Goal: Task Accomplishment & Management: Manage account settings

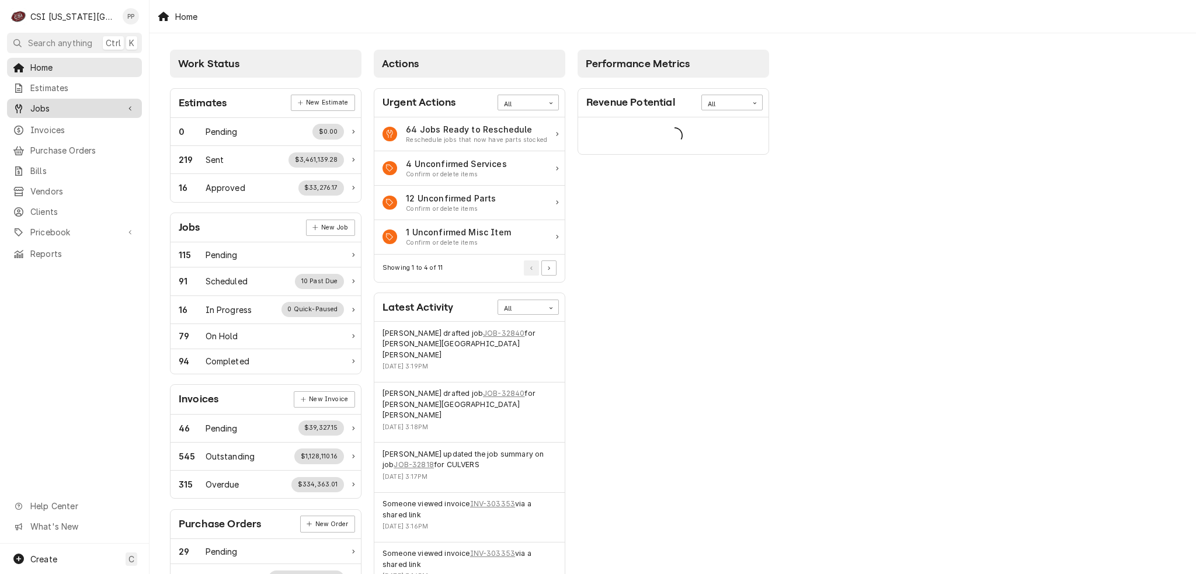
click at [71, 99] on link "Jobs" at bounding box center [74, 108] width 135 height 19
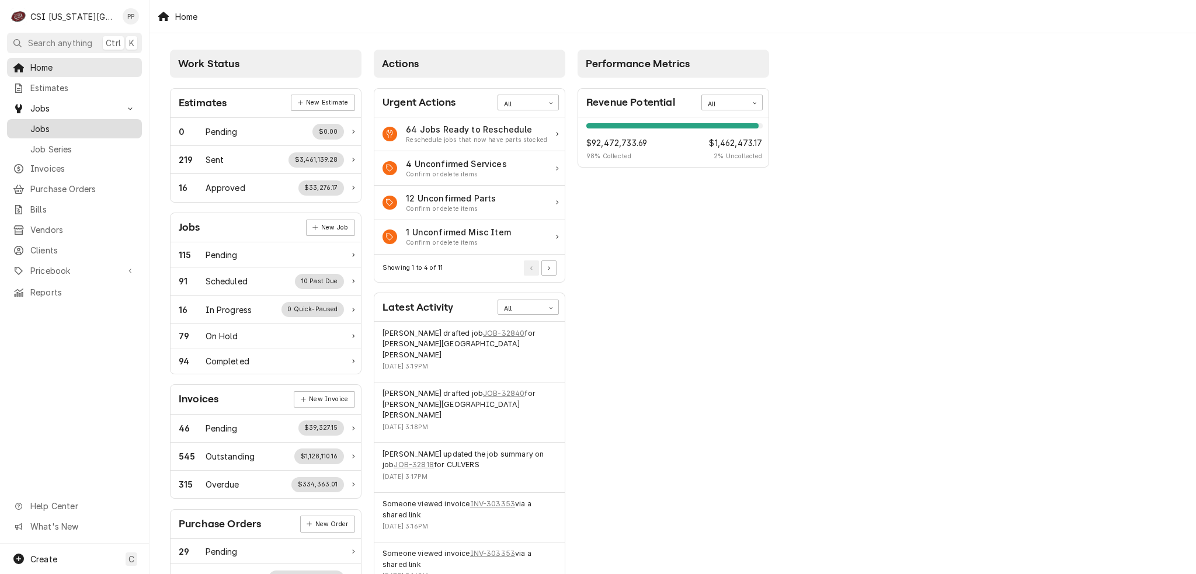
click at [72, 125] on span "Jobs" at bounding box center [83, 129] width 106 height 12
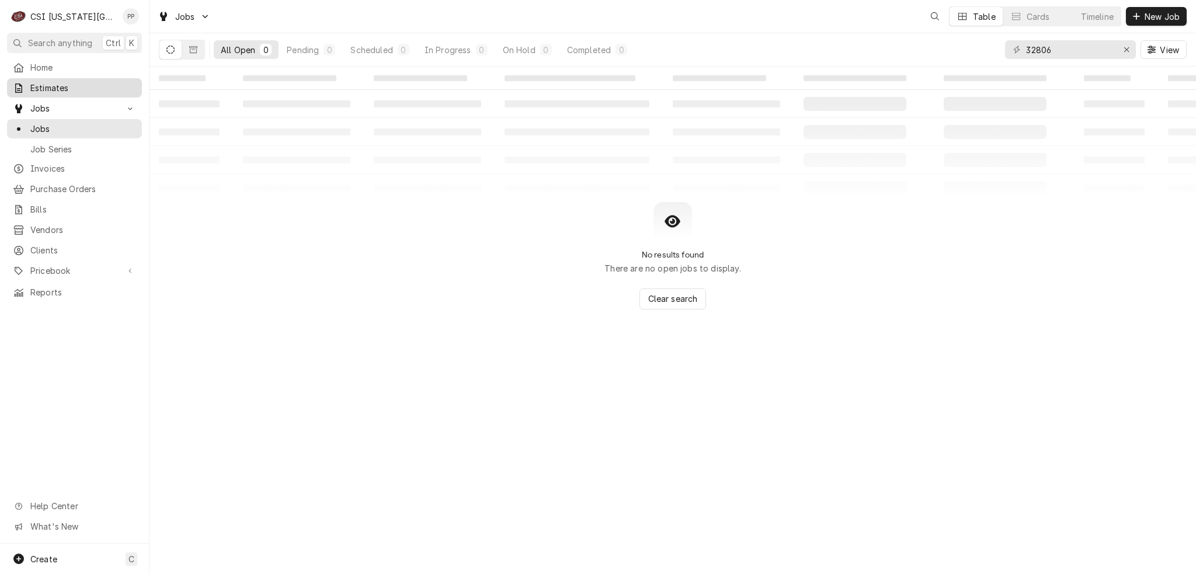
click at [69, 86] on span "Estimates" at bounding box center [83, 88] width 106 height 12
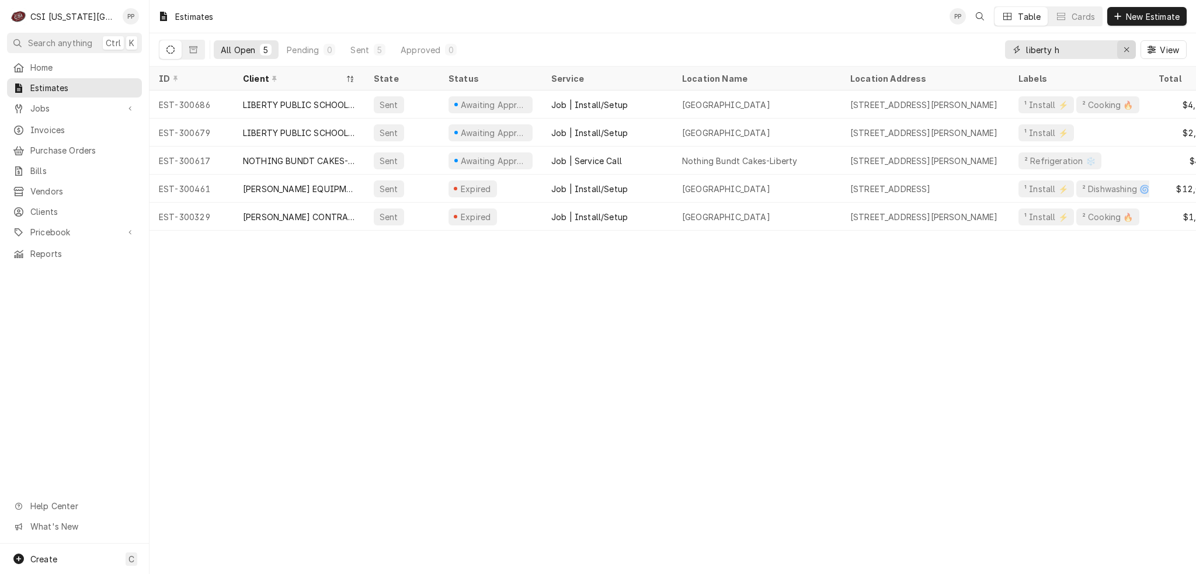
click at [1126, 50] on icon "Erase input" at bounding box center [1126, 49] width 5 height 5
click at [1105, 53] on input "Dynamic Content Wrapper" at bounding box center [1081, 49] width 110 height 19
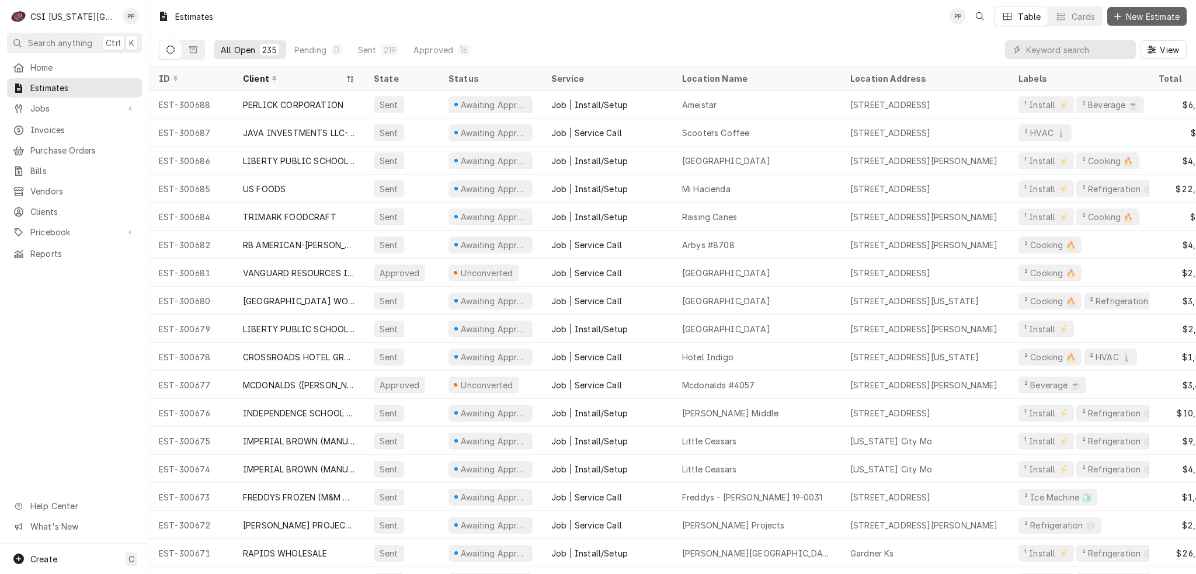
click at [1137, 17] on span "New Estimate" at bounding box center [1153, 17] width 58 height 12
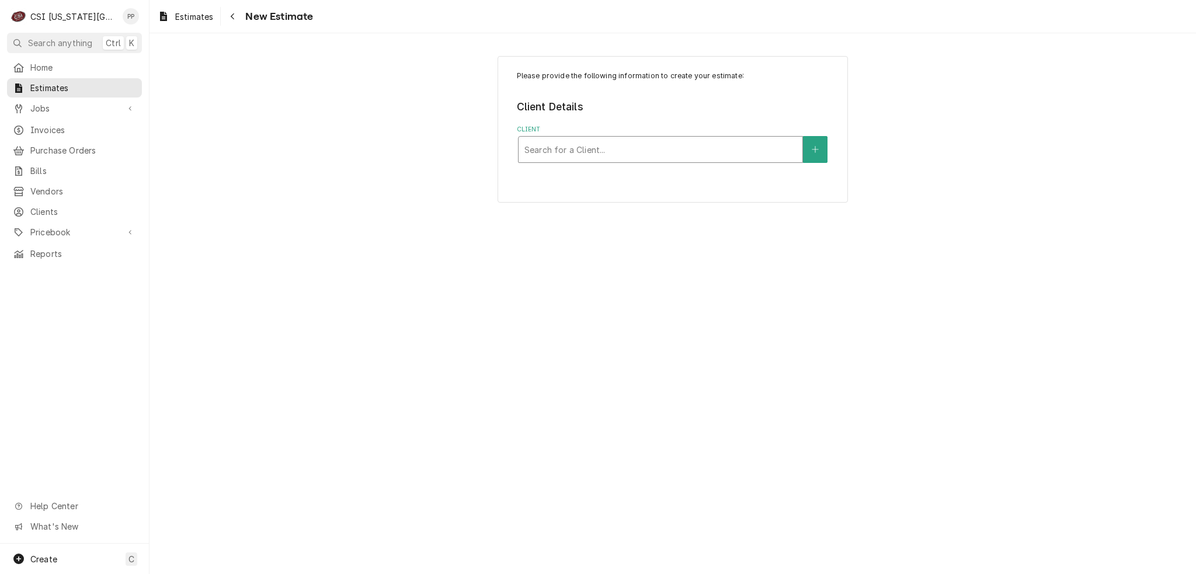
click at [572, 140] on div "Client" at bounding box center [660, 149] width 272 height 21
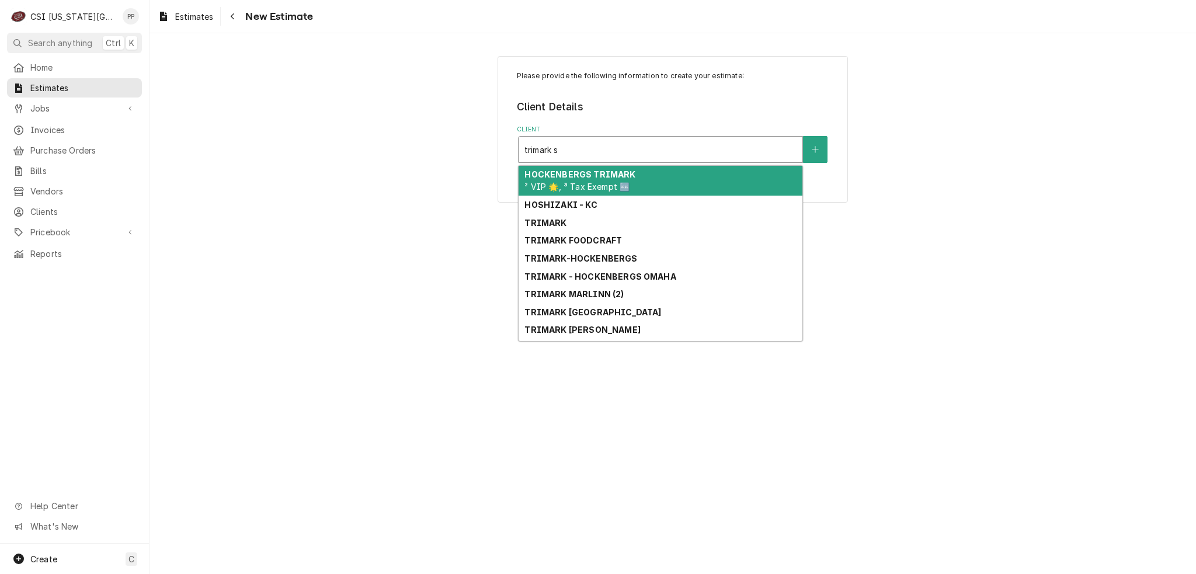
type input "trimark st"
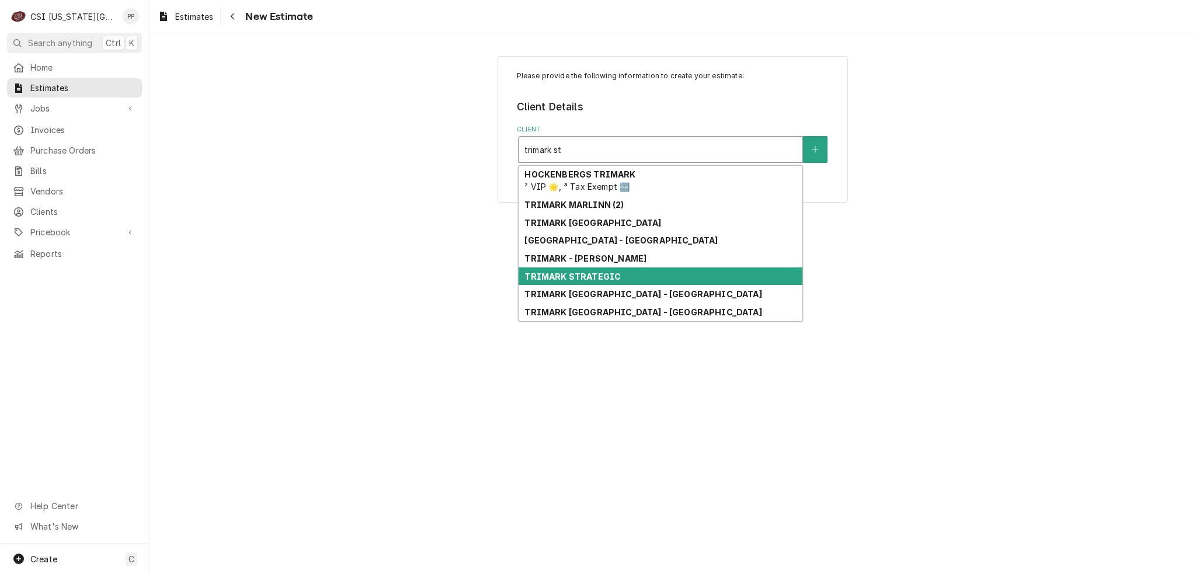
click at [636, 273] on div "TRIMARK STRATEGIC" at bounding box center [661, 276] width 284 height 18
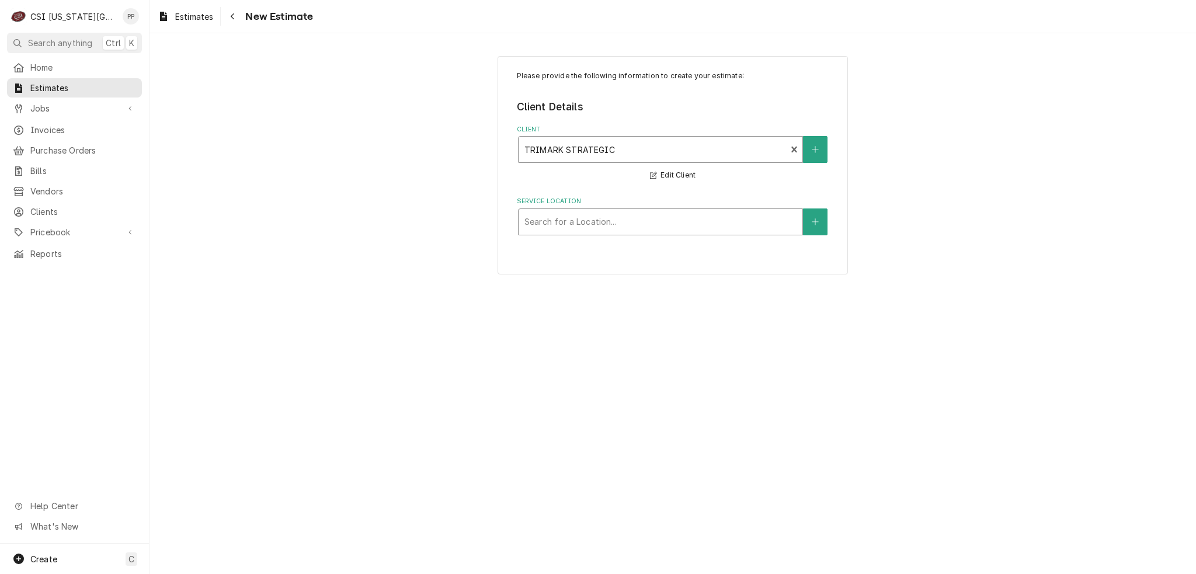
click at [693, 220] on div "Service Location" at bounding box center [660, 221] width 272 height 21
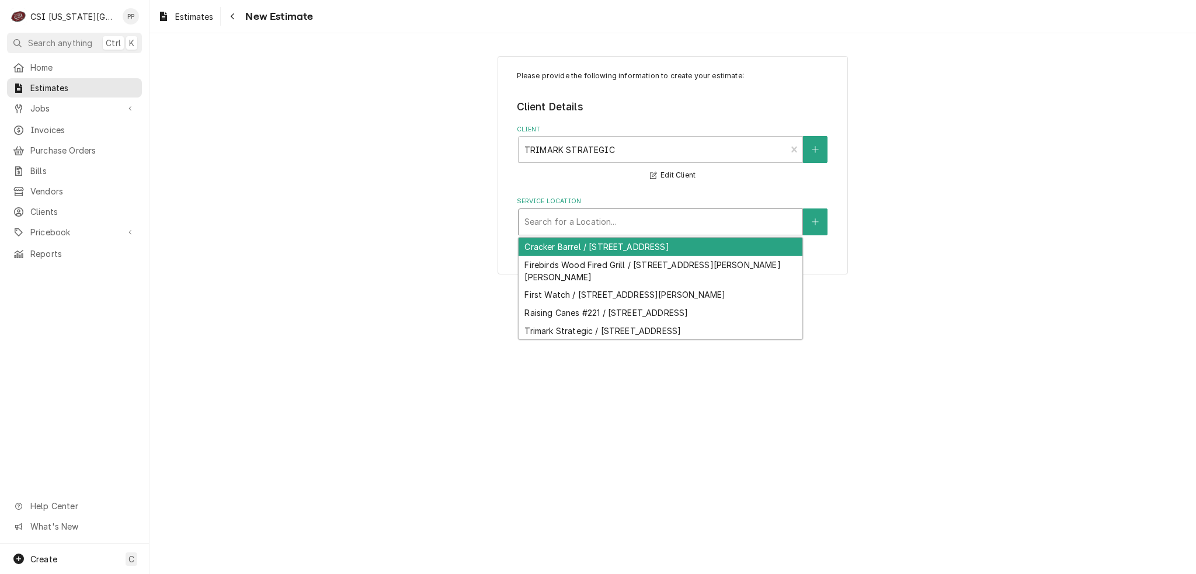
click at [695, 163] on div "Client TRIMARK STRATEGIC Edit Client" at bounding box center [673, 154] width 312 height 58
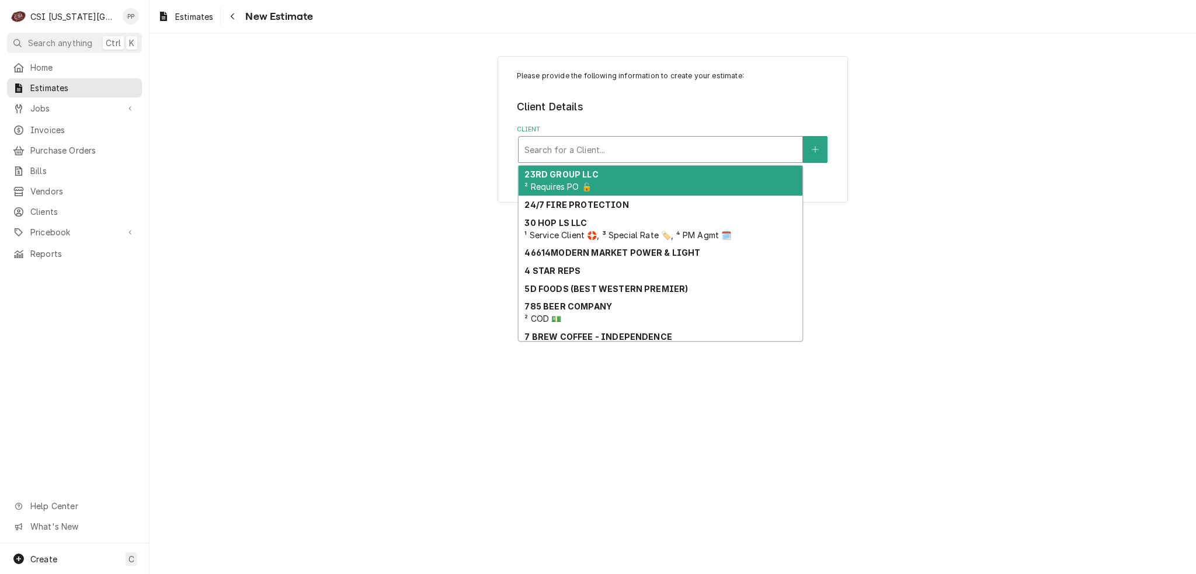
click at [784, 148] on div "Client" at bounding box center [660, 149] width 272 height 21
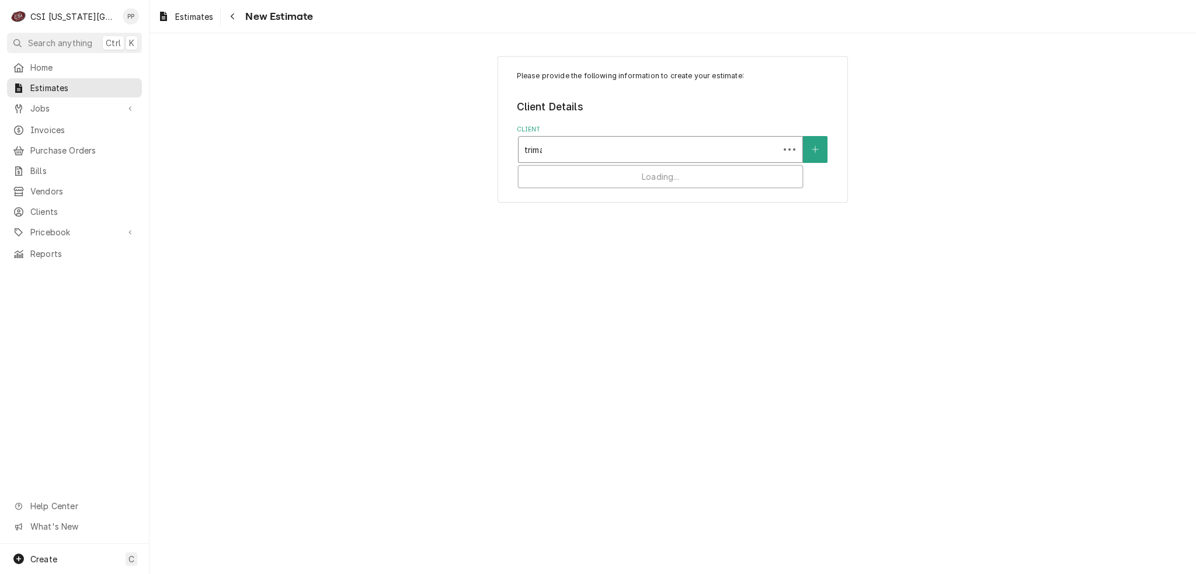
type input "trimark"
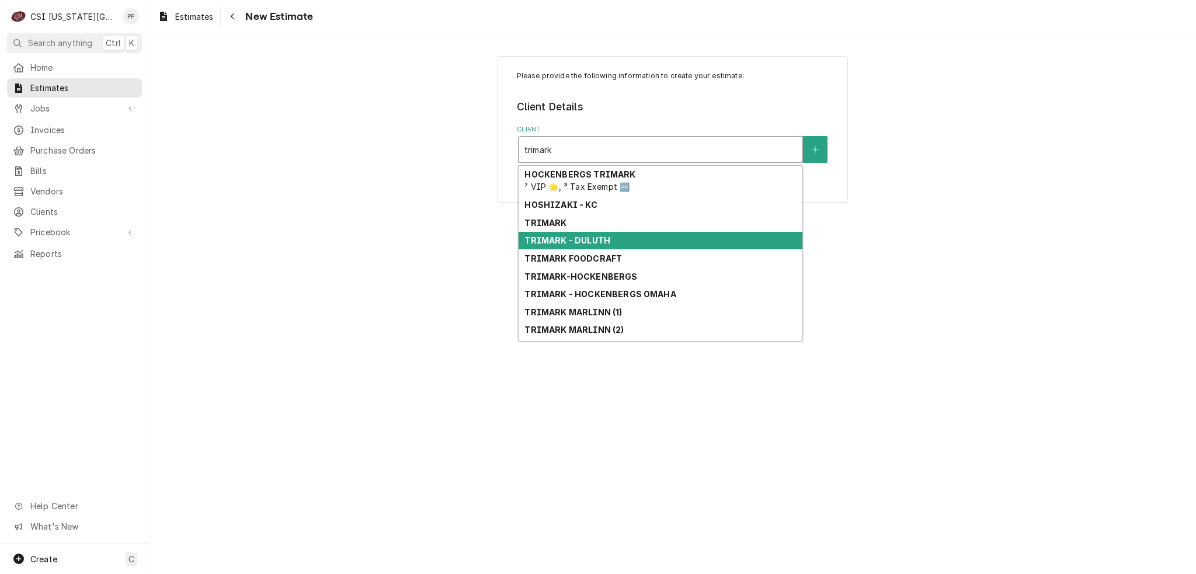
scroll to position [16, 0]
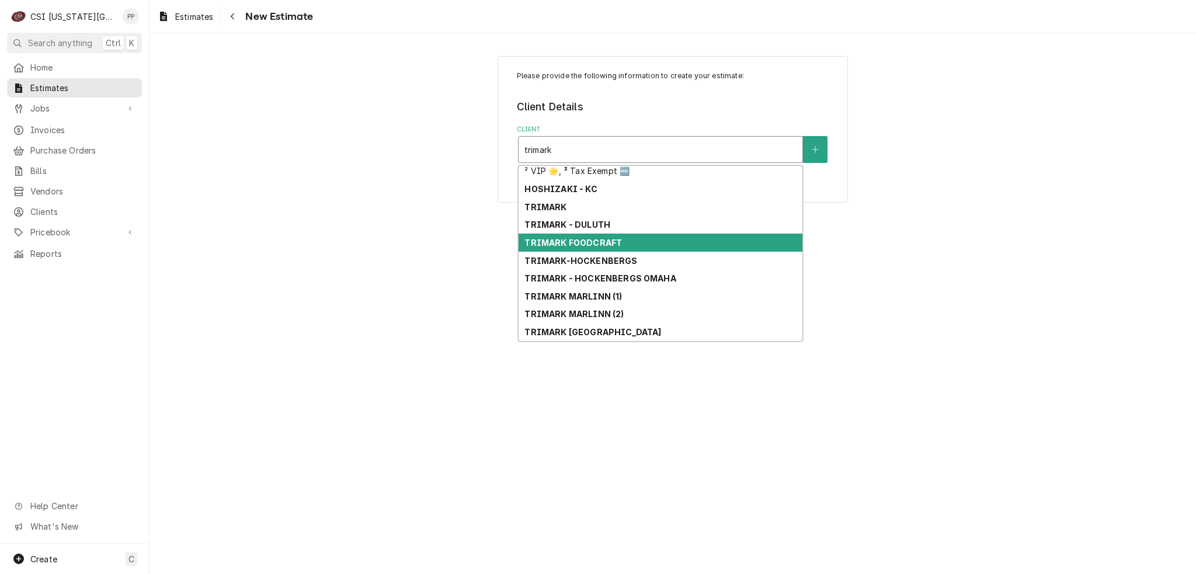
click at [727, 238] on div "TRIMARK FOODCRAFT" at bounding box center [661, 243] width 284 height 18
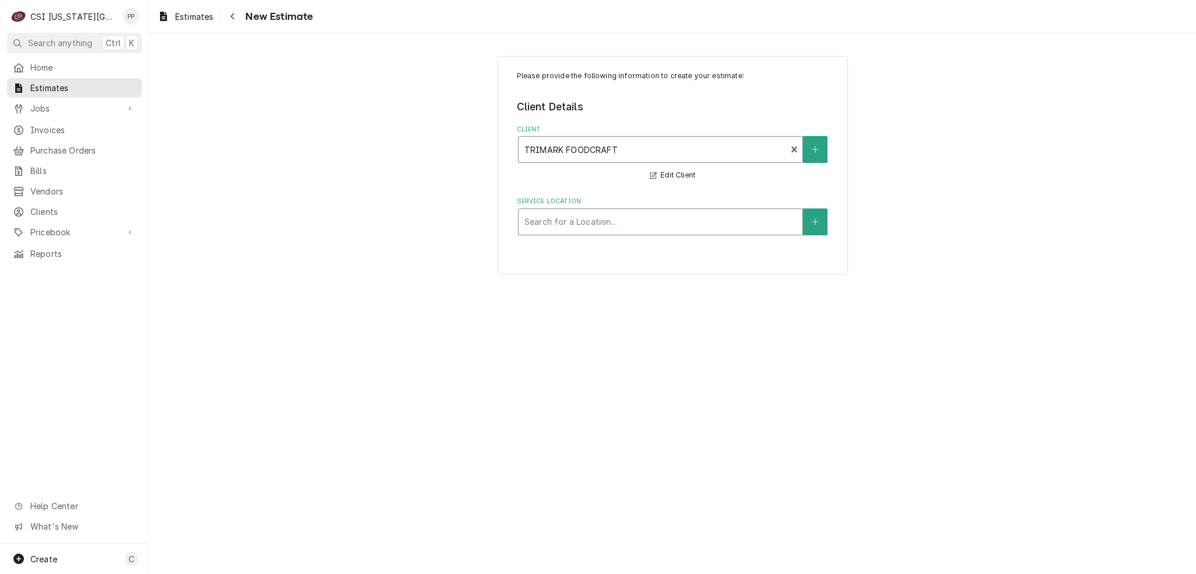
click at [705, 214] on div "Service Location" at bounding box center [660, 221] width 272 height 21
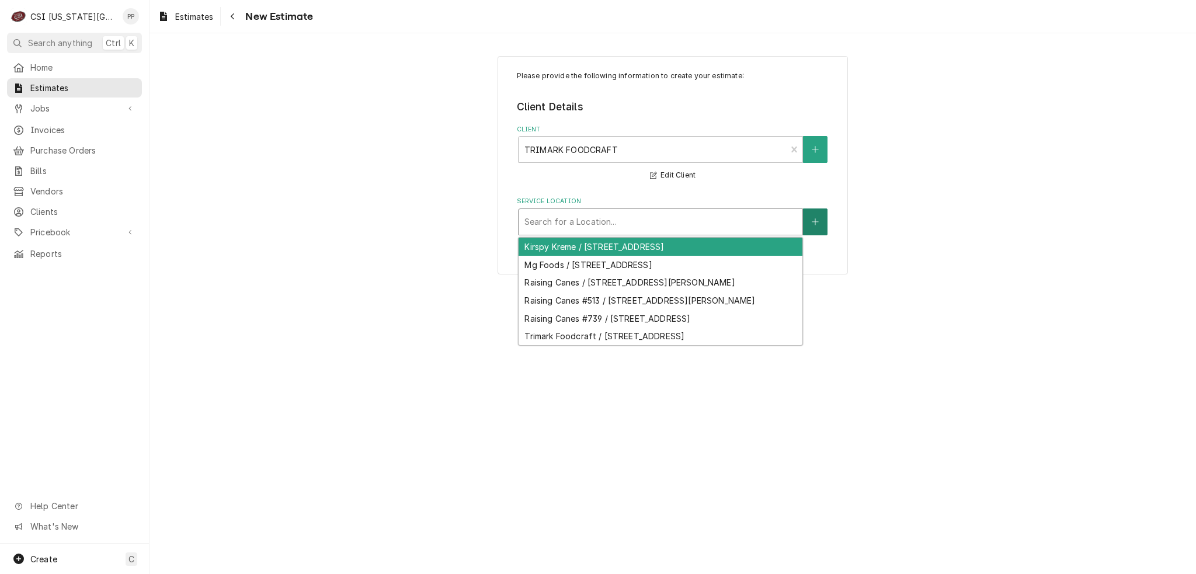
click at [823, 221] on button "Service Location" at bounding box center [815, 221] width 25 height 27
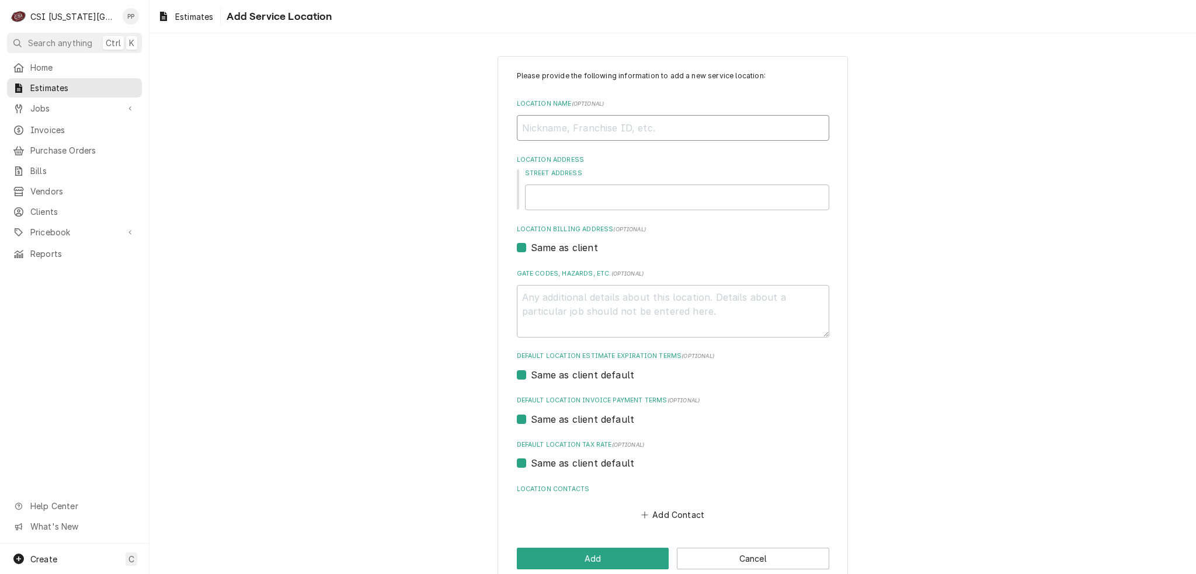
click at [673, 137] on input "Location Name ( optional )" at bounding box center [673, 128] width 312 height 26
type textarea "x"
type input "R"
type textarea "x"
type input "Ra"
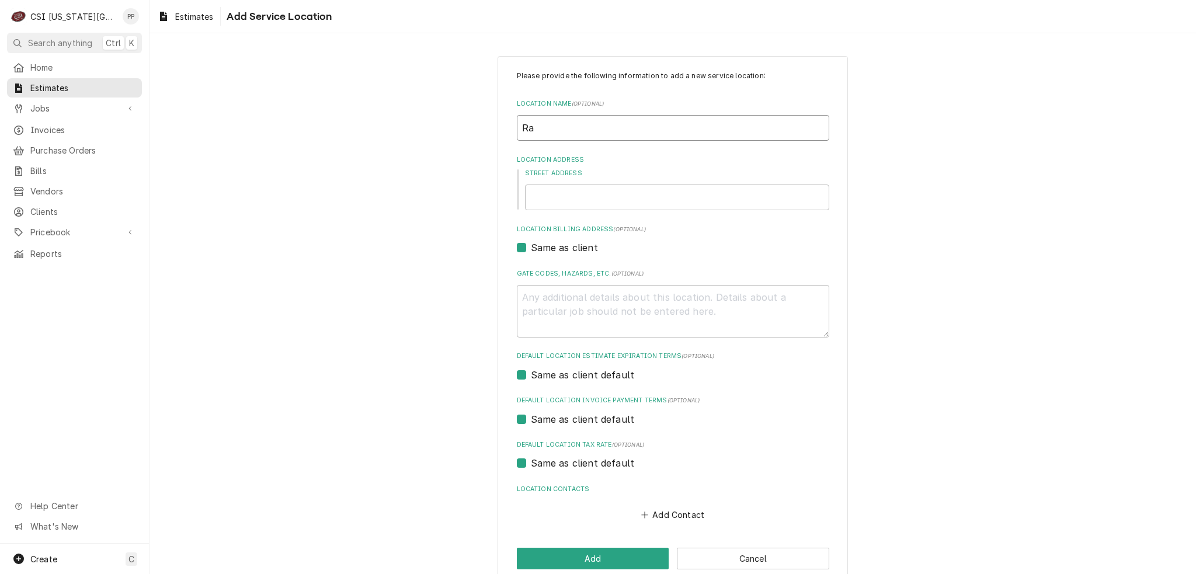
type textarea "x"
type input "Rai"
type textarea "x"
type input "Rais"
type textarea "x"
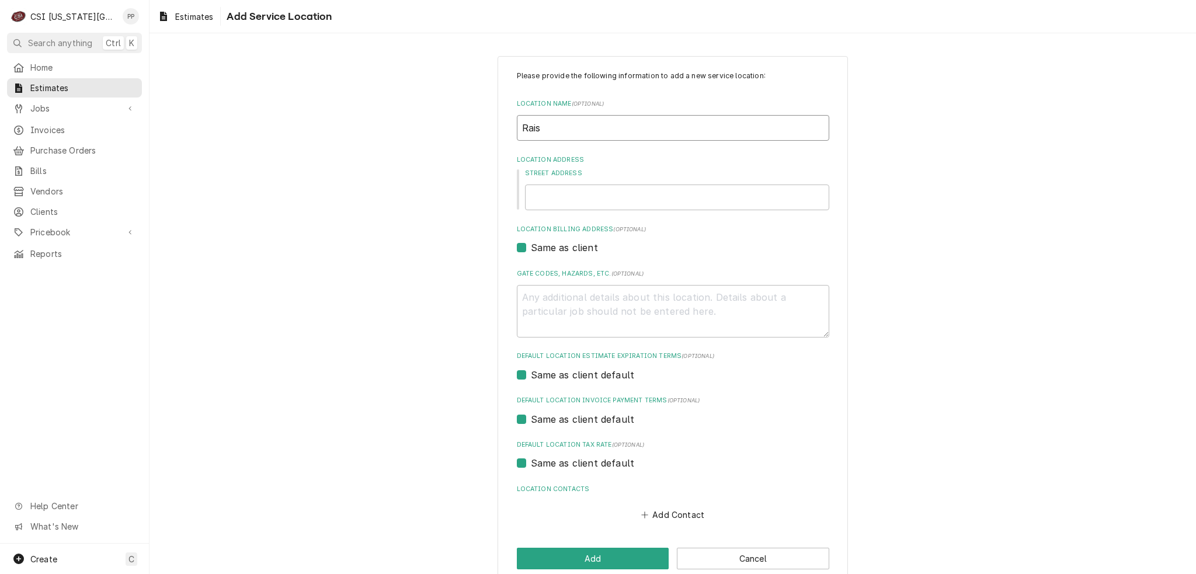
type input "Raisi"
type textarea "x"
type input "Raisin"
type textarea "x"
type input "Raising"
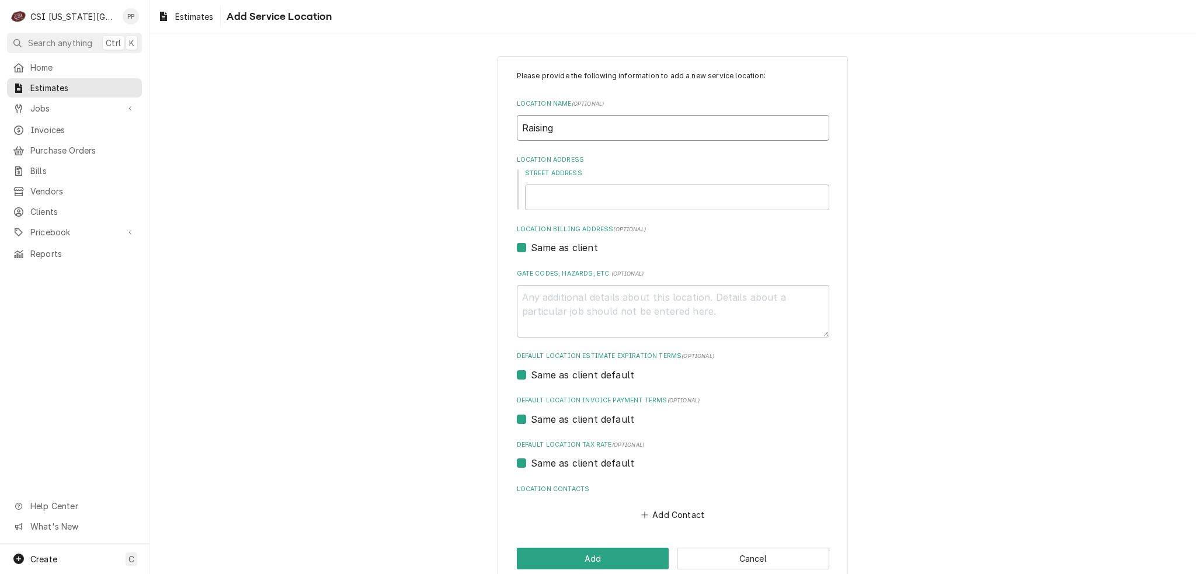
type textarea "x"
type input "Raising"
type textarea "x"
type input "Raising C"
type textarea "x"
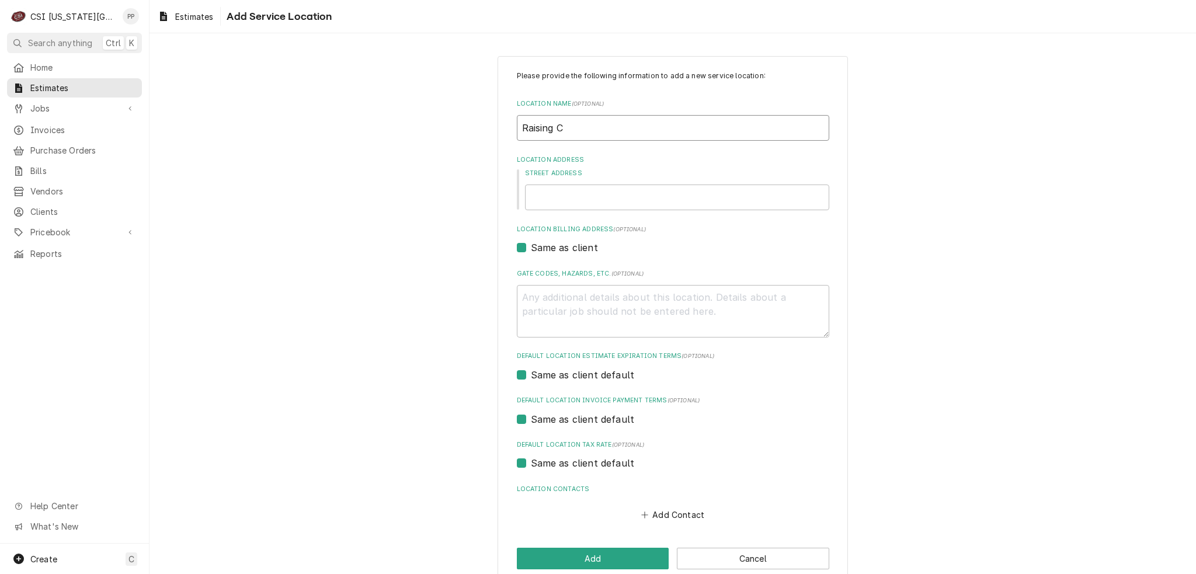
type input "Raising Ca"
type textarea "x"
type input "Raising Can"
type textarea "x"
type input "Raising Cane"
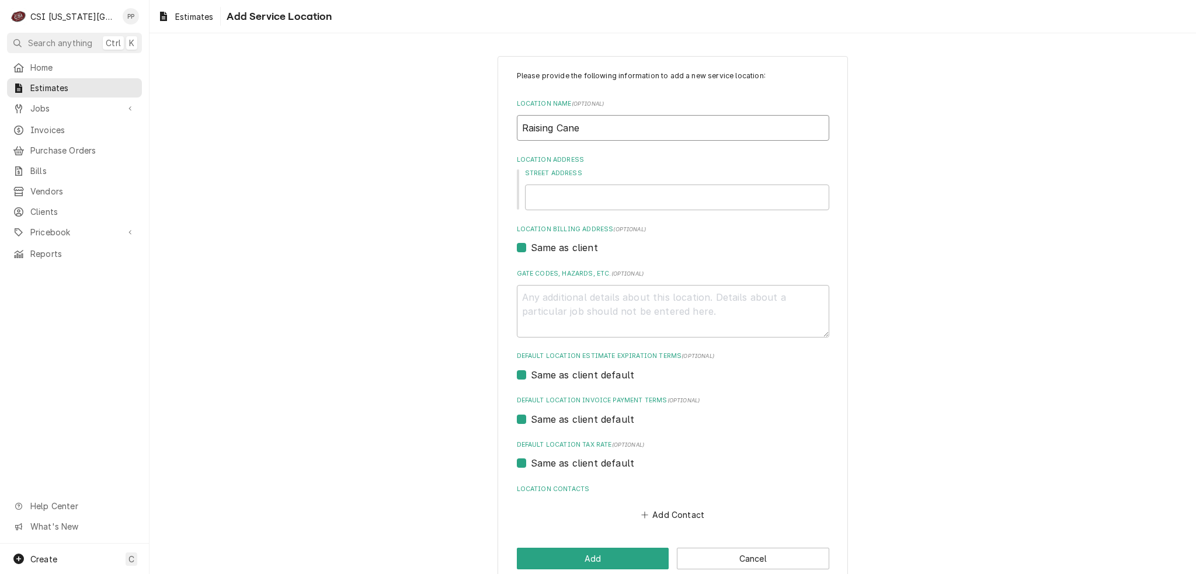
type textarea "x"
type input "Raising Canes"
type textarea "x"
type input "Raising Canes"
type textarea "x"
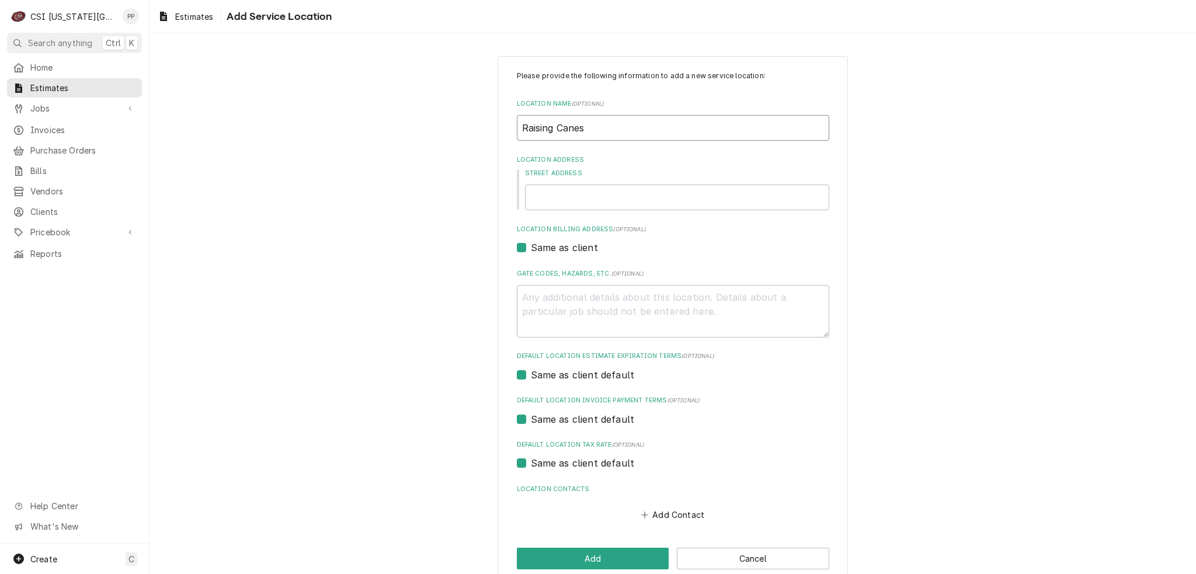
type input "Raising Canes"
click at [562, 204] on input "Street Address" at bounding box center [677, 198] width 304 height 26
type textarea "x"
type input "4"
type textarea "x"
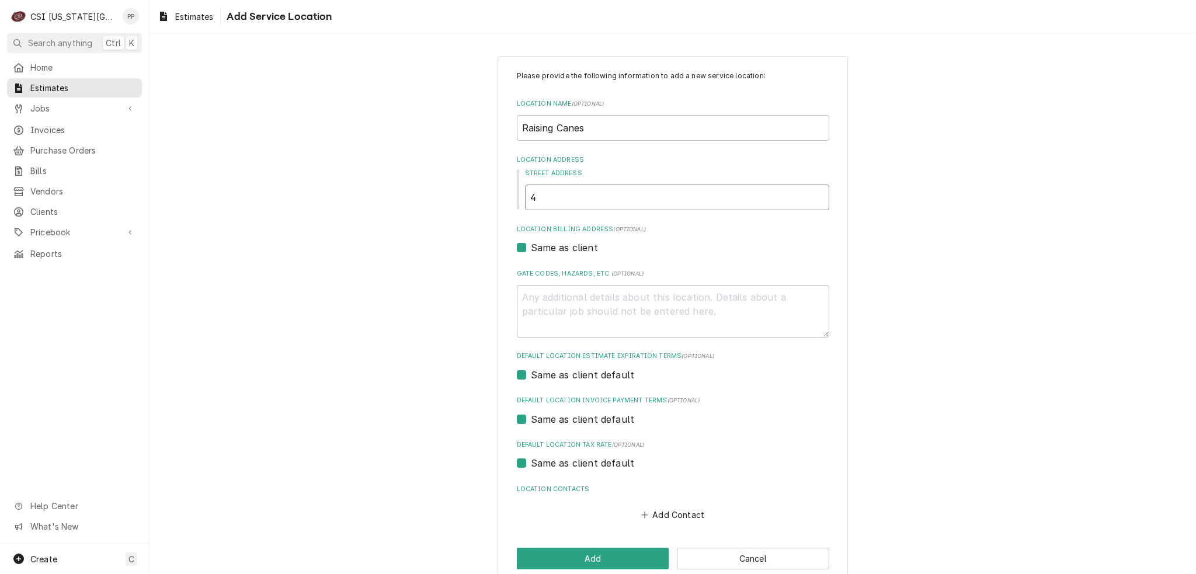
type input "40"
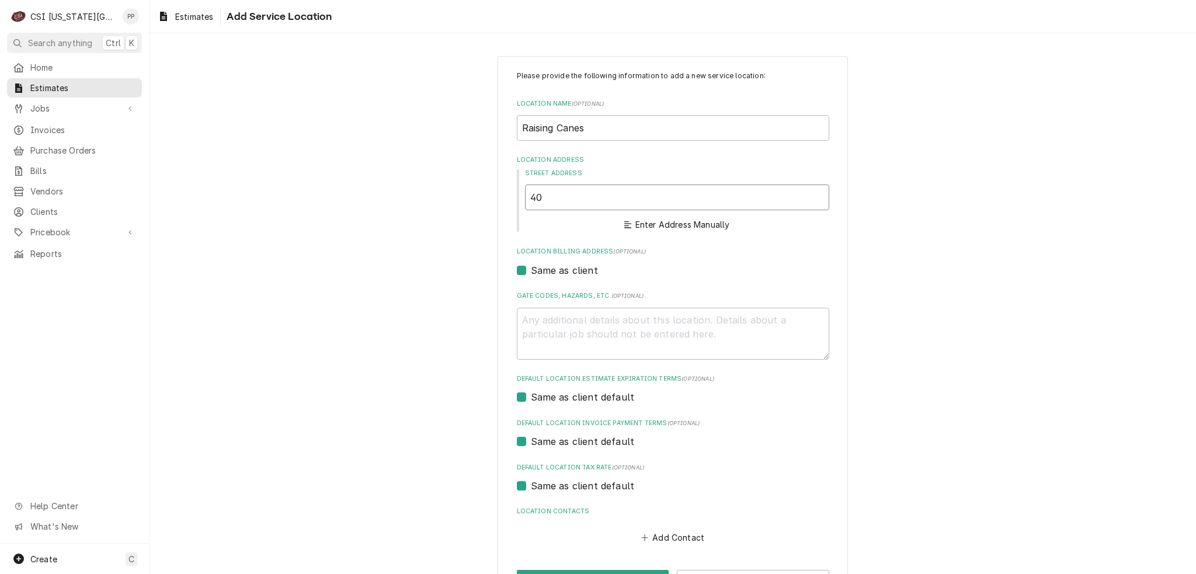
type textarea "x"
type input "404"
type textarea "x"
type input "4040"
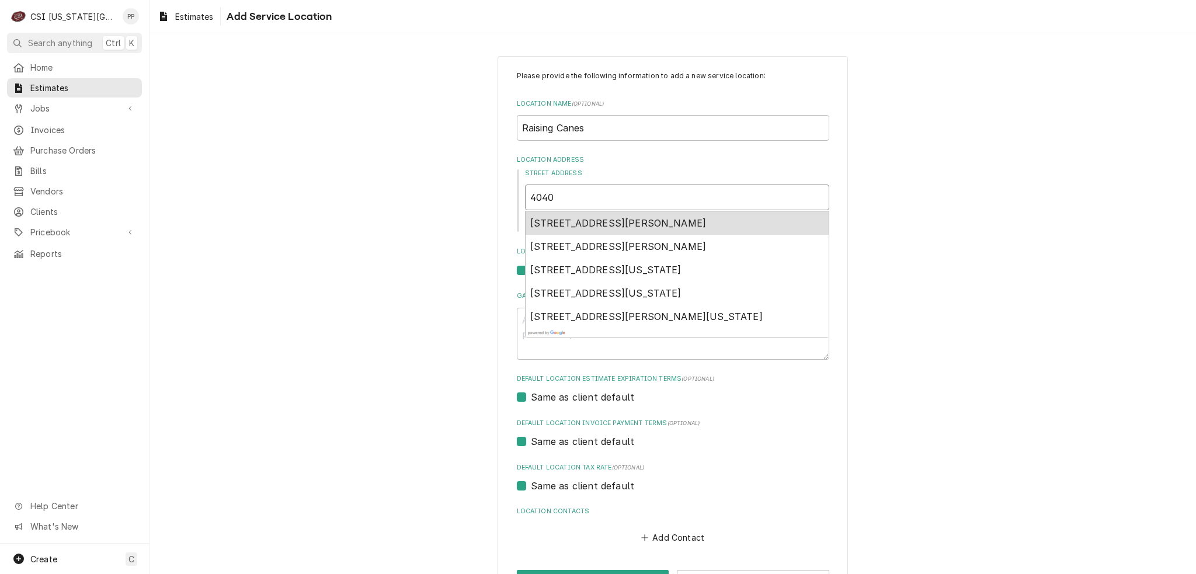
type textarea "x"
type input "4040"
type textarea "x"
type input "4040 m"
type textarea "x"
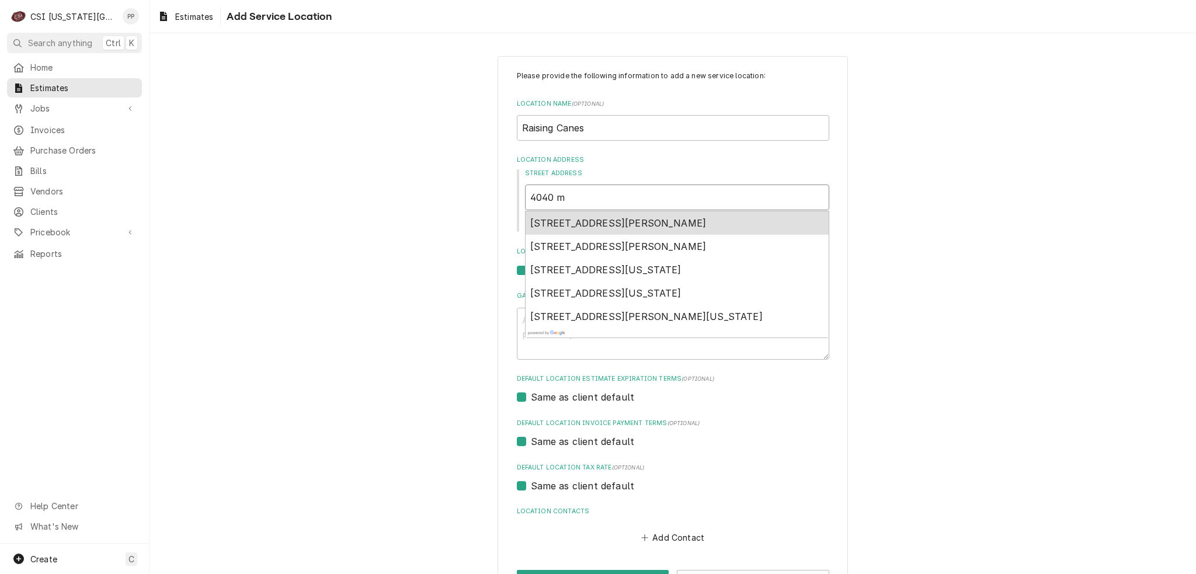
type input "4040 mi"
type textarea "x"
type input "4040 mil"
type textarea "x"
type input "4040 mill"
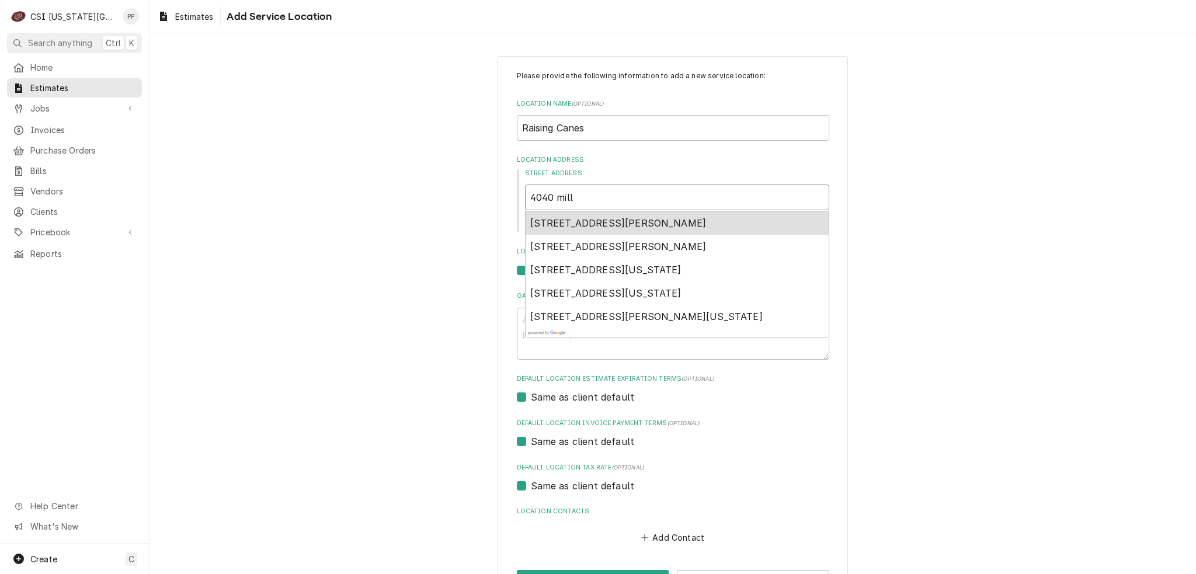
type textarea "x"
type input "4040 mill"
click at [563, 218] on span "4040 Mill Street, Kansas City, MO, USA" at bounding box center [605, 223] width 151 height 12
type textarea "x"
type input "4040 Mill St"
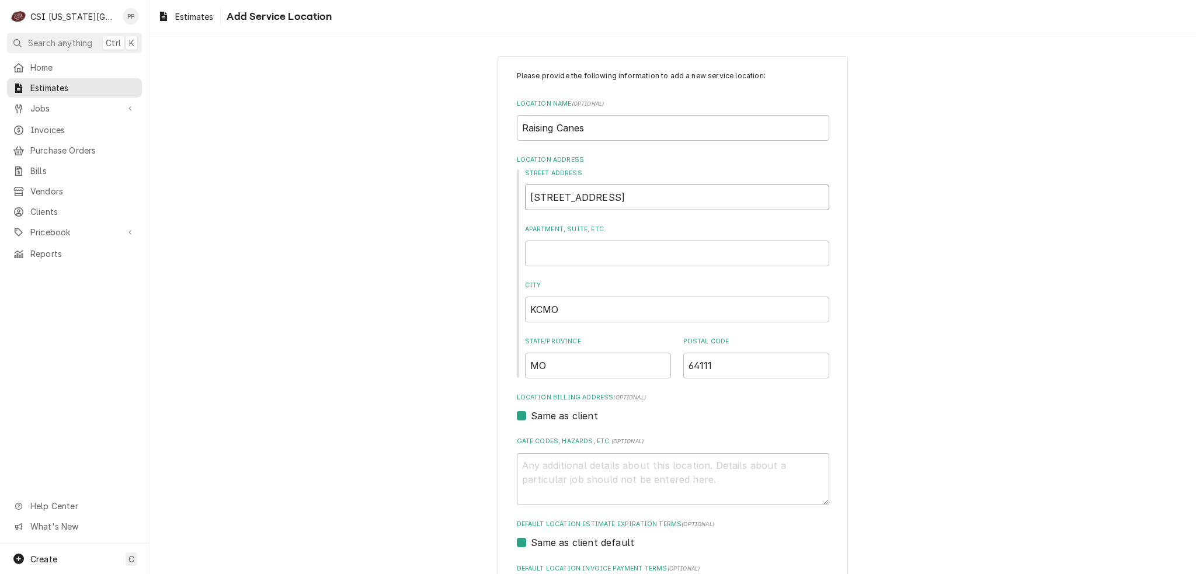
type textarea "x"
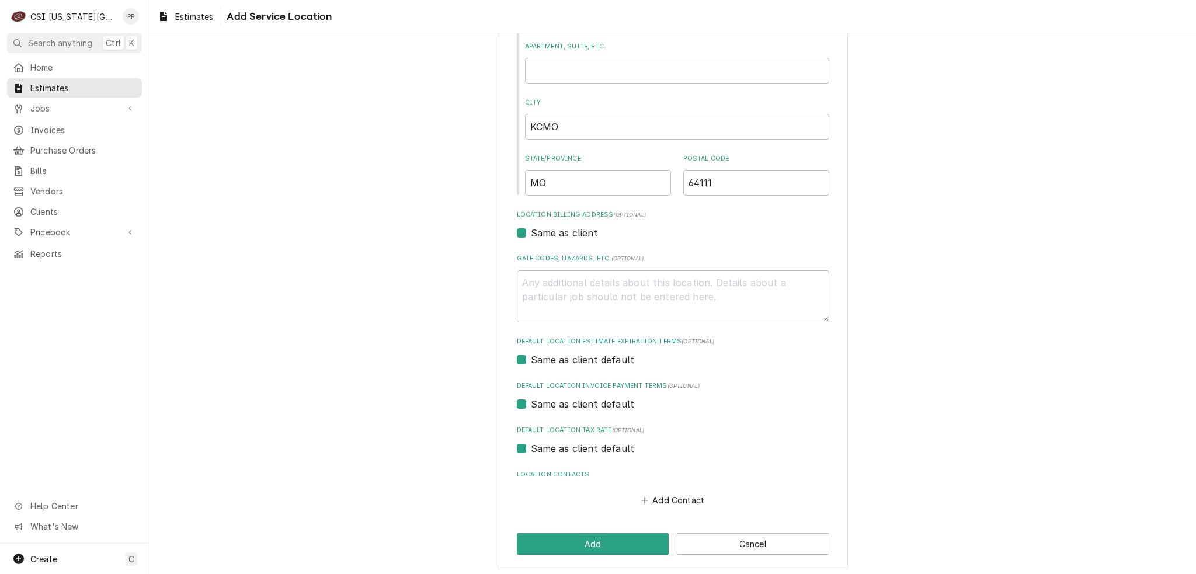
scroll to position [187, 0]
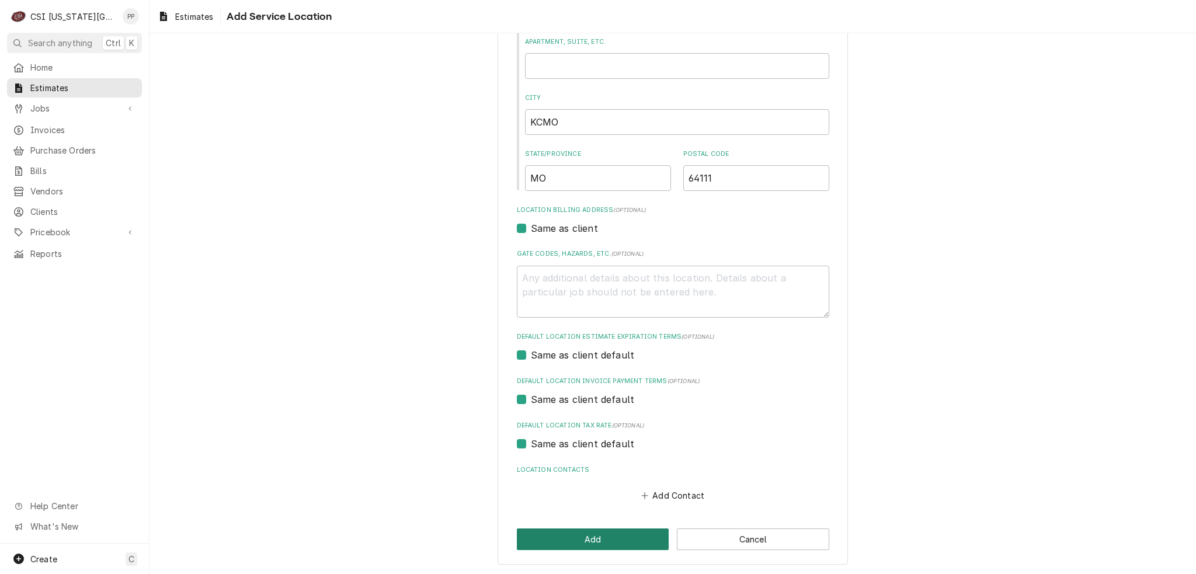
type input "4040 Mill St"
click at [576, 543] on button "Add" at bounding box center [593, 539] width 152 height 22
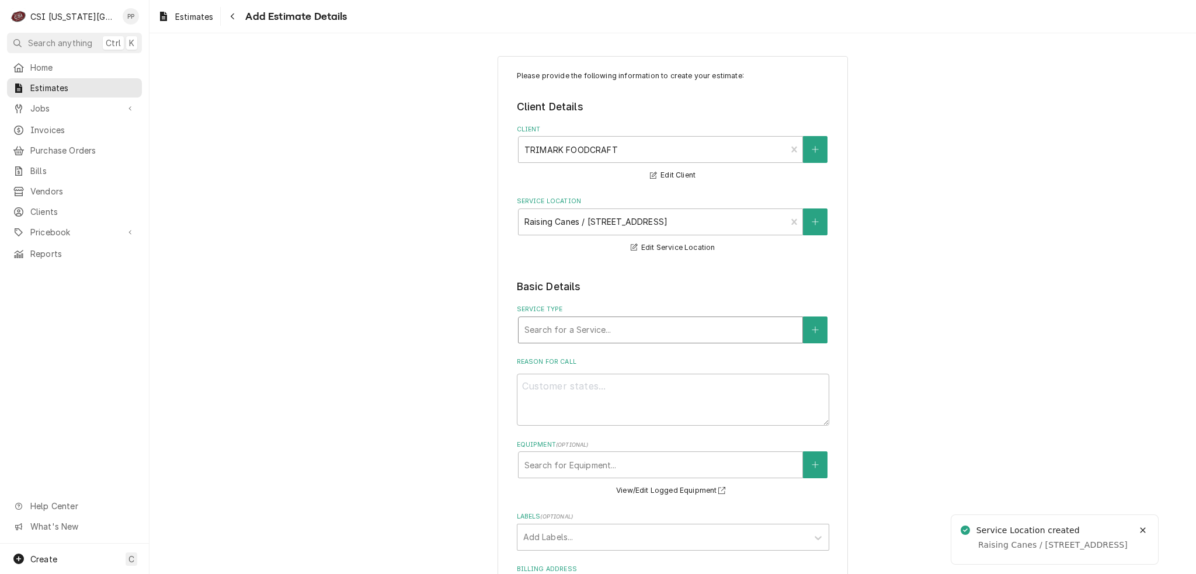
click at [625, 319] on div "Service Type" at bounding box center [660, 329] width 272 height 21
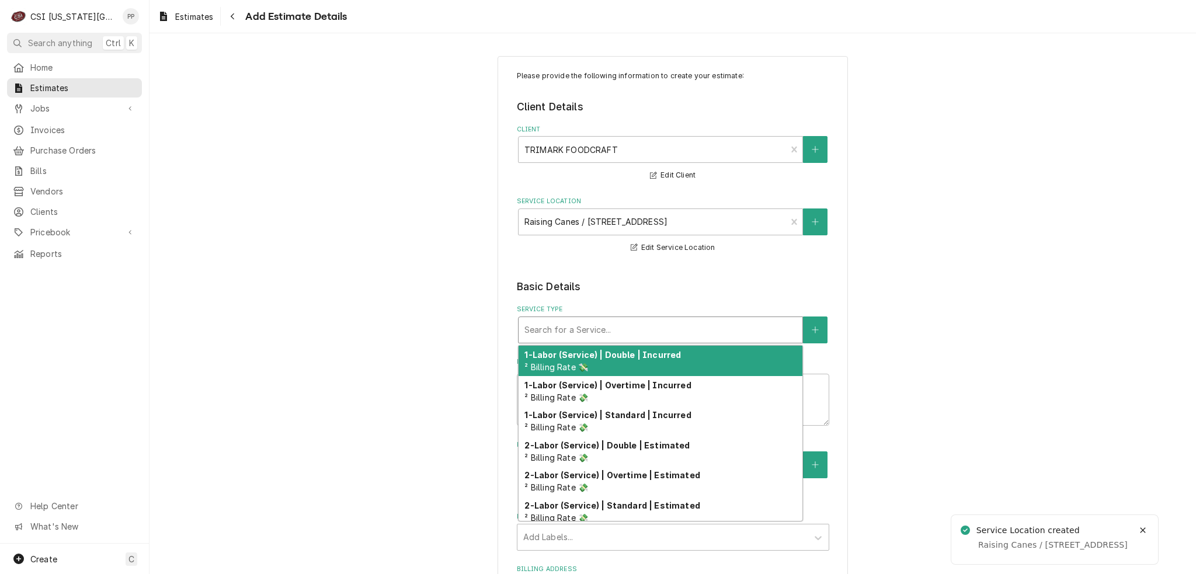
type textarea "x"
type input "j"
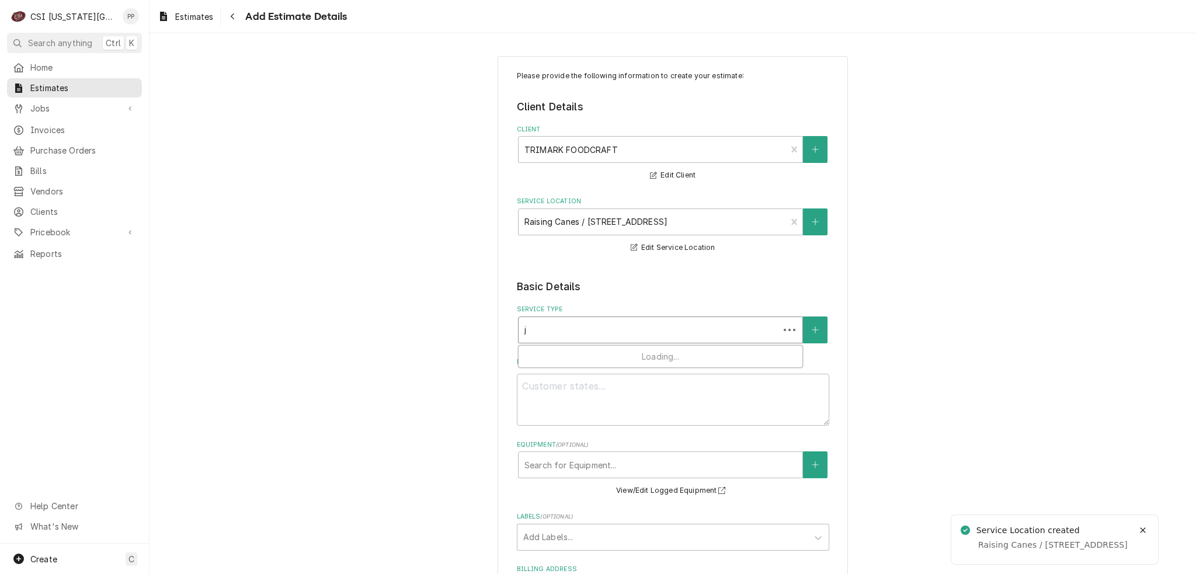
type textarea "x"
type input "jo"
type textarea "x"
type input "job"
type textarea "x"
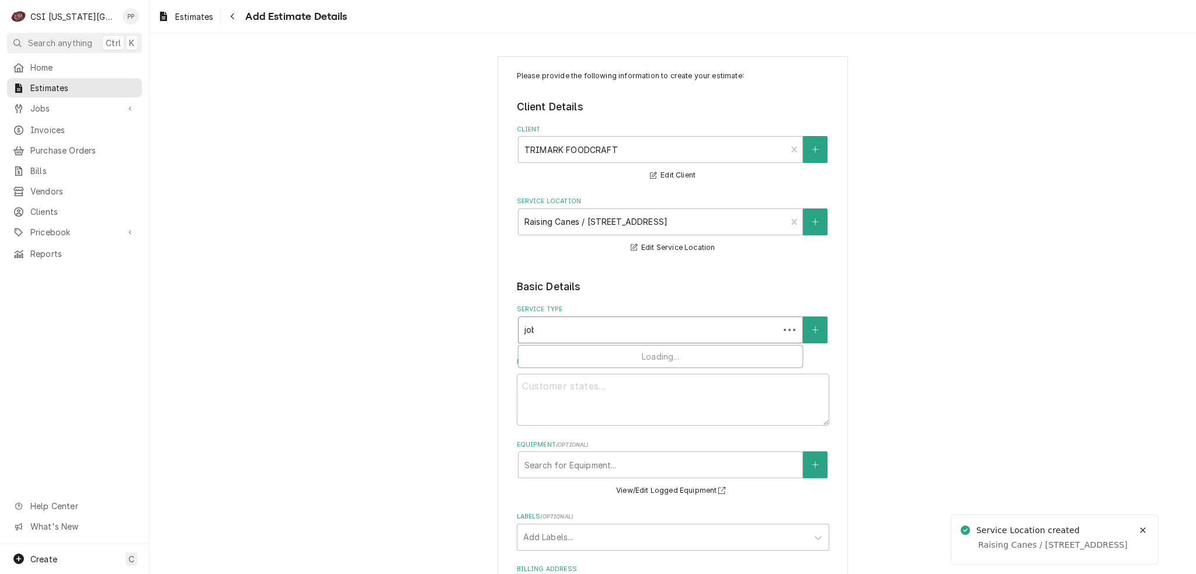
type input "job"
type textarea "x"
type input "job i"
type textarea "x"
type input "job in"
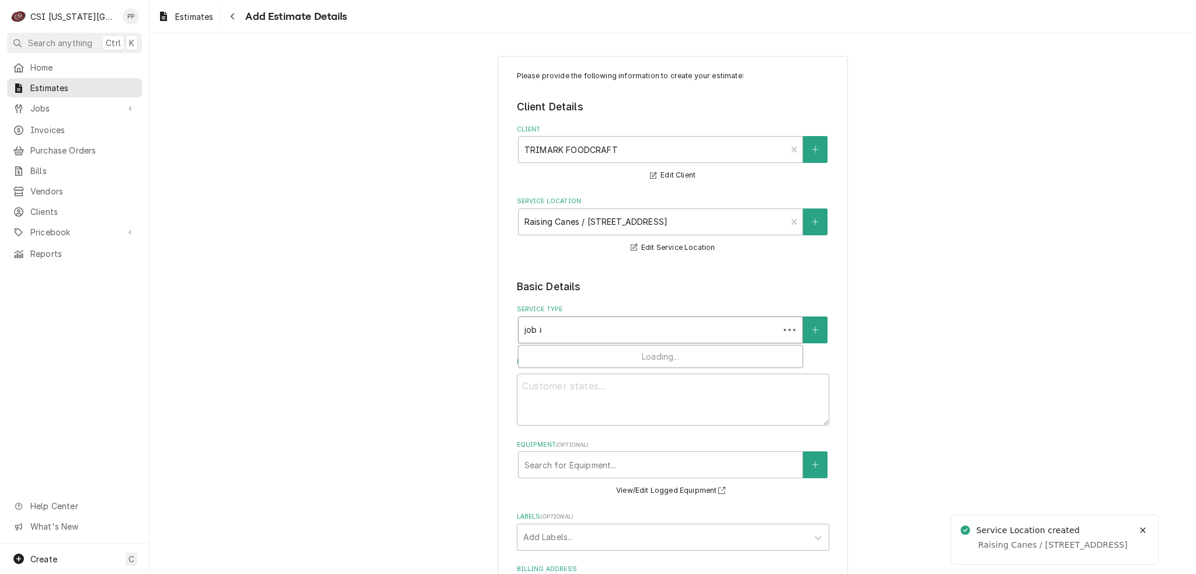
type textarea "x"
type input "job ins"
type textarea "x"
type input "job inst"
type textarea "x"
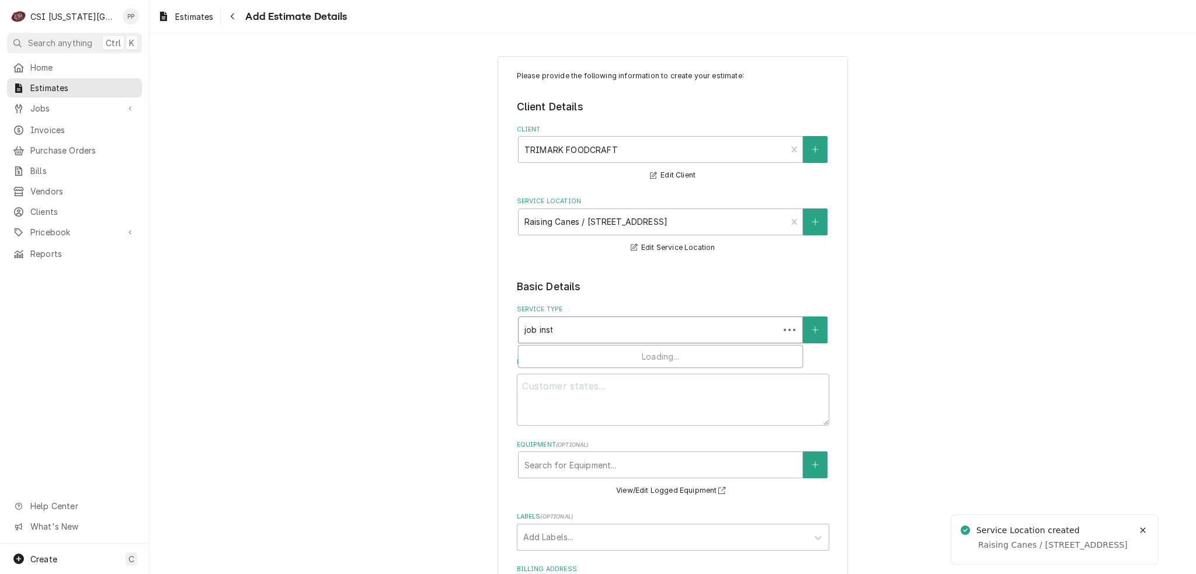
type input "job insta"
type textarea "x"
type input "job instal"
type textarea "x"
type input "job install"
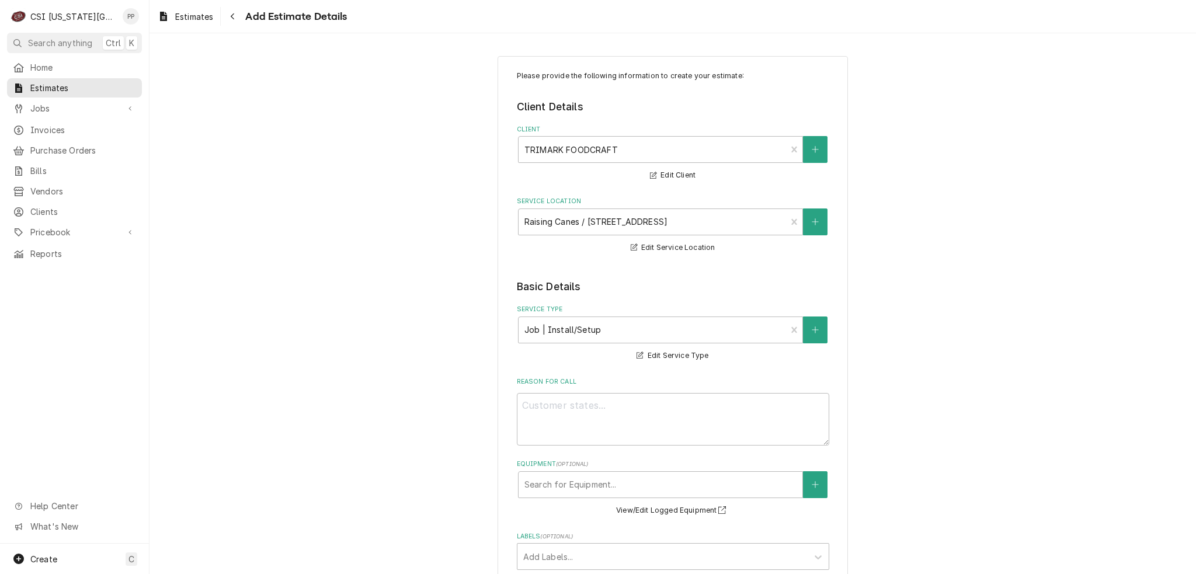
click at [623, 390] on div "Reason For Call" at bounding box center [673, 411] width 312 height 68
click at [621, 400] on textarea "Reason For Call" at bounding box center [673, 419] width 312 height 53
type textarea "x"
type textarea "q"
type textarea "x"
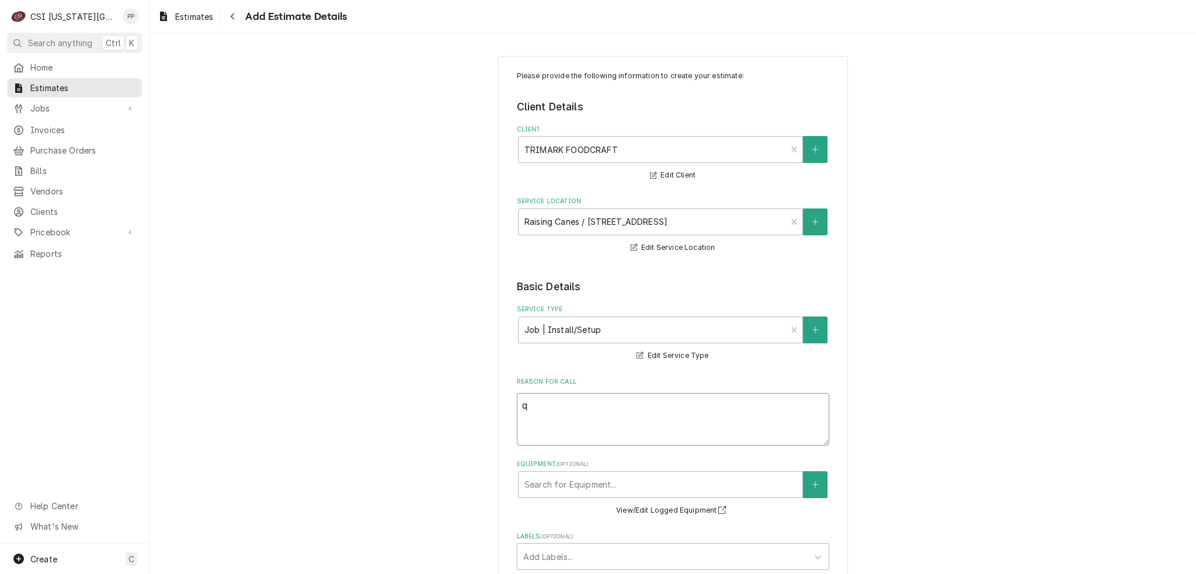
type textarea "qu"
type textarea "x"
type textarea "quo"
type textarea "x"
type textarea "quot"
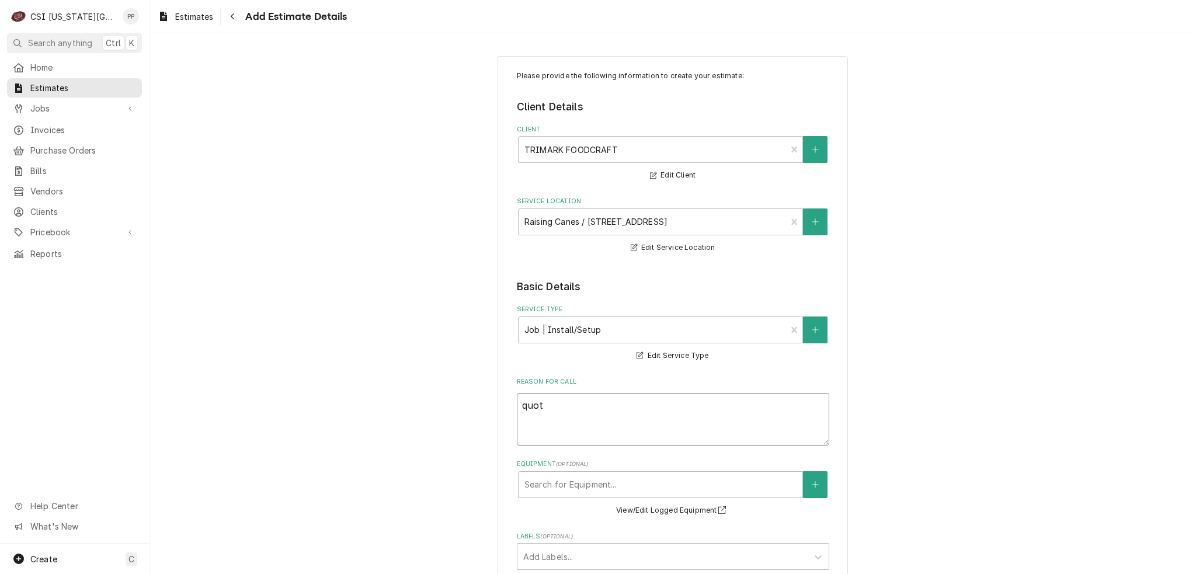
type textarea "x"
type textarea "quote"
type textarea "x"
type textarea "quote"
type textarea "x"
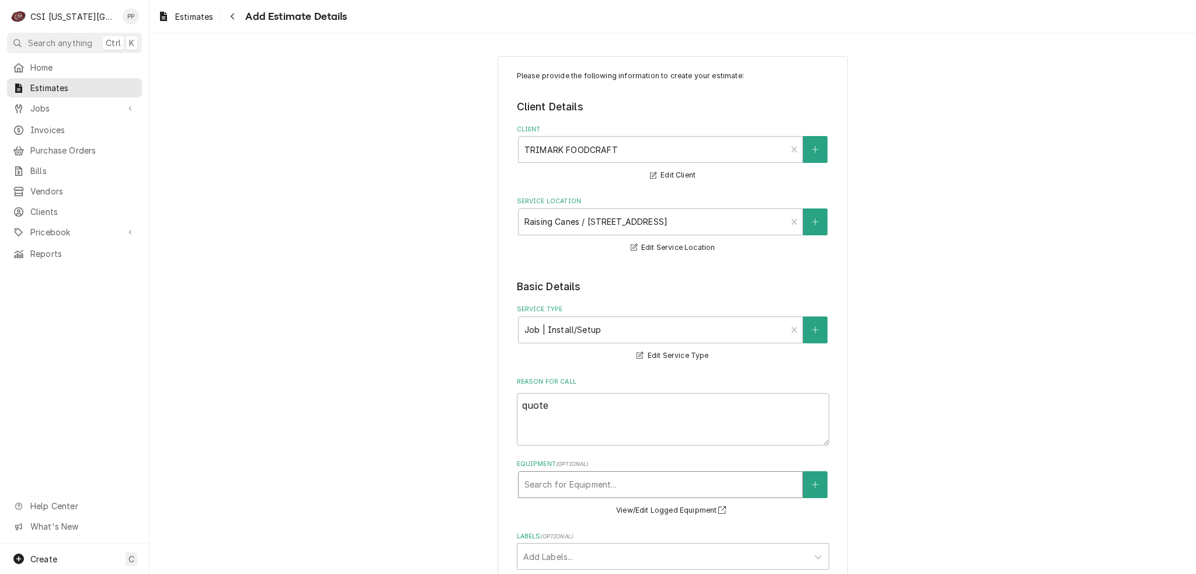
type input "r"
type textarea "x"
type input "re"
type textarea "x"
type input "ref"
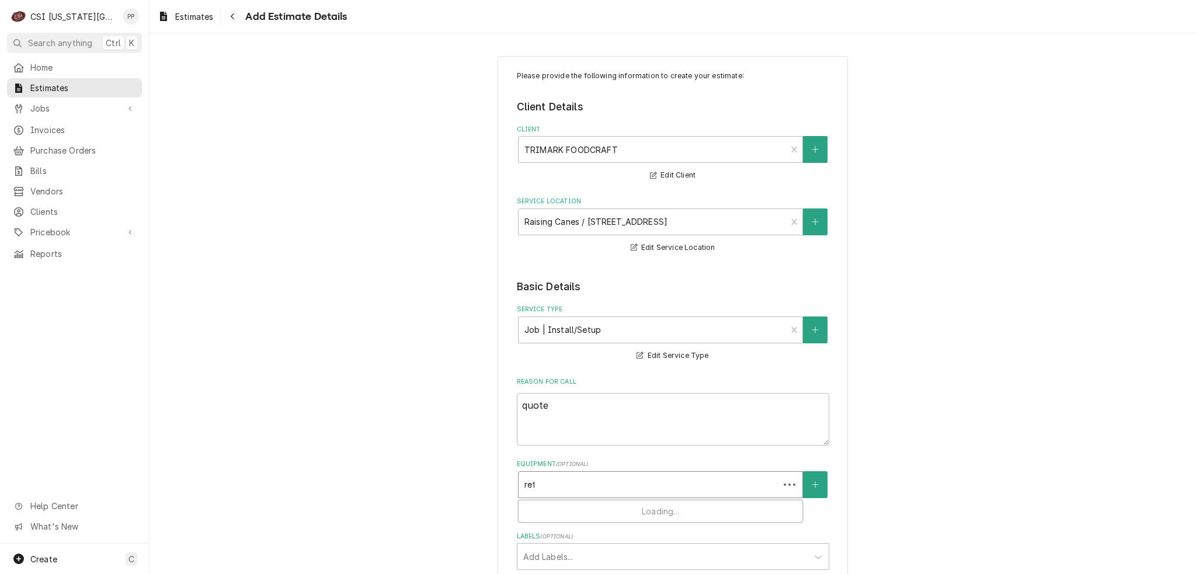
type textarea "x"
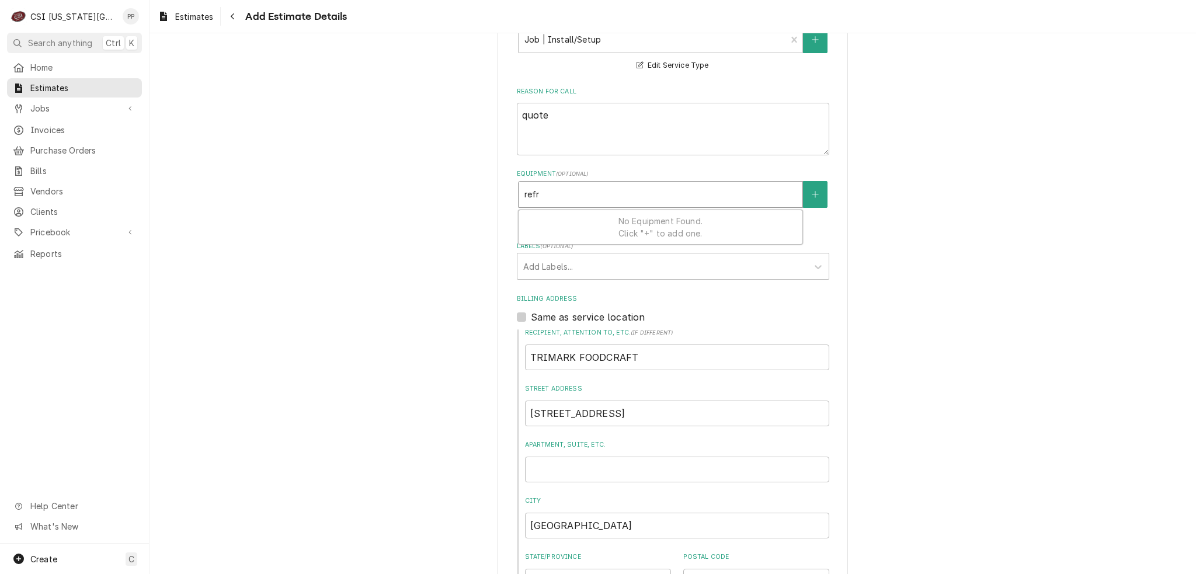
scroll to position [292, 0]
type input "refr"
drag, startPoint x: 871, startPoint y: 359, endPoint x: 759, endPoint y: 331, distance: 115.4
click at [637, 280] on fieldset "Basic Details Service Type Job | Install/Setup ¹ Service Type 🛠️ Edit Service T…" at bounding box center [673, 372] width 312 height 771
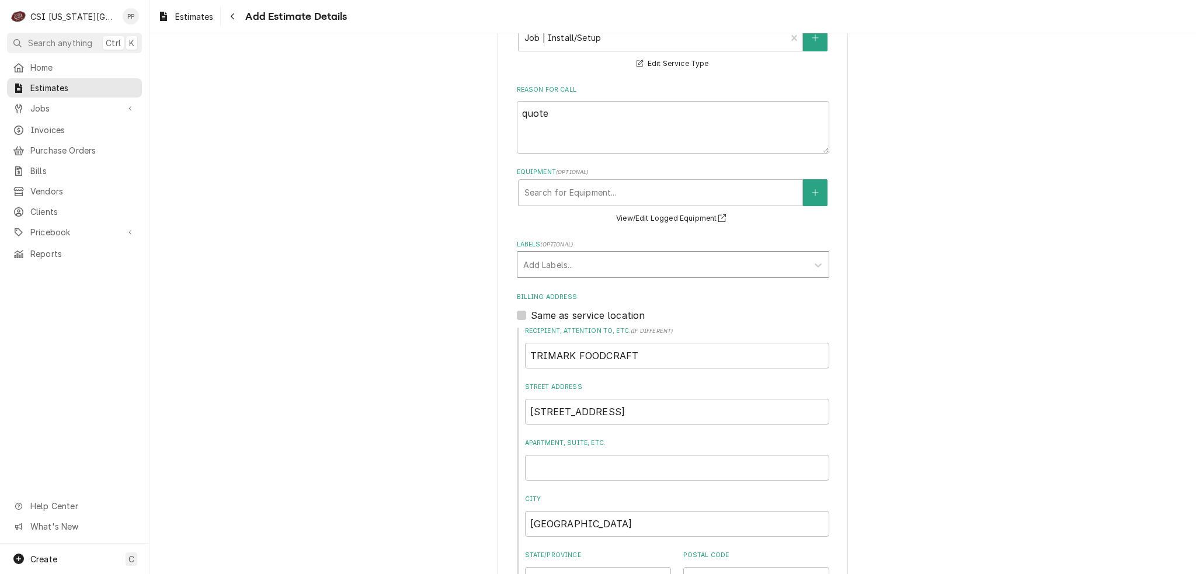
click at [628, 272] on div "Labels" at bounding box center [662, 264] width 279 height 21
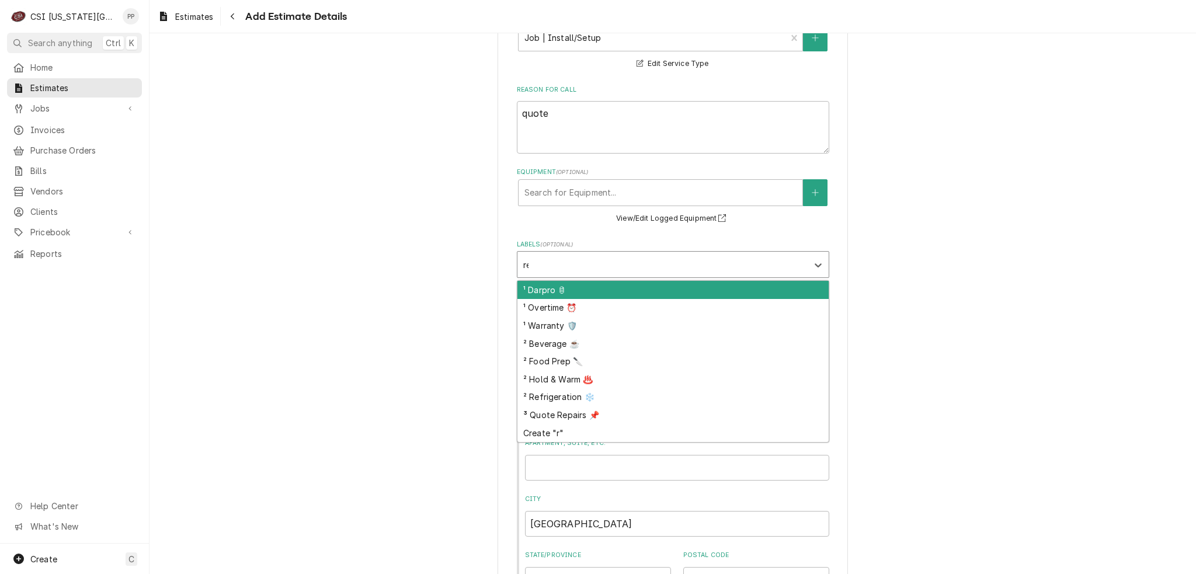
type input "ref"
click at [615, 288] on div "² Refrigeration ❄️" at bounding box center [672, 290] width 311 height 18
type textarea "x"
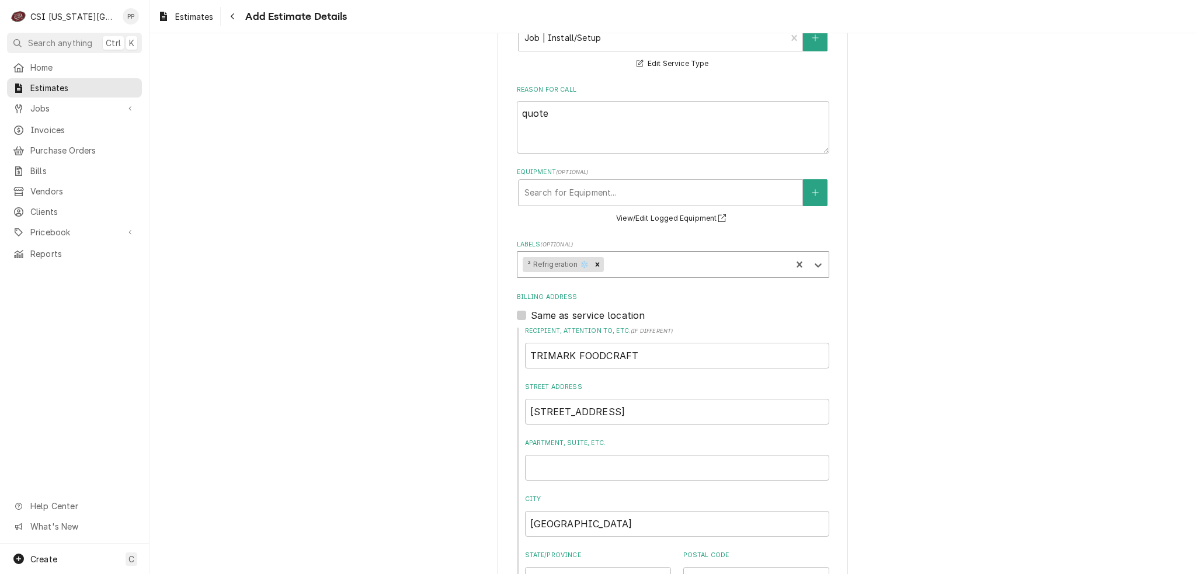
type textarea "x"
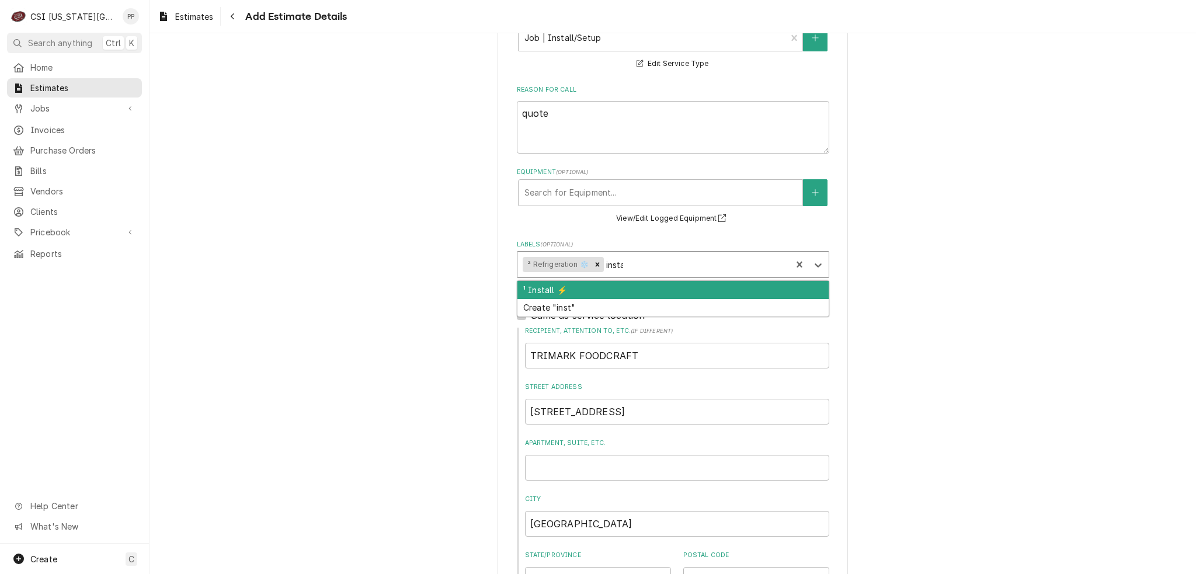
type input "install"
type textarea "x"
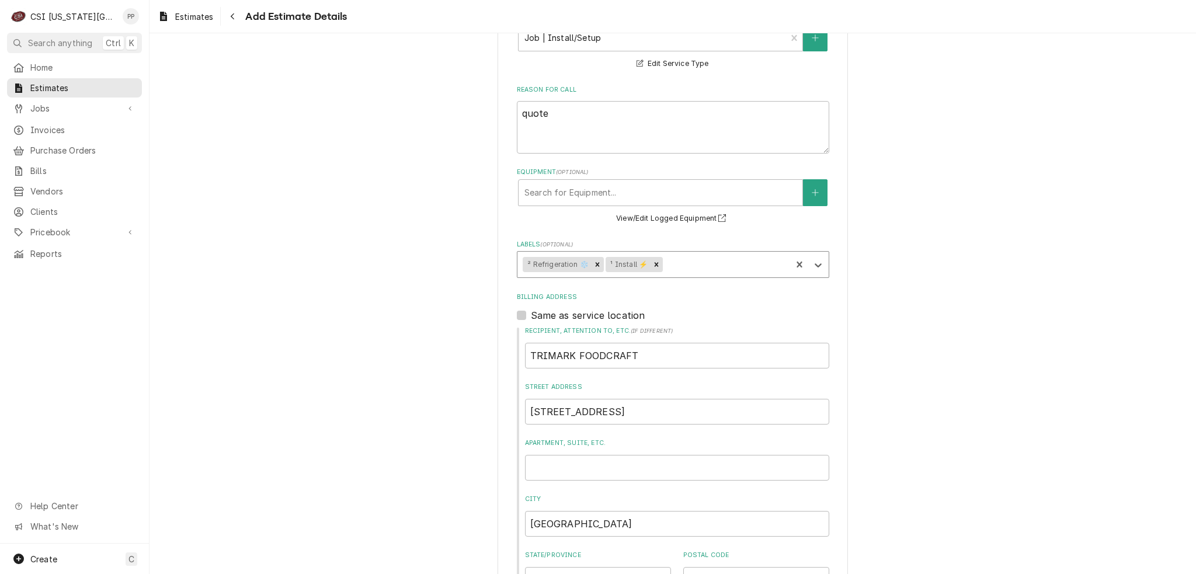
type textarea "x"
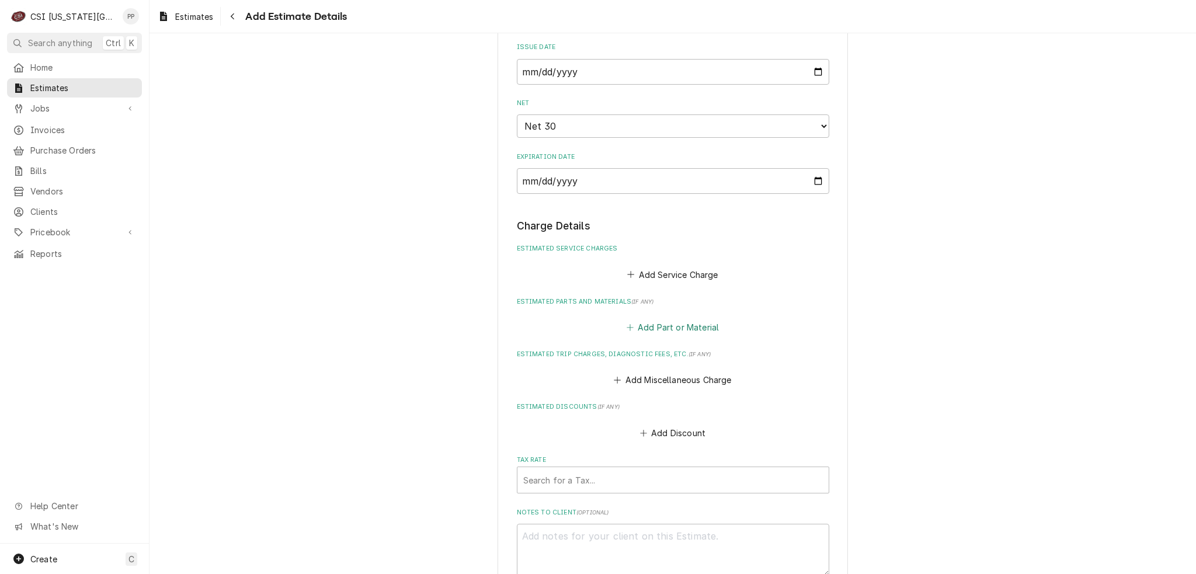
scroll to position [876, 0]
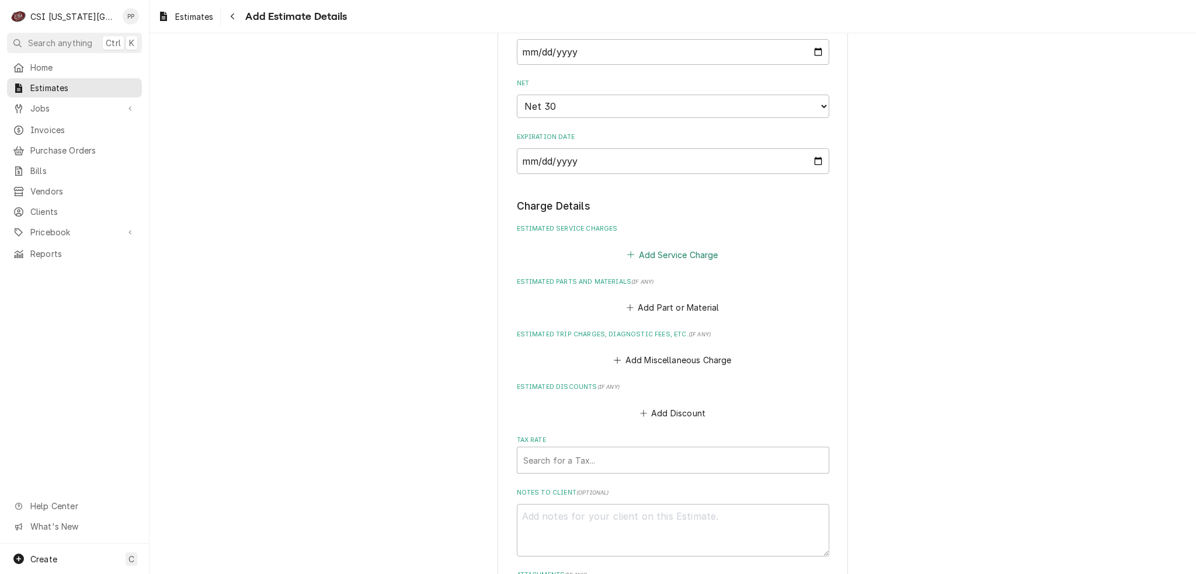
click at [667, 256] on button "Add Service Charge" at bounding box center [672, 254] width 95 height 16
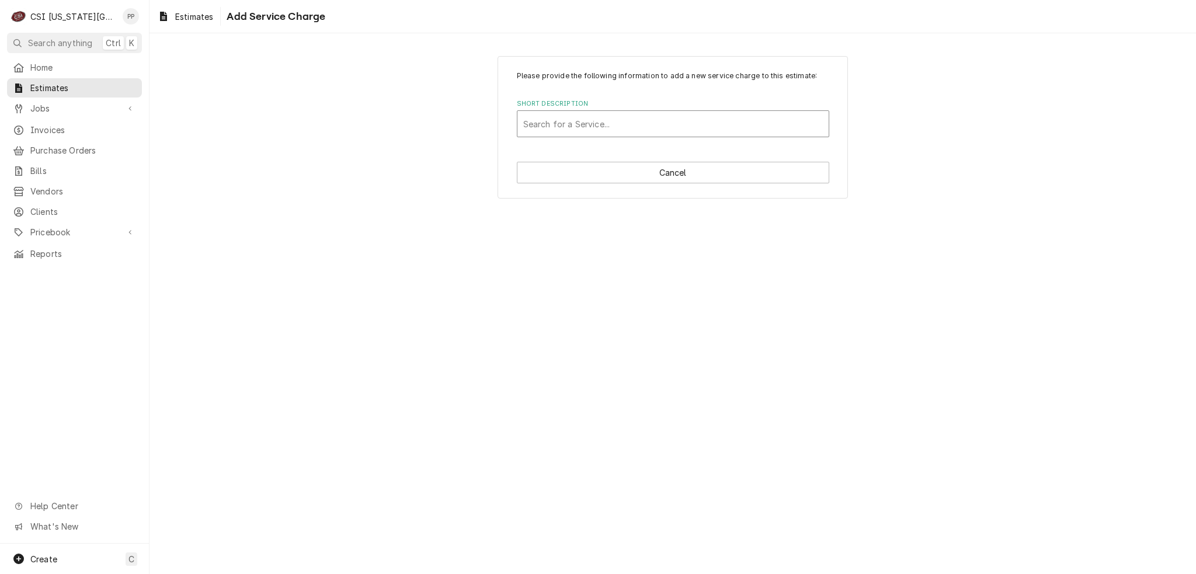
click at [666, 124] on div "Short Description" at bounding box center [673, 123] width 300 height 21
type input "scope cooler"
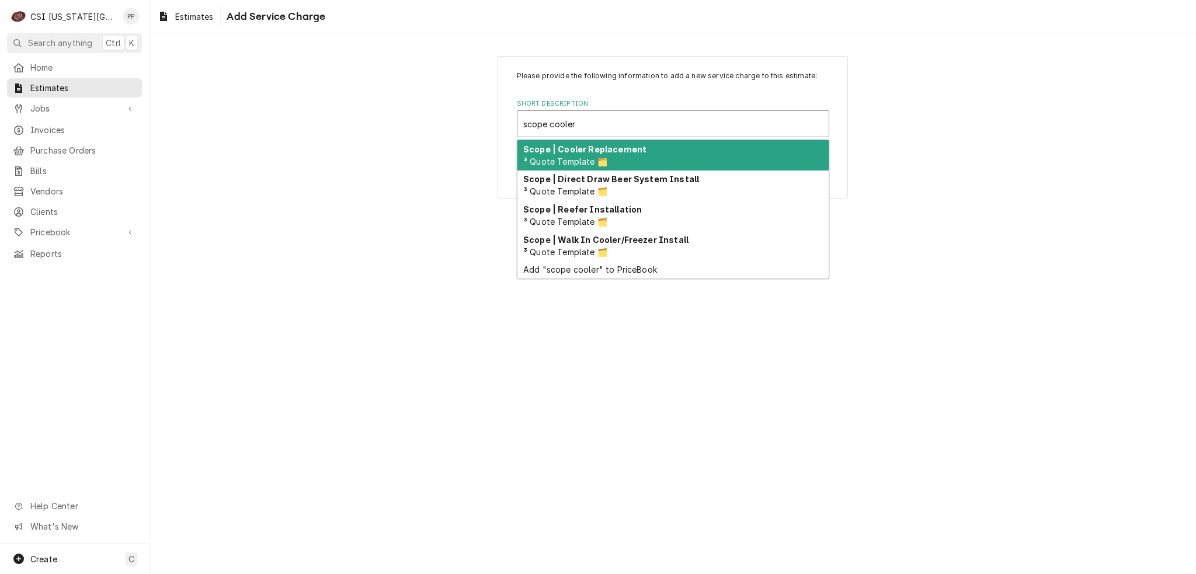
click at [634, 154] on div "Scope | Cooler Replacement ³ Quote Template 🗂️" at bounding box center [672, 155] width 311 height 30
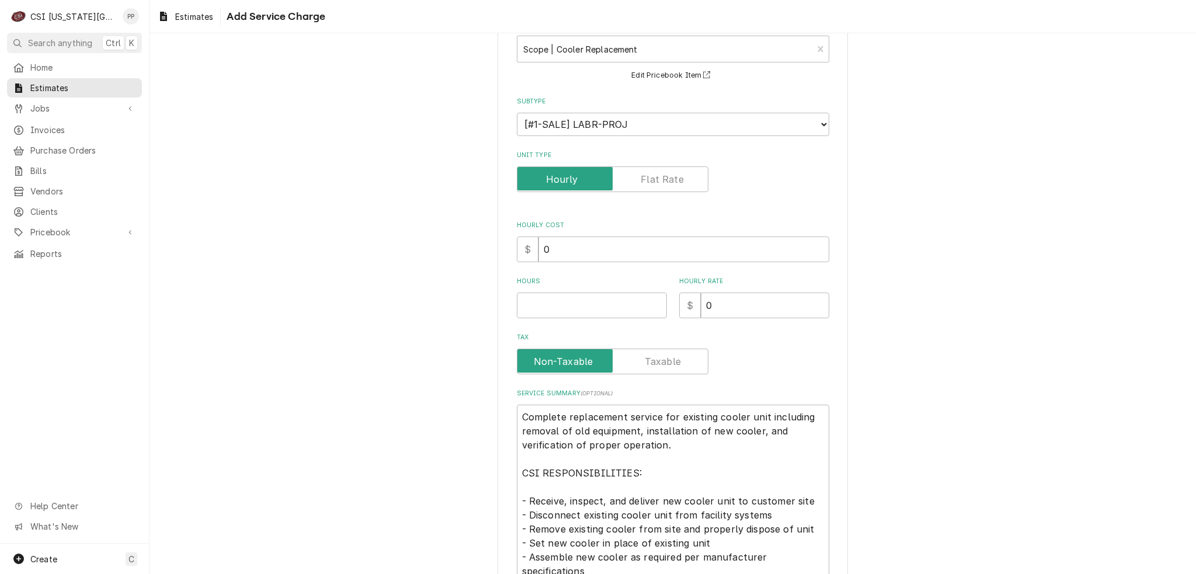
scroll to position [234, 0]
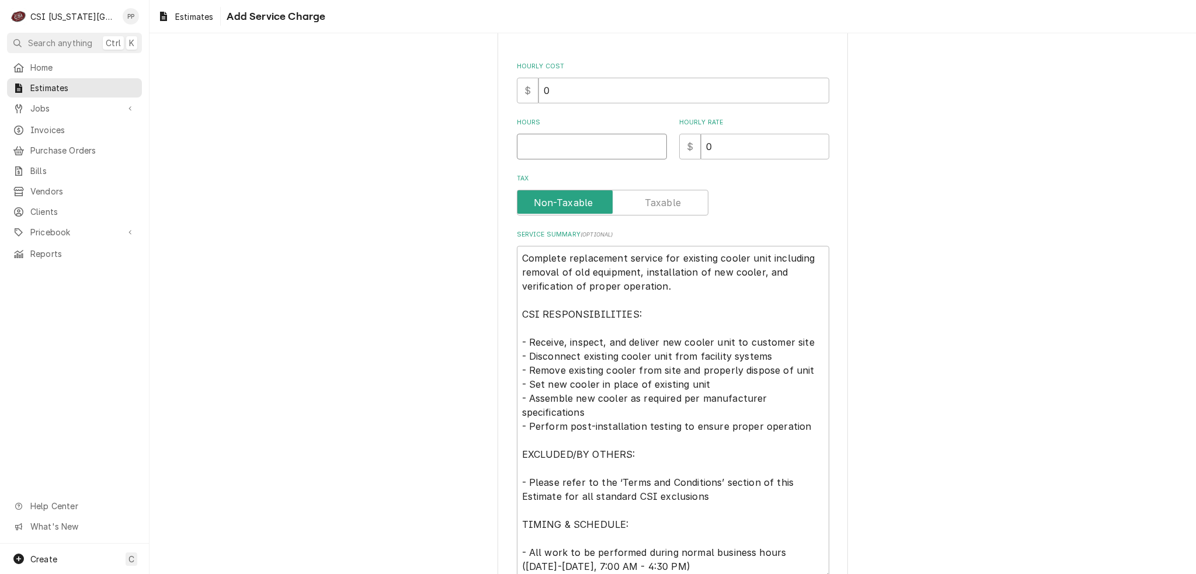
click at [599, 154] on input "Hours" at bounding box center [592, 147] width 150 height 26
type textarea "x"
type input "1"
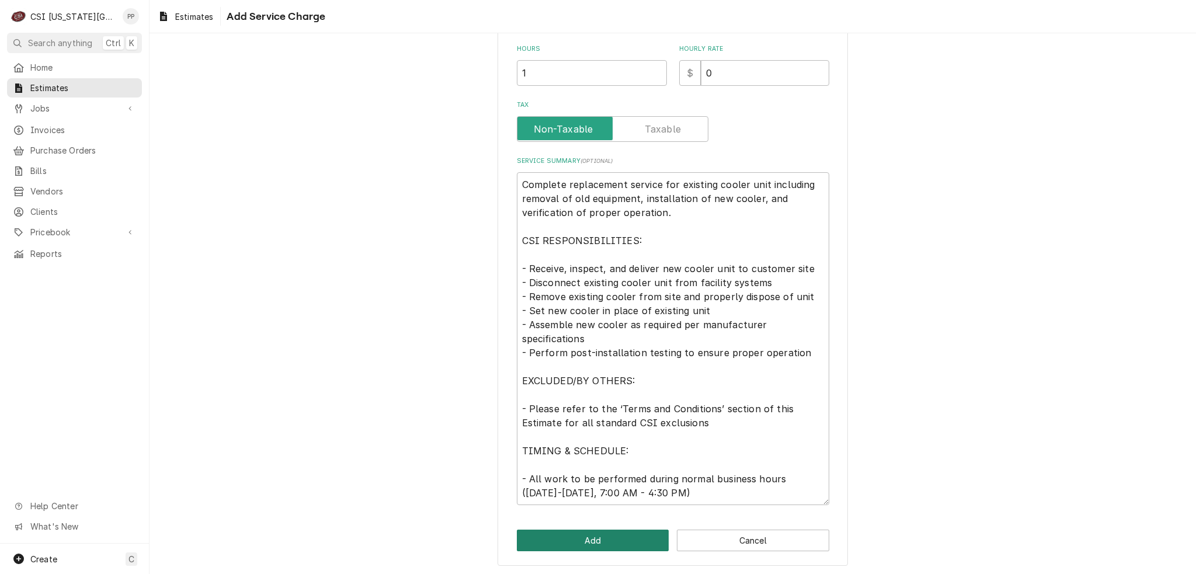
click at [599, 530] on button "Add" at bounding box center [593, 541] width 152 height 22
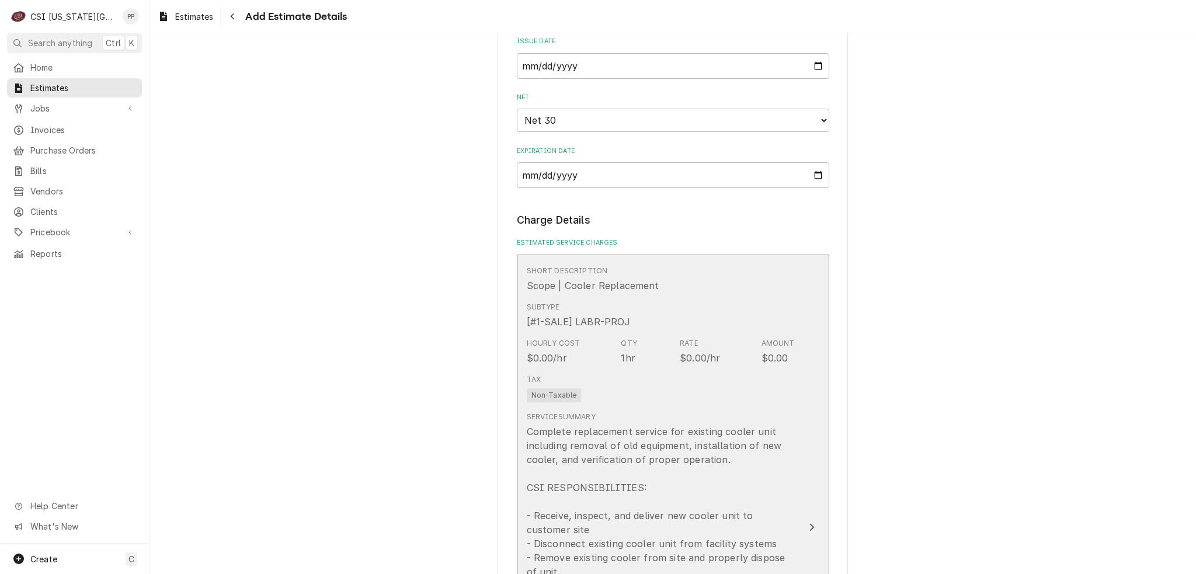
type textarea "x"
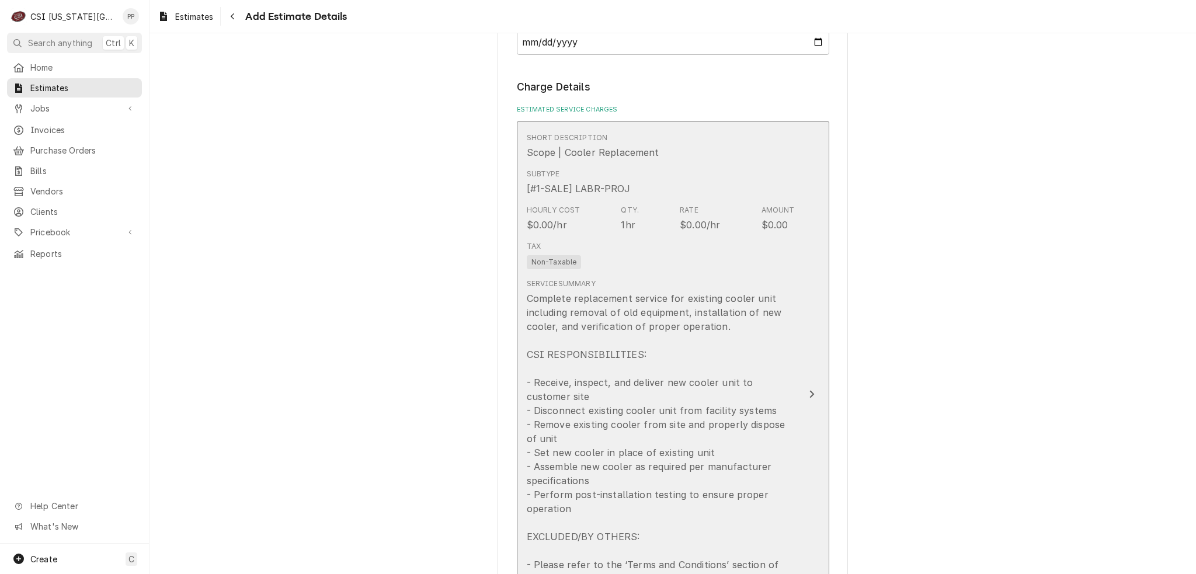
scroll to position [1271, 0]
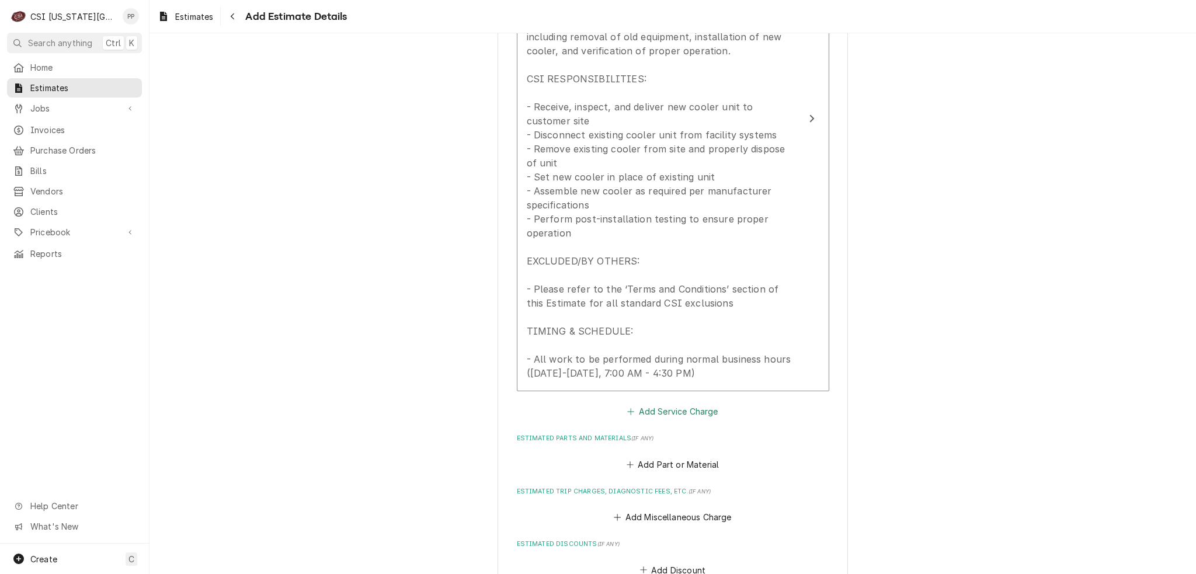
click at [683, 409] on button "Add Service Charge" at bounding box center [672, 412] width 95 height 16
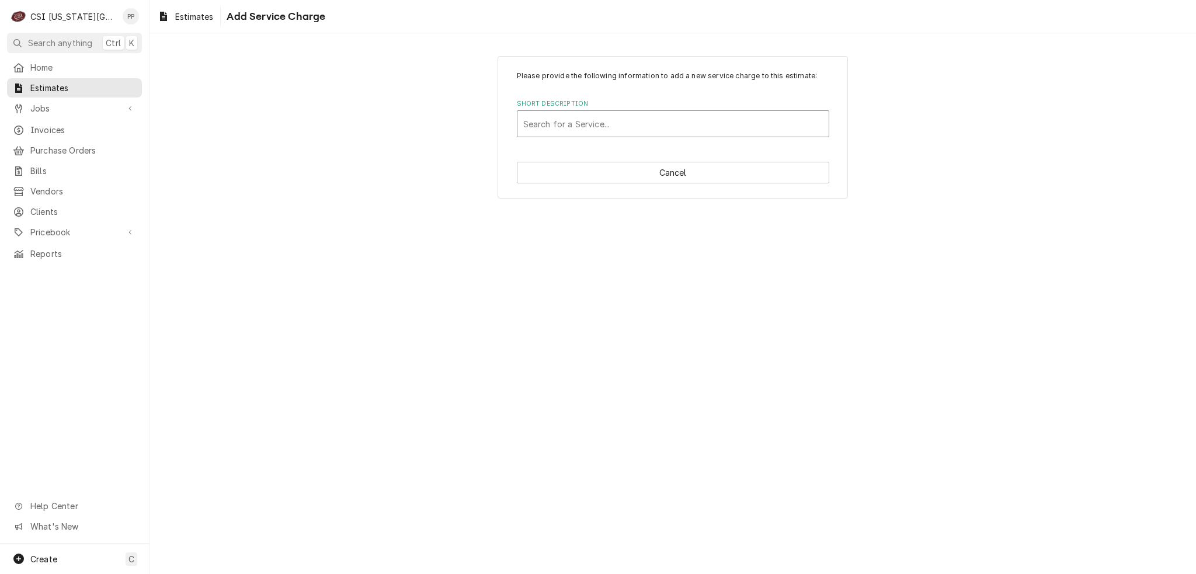
click at [634, 127] on div "Short Description" at bounding box center [673, 123] width 300 height 21
type input "project labor"
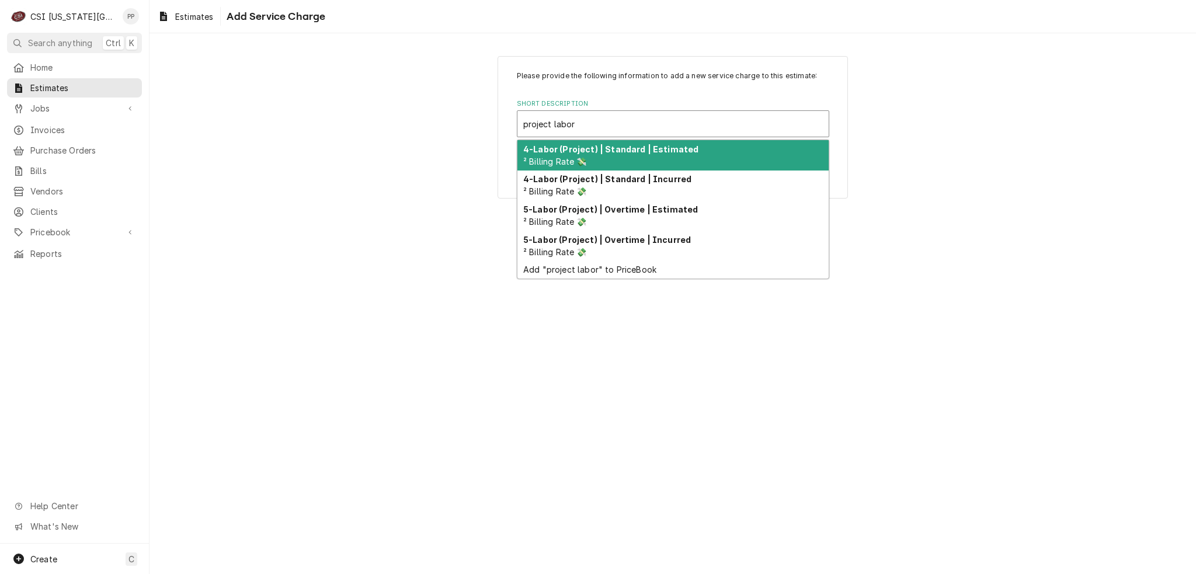
click at [614, 154] on div "4-Labor (Project) | Standard | Estimated ² Billing Rate 💸" at bounding box center [672, 155] width 311 height 30
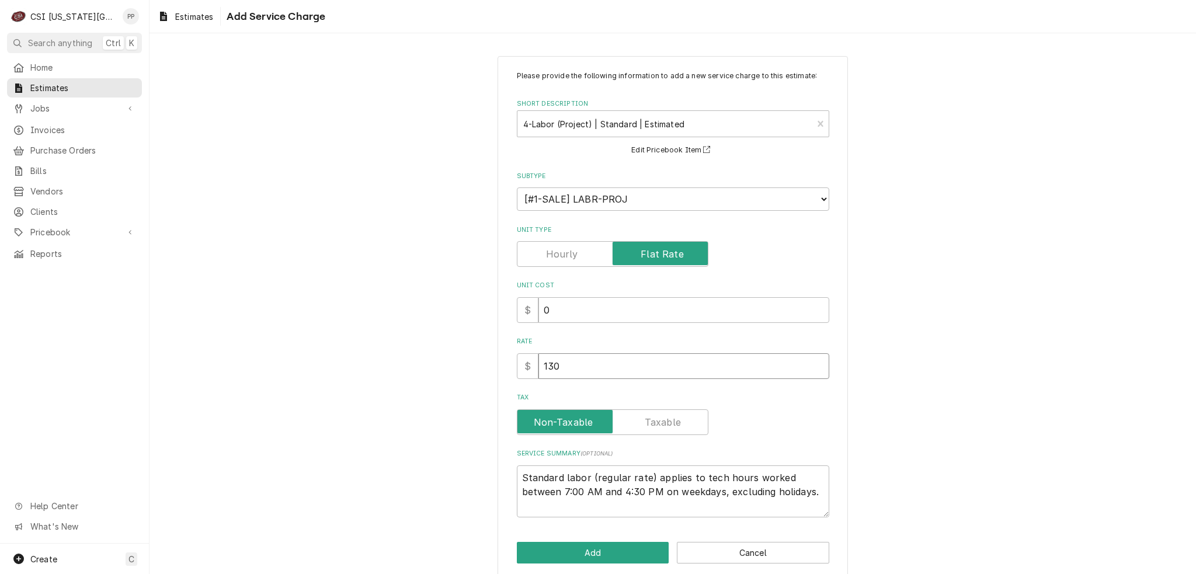
drag, startPoint x: 584, startPoint y: 368, endPoint x: 510, endPoint y: 364, distance: 74.3
click at [503, 366] on div "Please provide the following information to add a new service charge to this es…" at bounding box center [673, 317] width 350 height 523
type textarea "x"
type input "7"
type textarea "x"
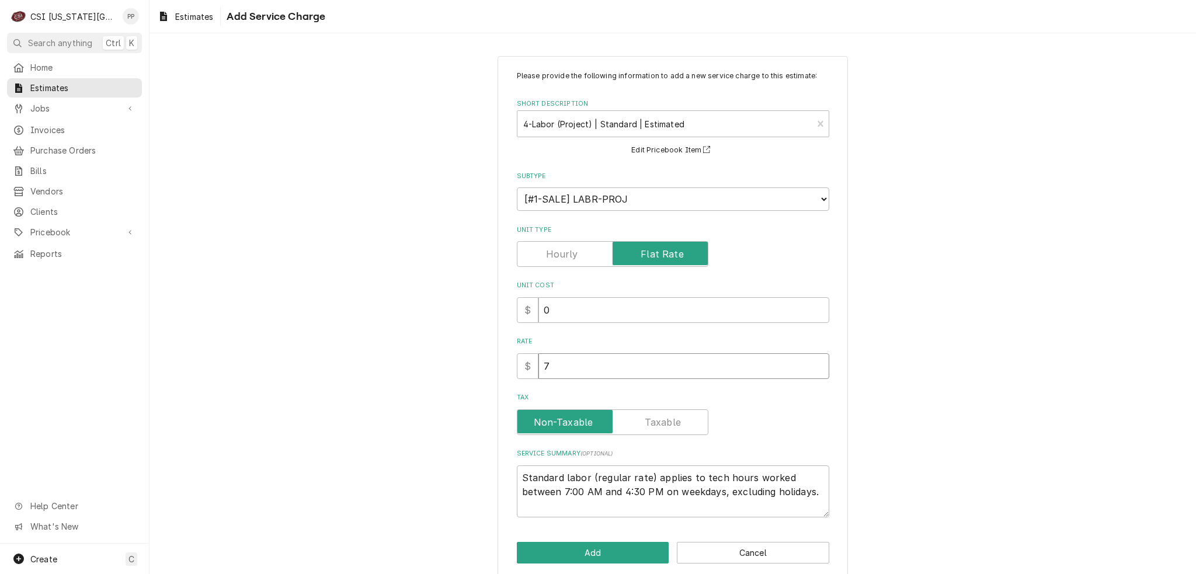
type input "78"
type textarea "x"
type input "780"
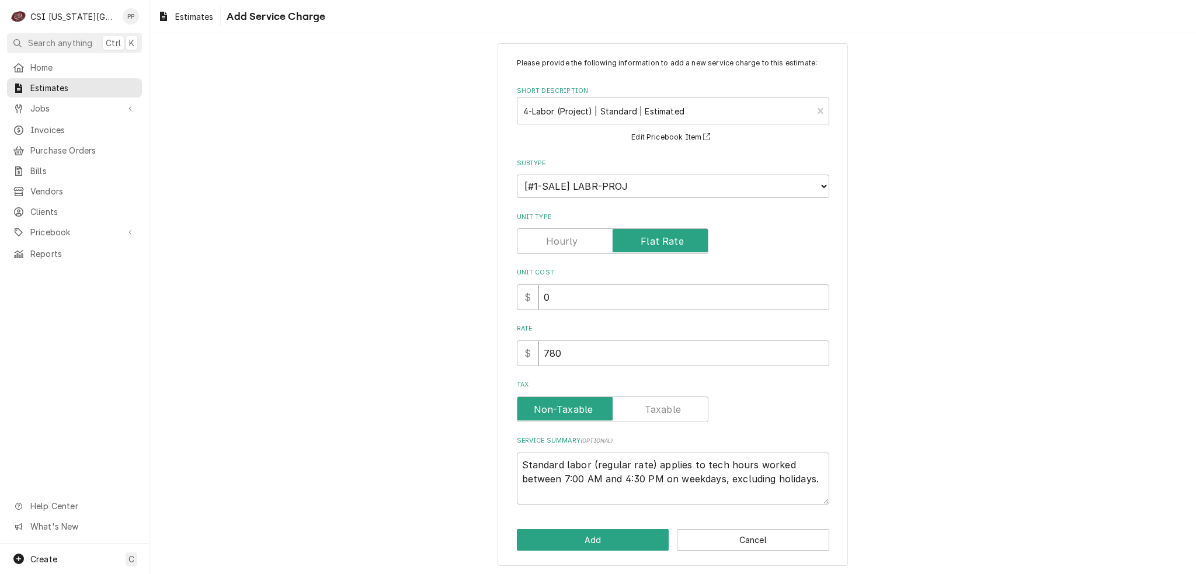
click at [599, 571] on div "Please provide the following information to add a new service charge to this es…" at bounding box center [672, 304] width 1046 height 543
click at [600, 540] on button "Add" at bounding box center [593, 540] width 152 height 22
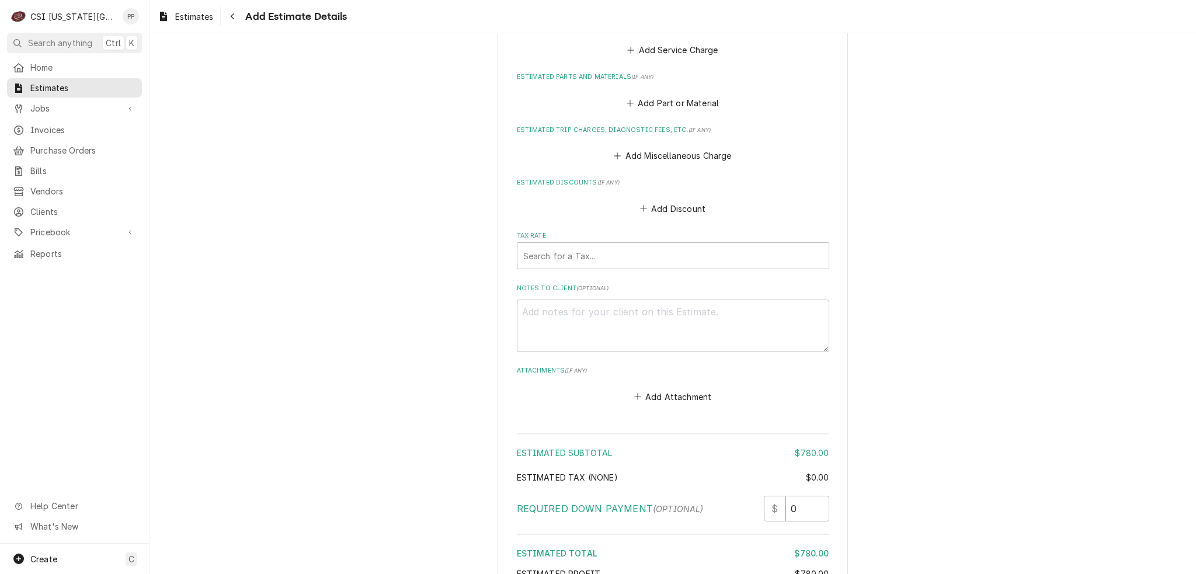
scroll to position [1935, 0]
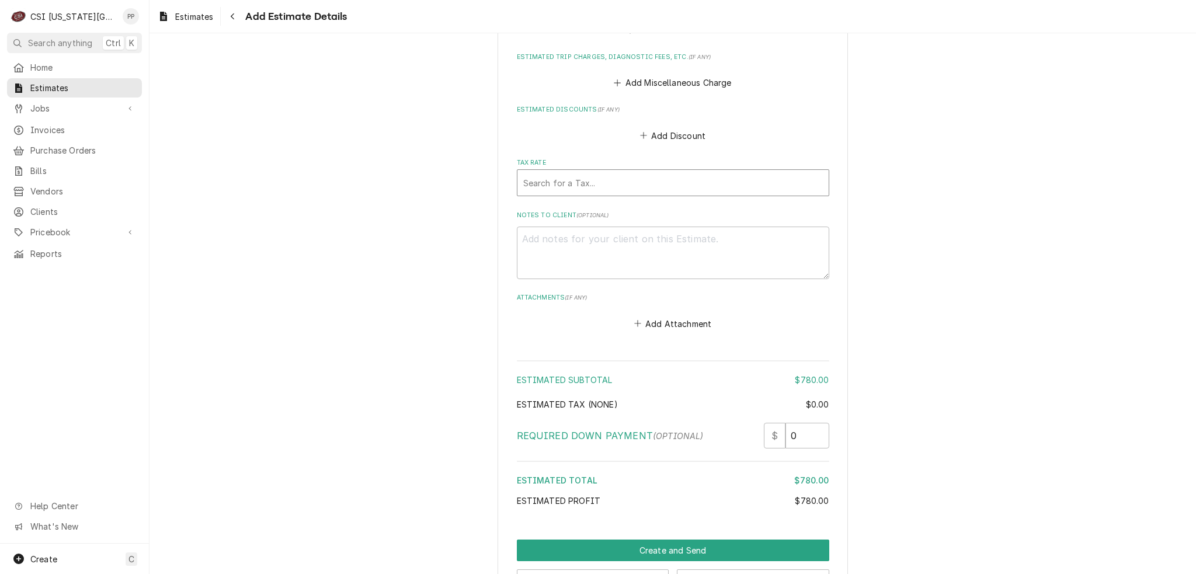
click at [585, 185] on div "Tax Rate" at bounding box center [673, 182] width 300 height 21
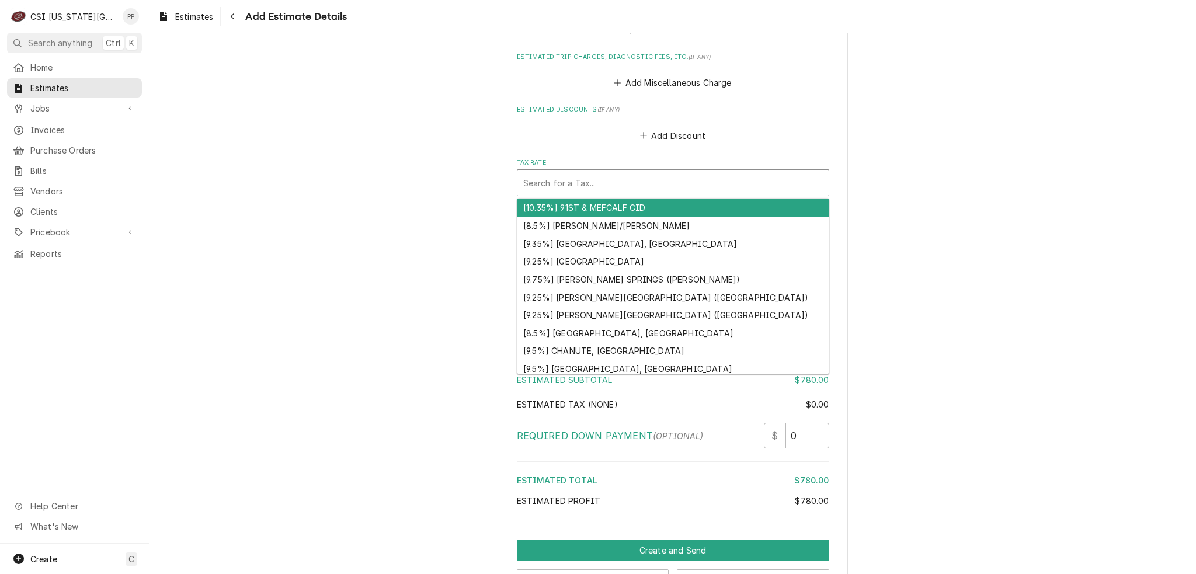
type textarea "x"
type input "e"
type textarea "x"
type input "ex"
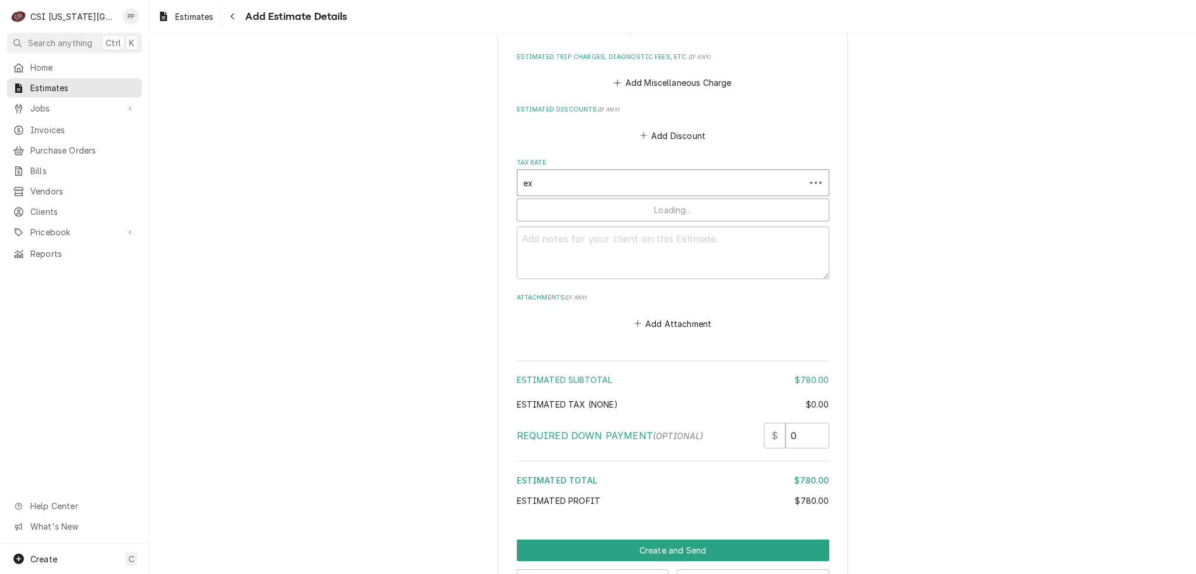
type textarea "x"
type input "exe"
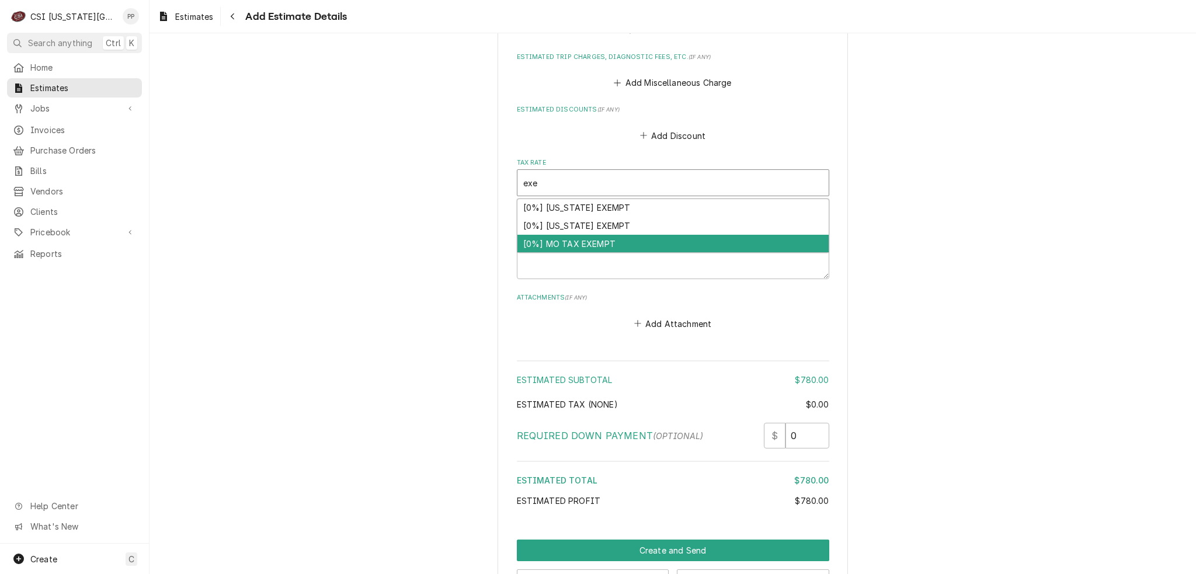
click at [609, 235] on div "[0%] MO TAX EXEMPT" at bounding box center [672, 244] width 311 height 18
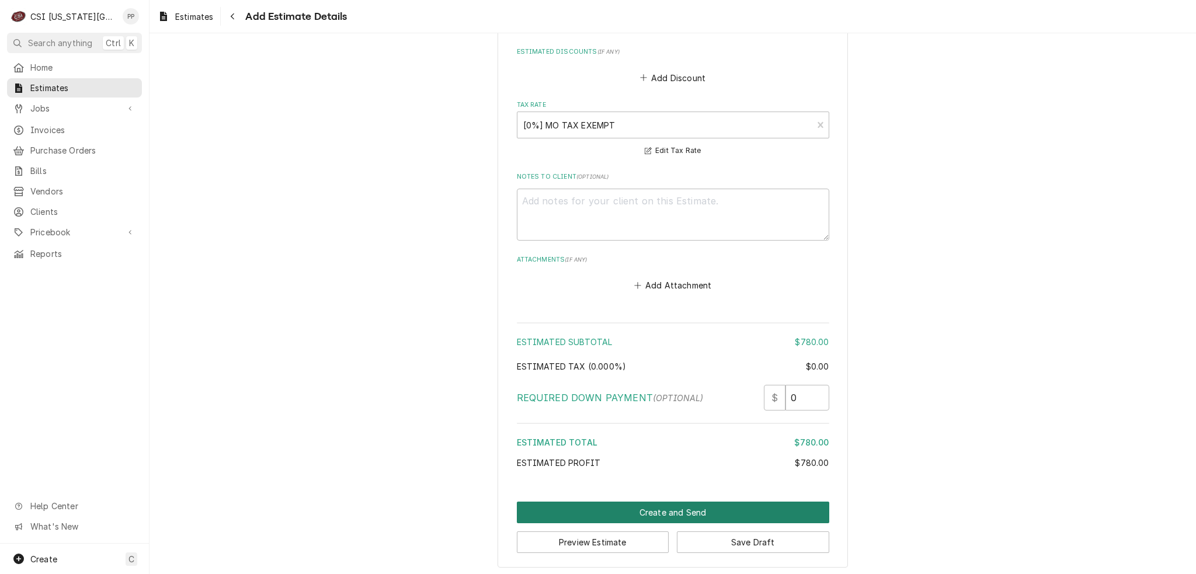
click at [661, 509] on button "Create and Send" at bounding box center [673, 513] width 312 height 22
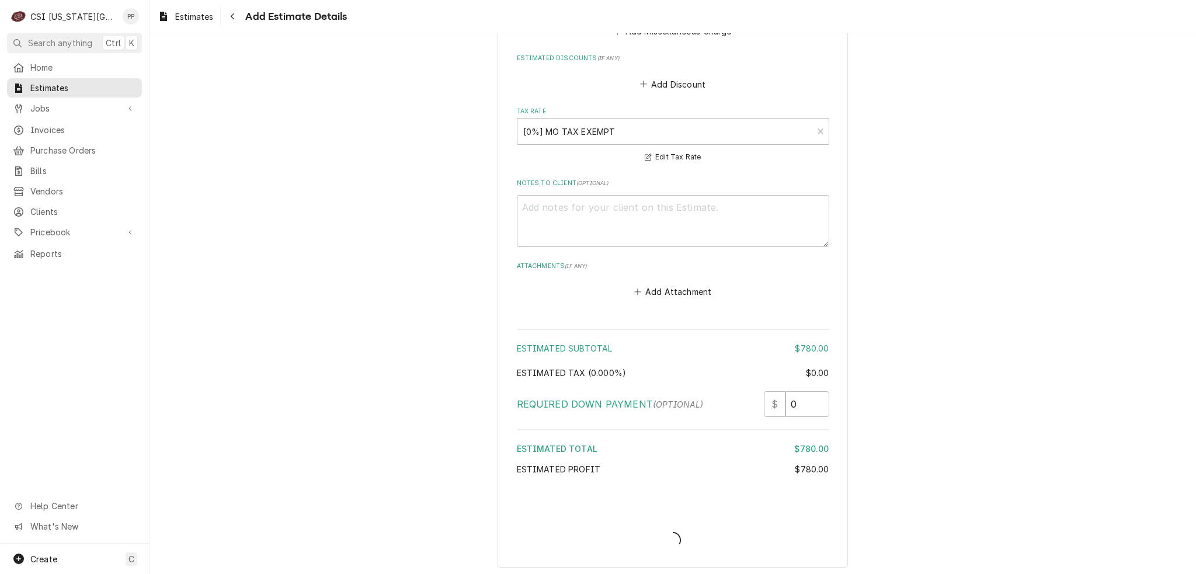
type textarea "x"
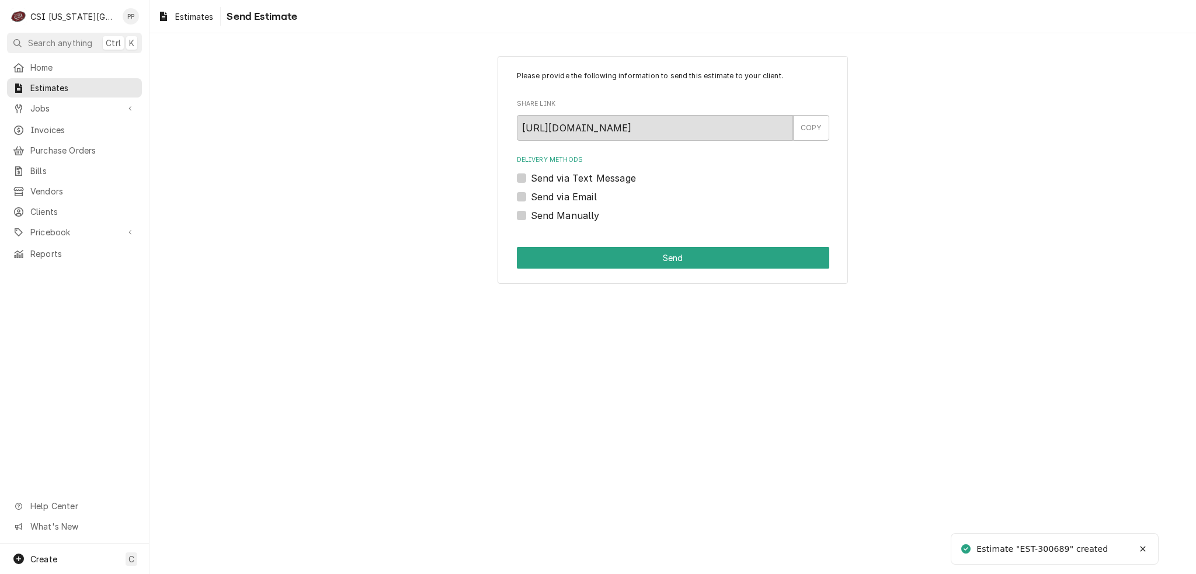
click at [531, 212] on label "Send Manually" at bounding box center [565, 215] width 69 height 14
click at [531, 212] on input "Send Manually" at bounding box center [687, 221] width 312 height 26
checkbox input "true"
click at [559, 257] on button "Send" at bounding box center [673, 258] width 312 height 22
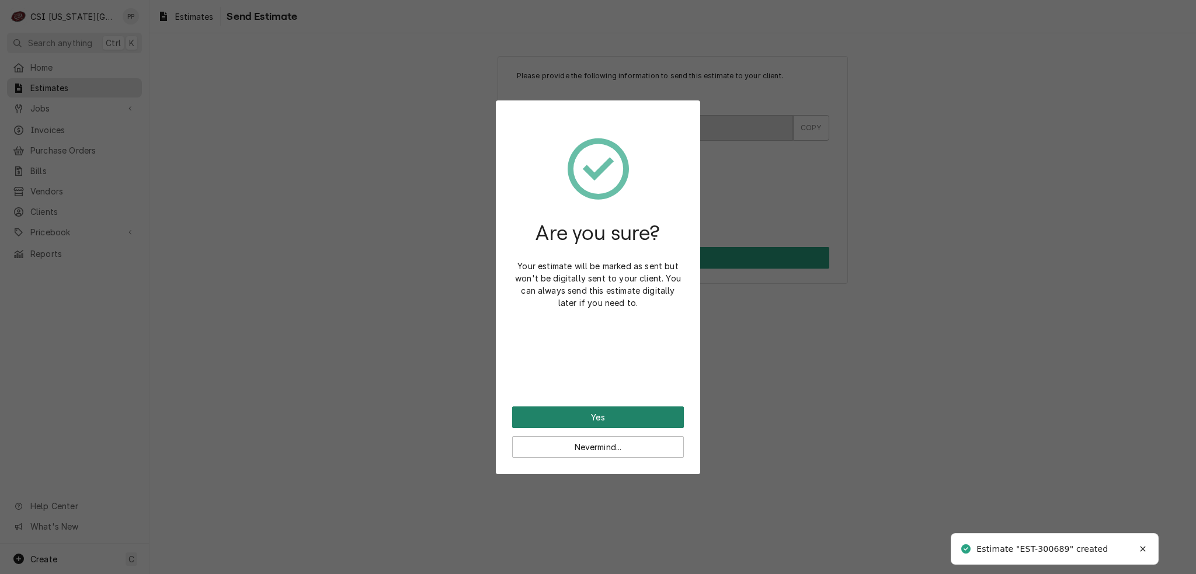
click at [602, 412] on button "Yes" at bounding box center [598, 417] width 172 height 22
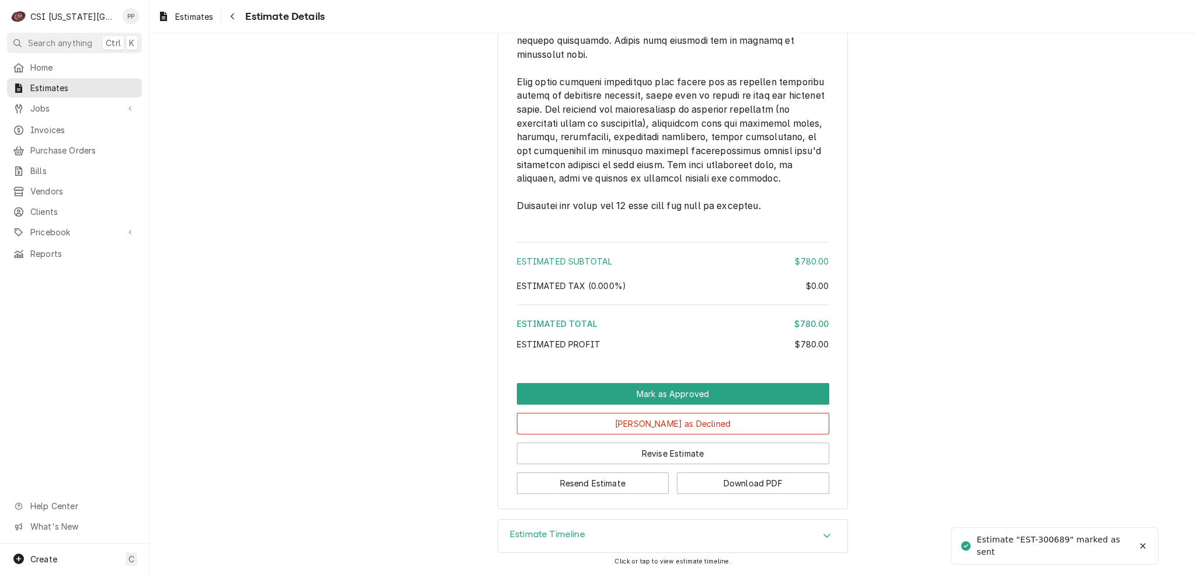
scroll to position [1840, 0]
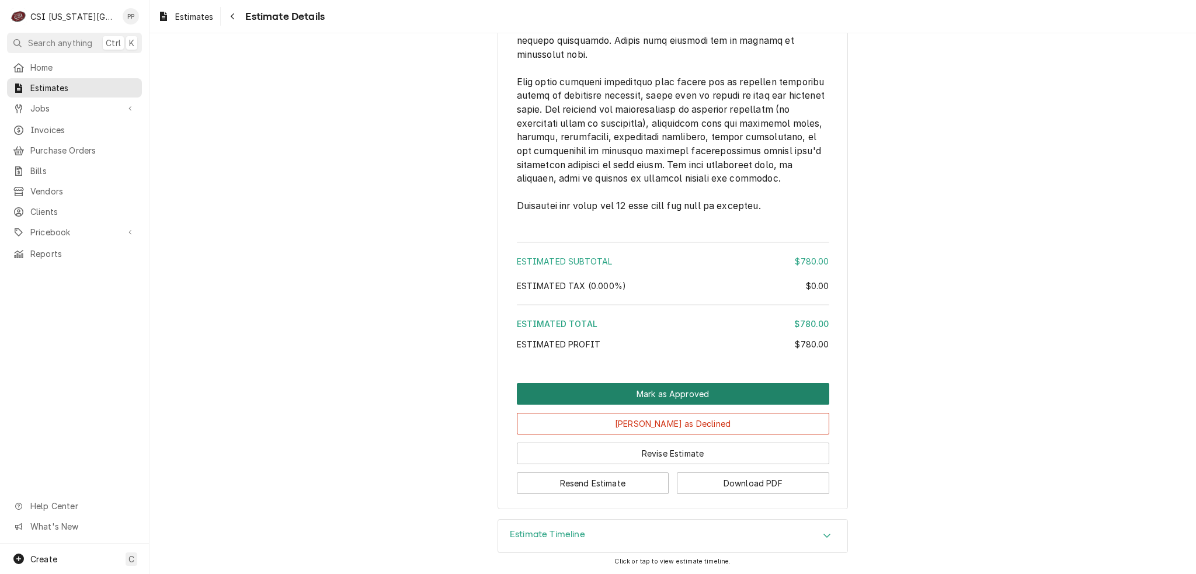
click at [662, 390] on button "Mark as Approved" at bounding box center [673, 394] width 312 height 22
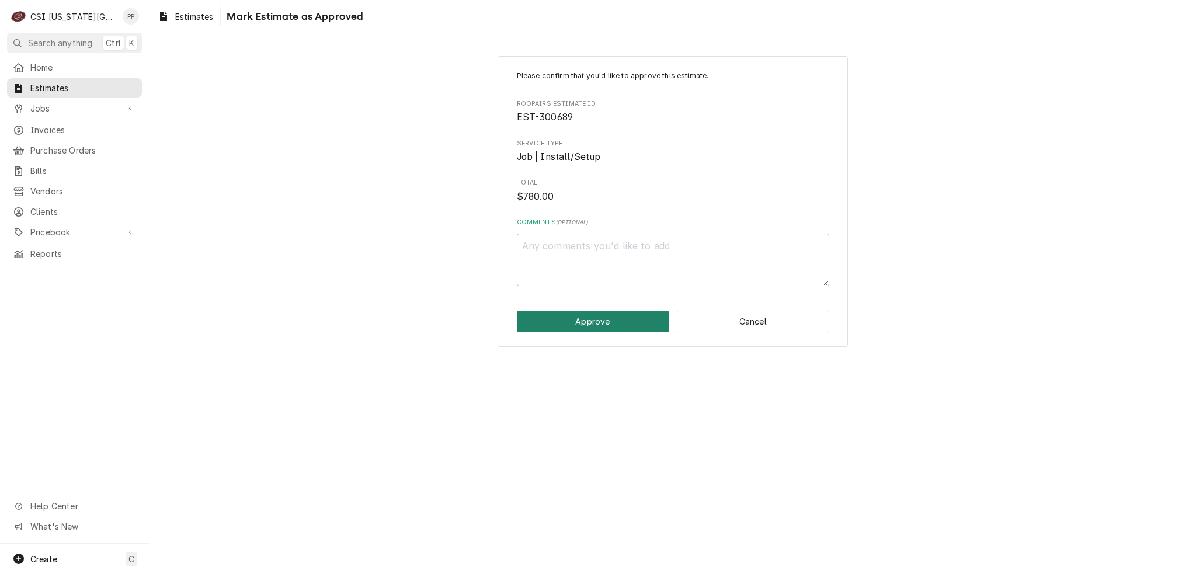
click at [605, 322] on button "Approve" at bounding box center [593, 322] width 152 height 22
type textarea "x"
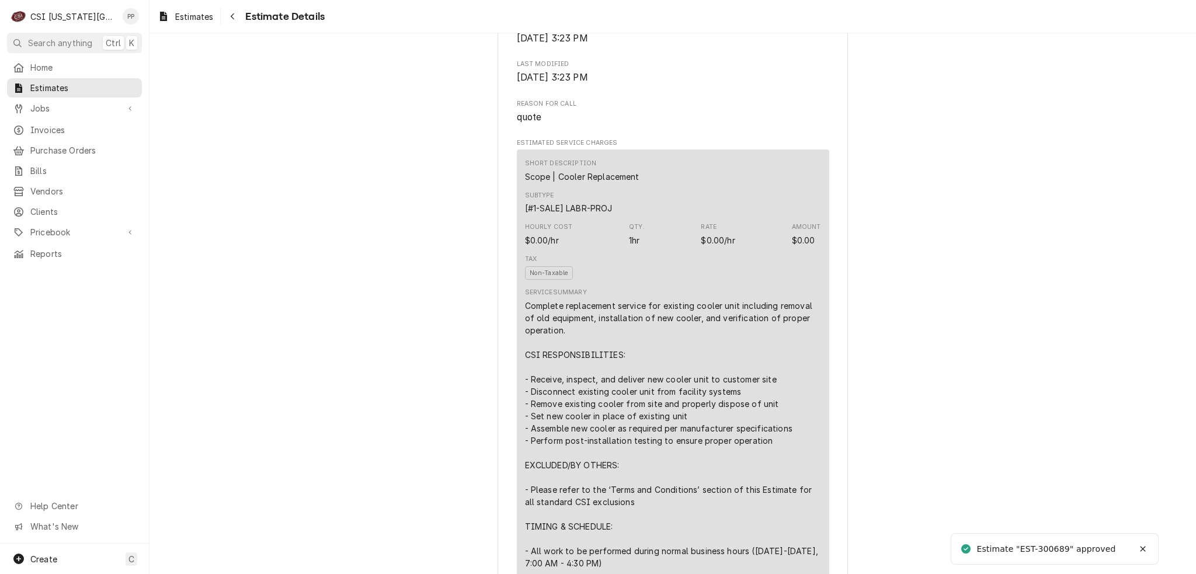
scroll to position [876, 0]
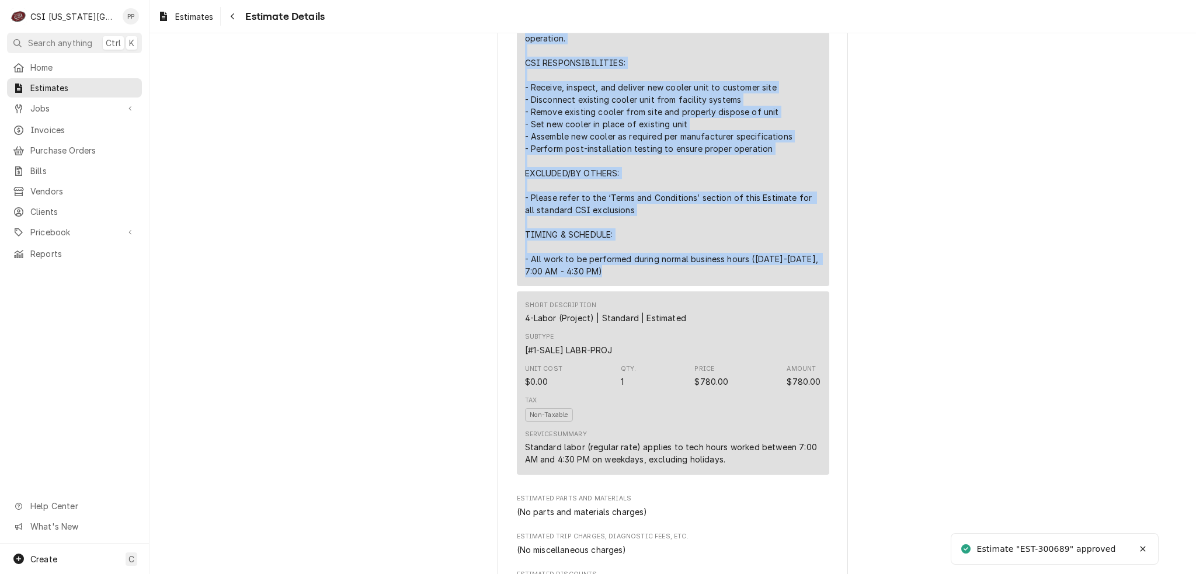
drag, startPoint x: 614, startPoint y: 310, endPoint x: 513, endPoint y: 51, distance: 277.7
click at [517, 51] on div "Short Description Scope | Cooler Replacement Subtype [#1-SALE] LABR-PROJ Hourly…" at bounding box center [673, 72] width 312 height 429
copy div "Complete replacement service for existing cooler unit including removal of old …"
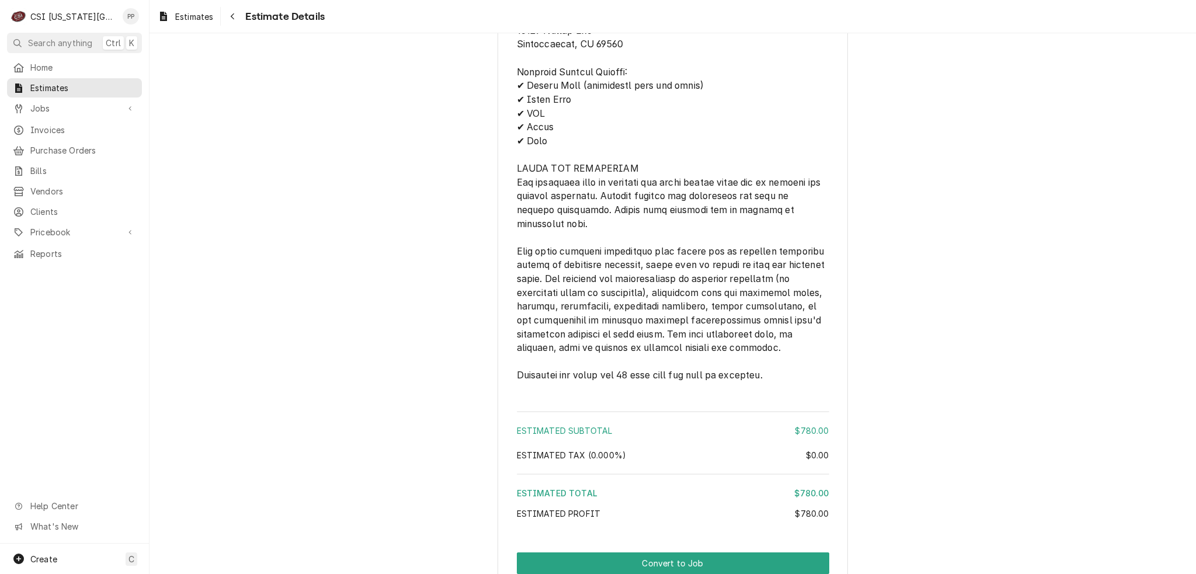
scroll to position [1840, 0]
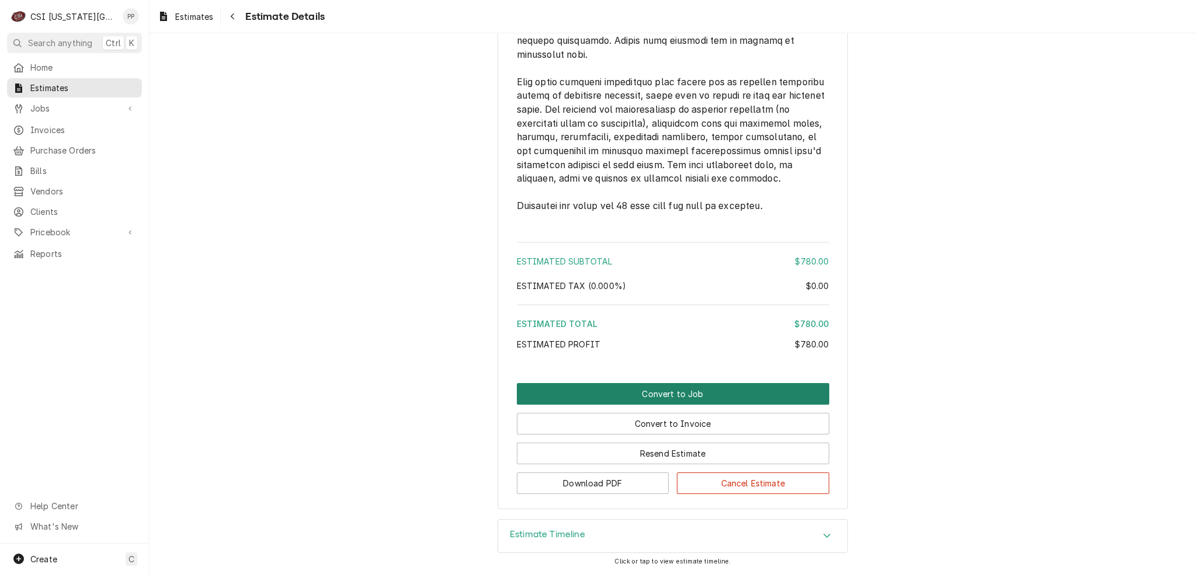
click at [663, 396] on button "Convert to Job" at bounding box center [673, 394] width 312 height 22
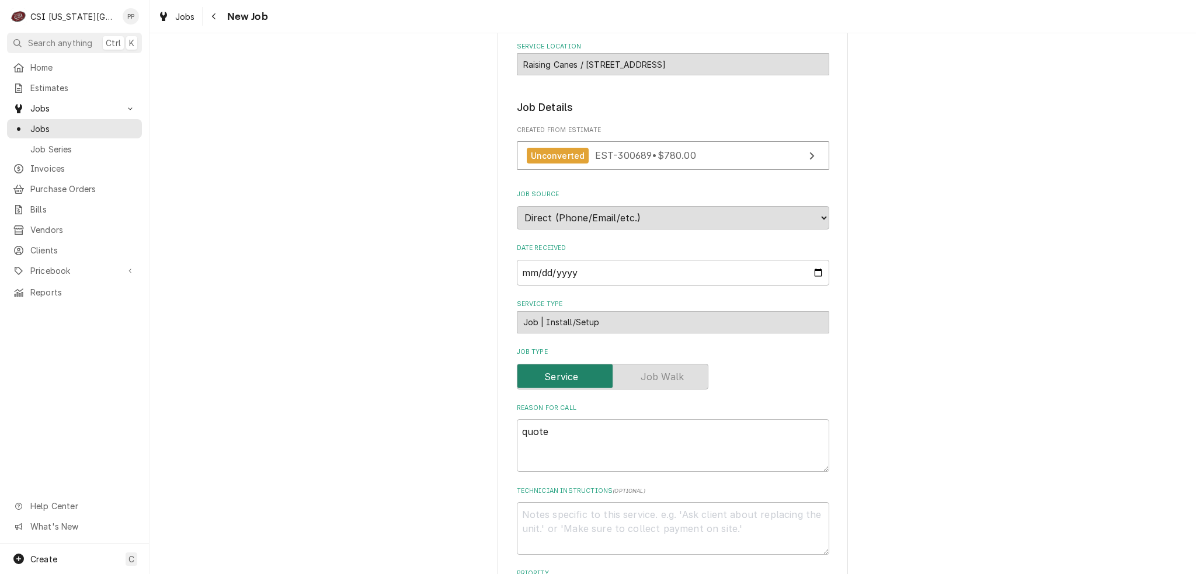
scroll to position [292, 0]
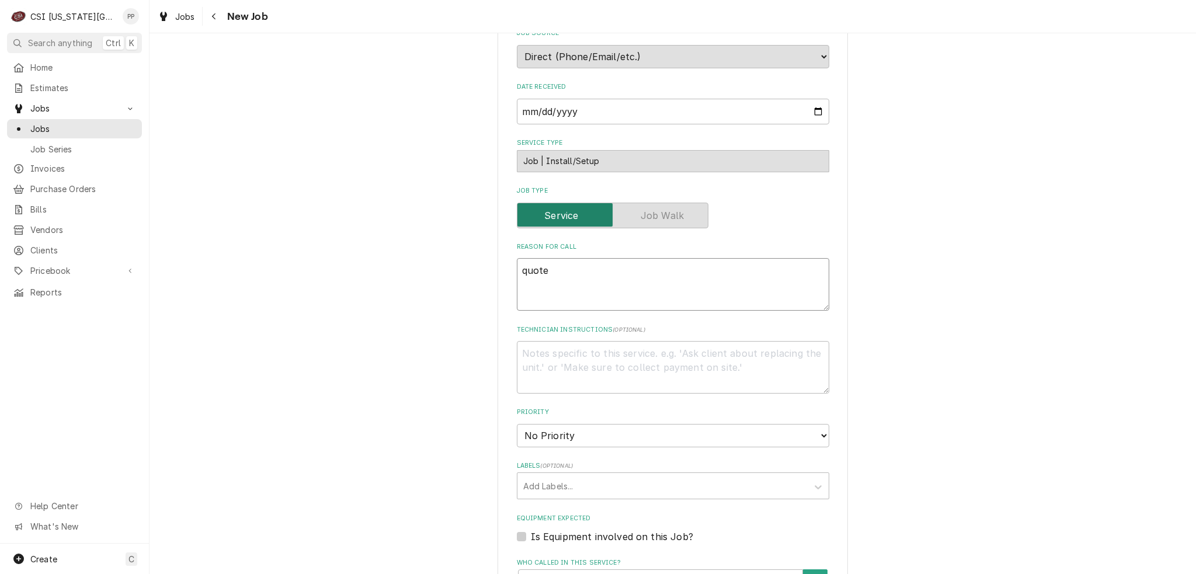
drag, startPoint x: 536, startPoint y: 268, endPoint x: 494, endPoint y: 266, distance: 42.1
click at [463, 269] on div "Please provide the following information to create a job: Client Details Client…" at bounding box center [672, 360] width 1046 height 1213
paste textarea "Complete replacement service for existing cooler unit including removal of old …"
type textarea "x"
type textarea "Complete replacement service for existing cooler unit including removal of old …"
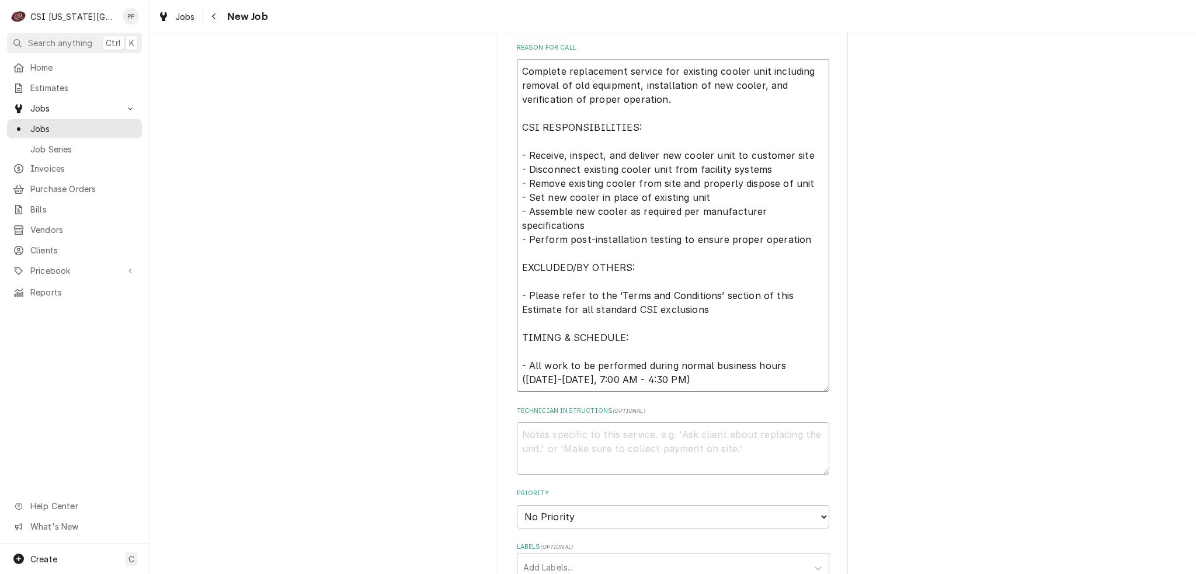
scroll to position [417, 0]
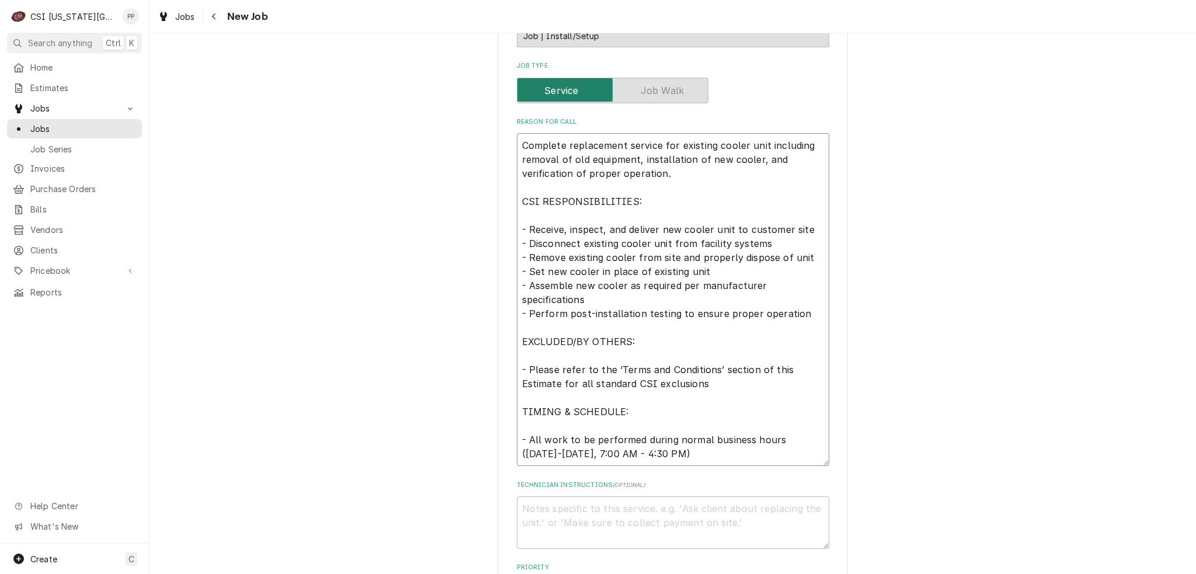
click at [519, 142] on textarea "Complete replacement service for existing cooler unit including removal of old …" at bounding box center [673, 299] width 312 height 333
type textarea "x"
type textarea "Complete replacement service for existing cooler unit including removal of old …"
type textarea "x"
type textarea "Complete replacement service for existing cooler unit including removal of old …"
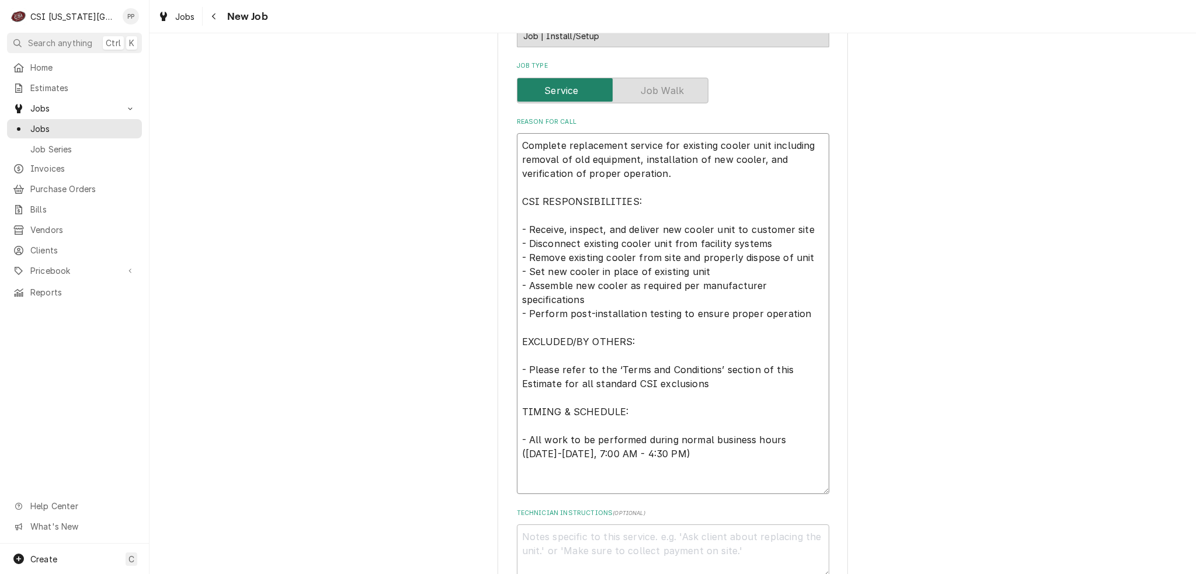
type textarea "x"
type textarea "P Complete replacement service for existing cooler unit including removal of ol…"
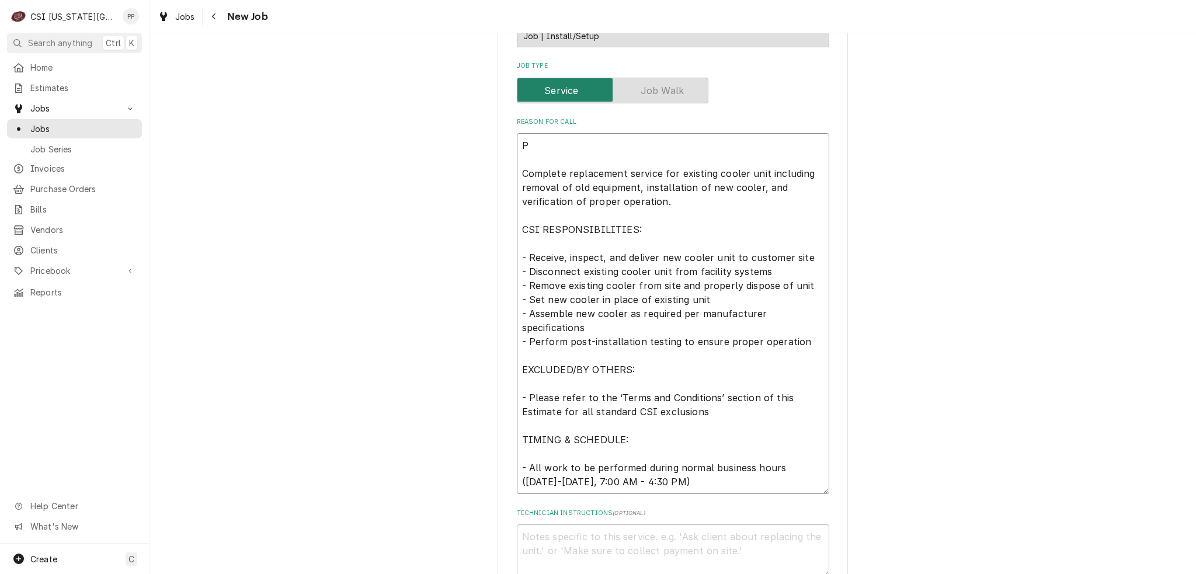
type textarea "x"
type textarea "Po Complete replacement service for existing cooler unit including removal of o…"
type textarea "x"
type textarea "Po Complete replacement service for existing cooler unit including removal of o…"
type textarea "x"
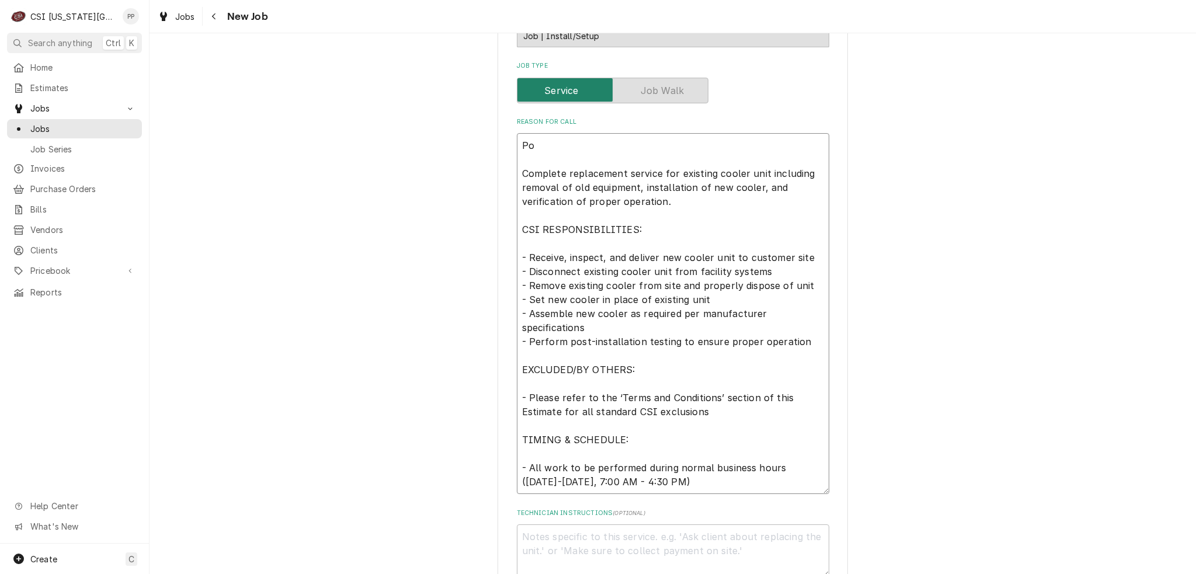
type textarea "Po S Complete replacement service for existing cooler unit including removal of…"
type textarea "x"
type textarea "Po Complete replacement service for existing cooler unit including removal of o…"
type textarea "x"
type textarea "Po Complete replacement service for existing cooler unit including removal of o…"
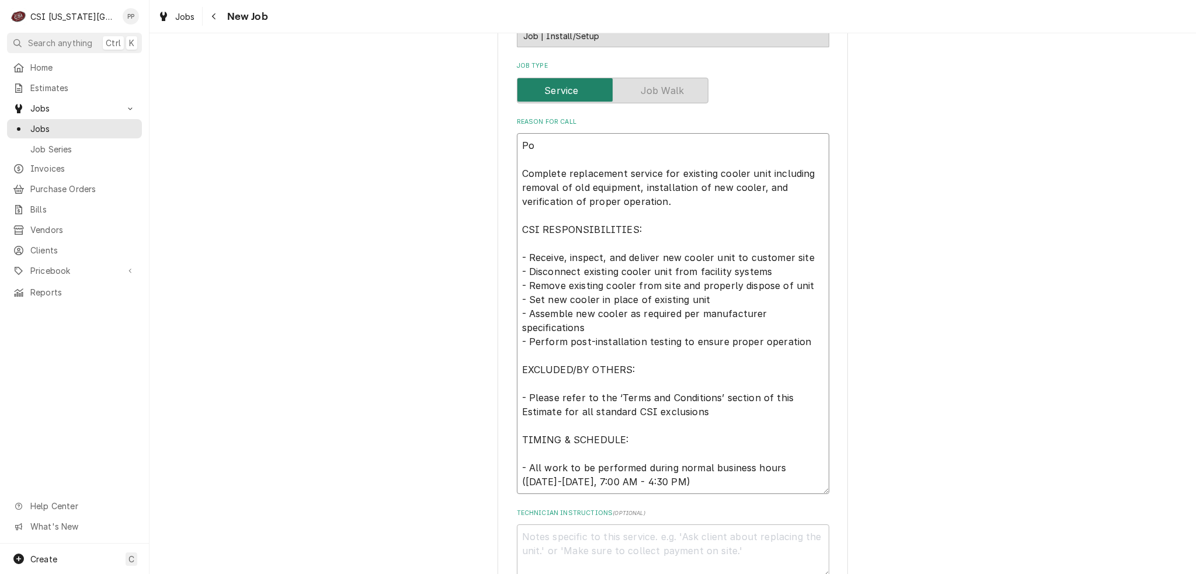
click at [551, 140] on textarea "Po Complete replacement service for existing cooler unit including removal of o…" at bounding box center [673, 313] width 312 height 361
paste textarea "300207489"
type textarea "x"
type textarea "Po 300207489 Complete replacement service for existing cooler unit including re…"
type textarea "x"
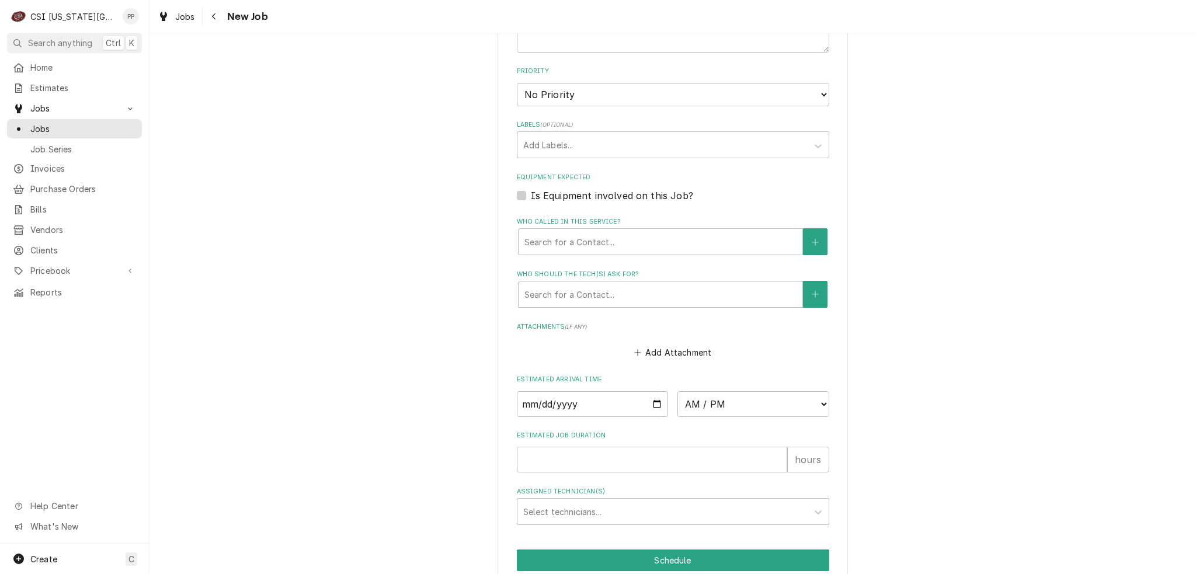
scroll to position [989, 0]
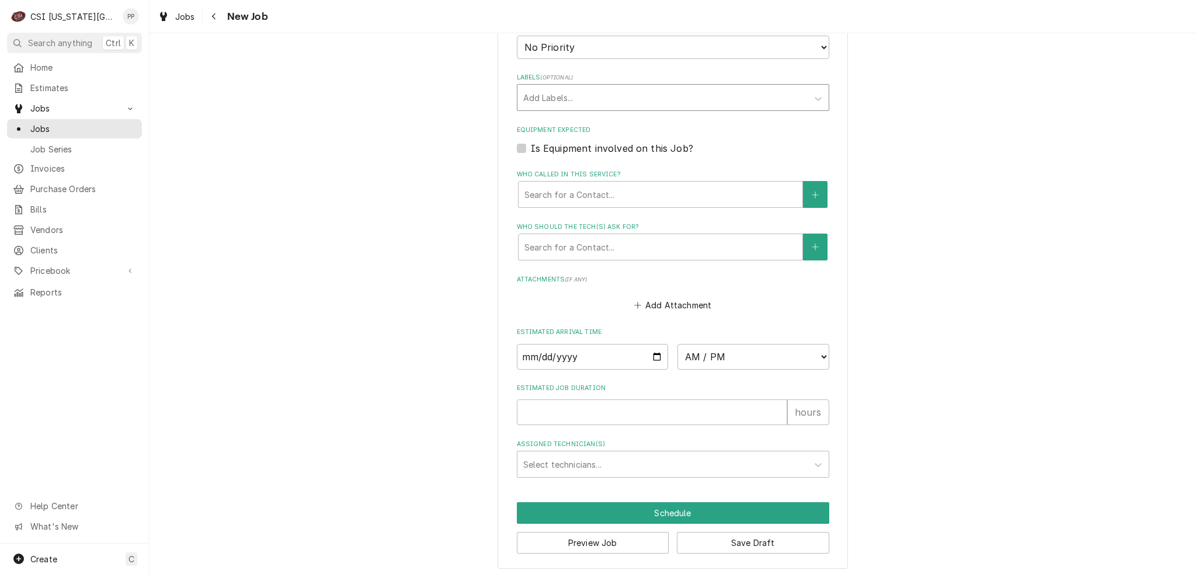
type textarea "Po 300207489 Complete replacement service for existing cooler unit including re…"
click at [561, 96] on div "Labels" at bounding box center [662, 97] width 279 height 21
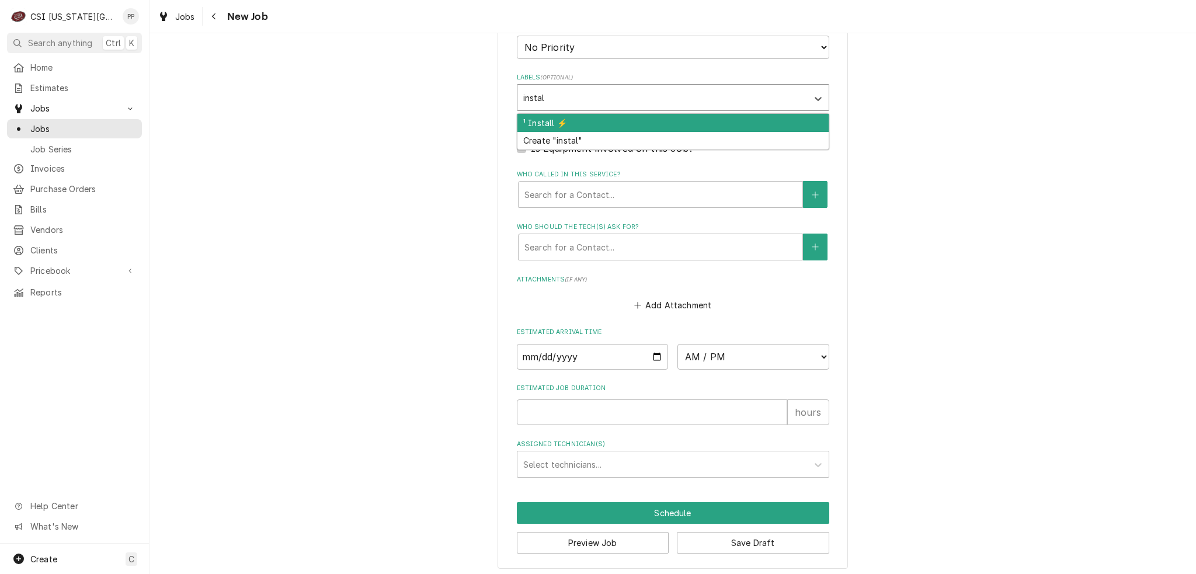
type input "install"
type textarea "x"
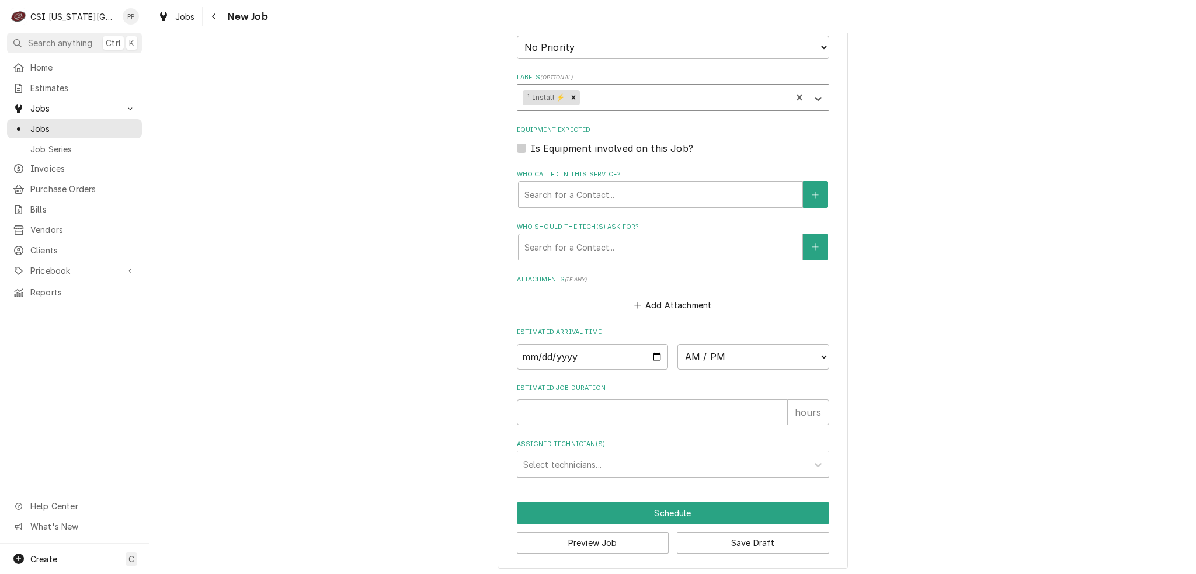
type textarea "x"
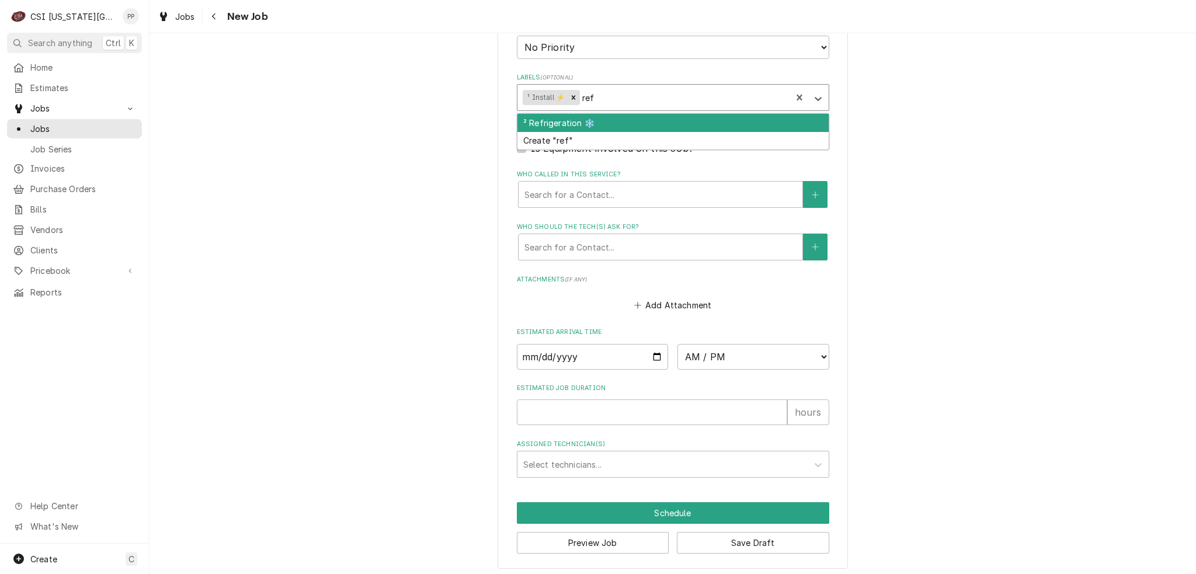
type input "refr"
type textarea "x"
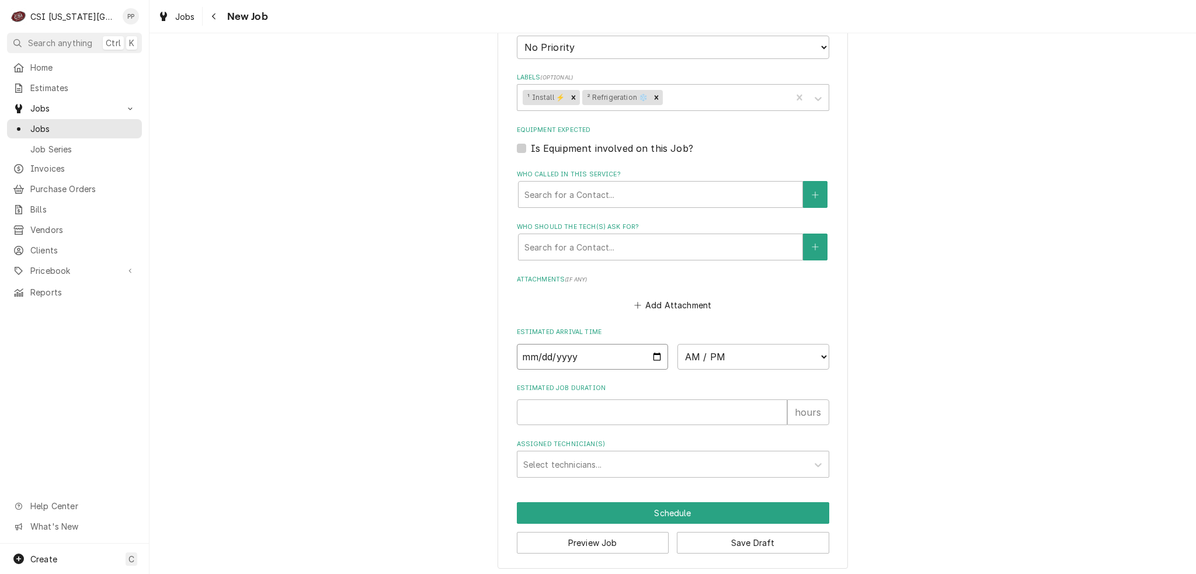
click at [647, 351] on input "Date" at bounding box center [593, 357] width 152 height 26
type textarea "x"
type input "[DATE]"
drag, startPoint x: 868, startPoint y: 326, endPoint x: 808, endPoint y: 347, distance: 63.9
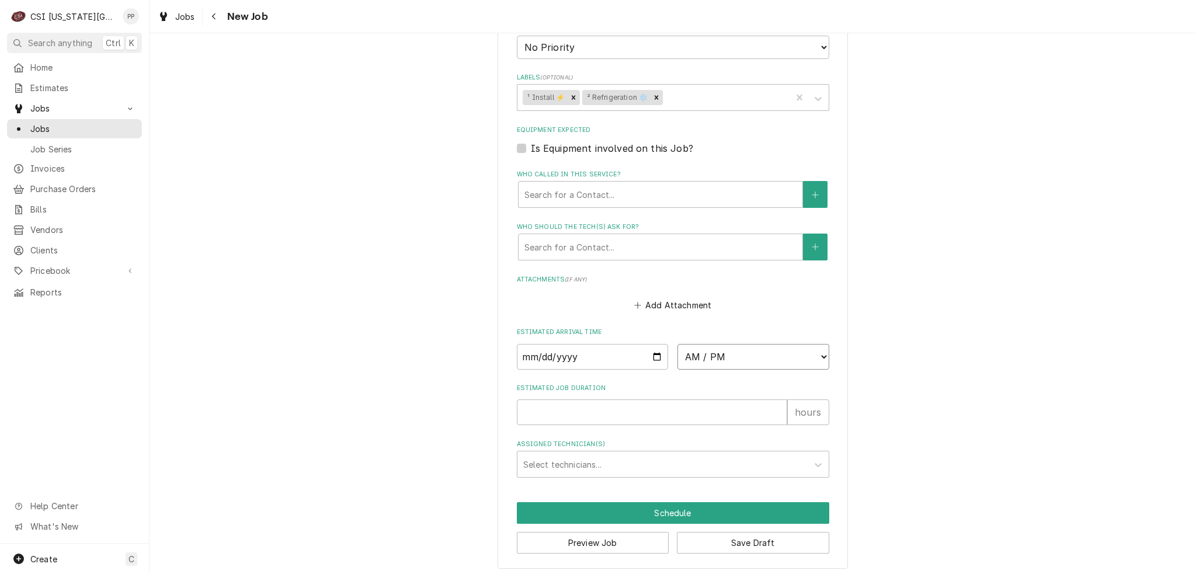
click at [805, 348] on select "AM / PM 6:00 AM 6:15 AM 6:30 AM 6:45 AM 7:00 AM 7:15 AM 7:30 AM 7:45 AM 8:00 AM…" at bounding box center [753, 357] width 152 height 26
type textarea "x"
select select "07:00:00"
click at [677, 344] on select "AM / PM 6:00 AM 6:15 AM 6:30 AM 6:45 AM 7:00 AM 7:15 AM 7:30 AM 7:45 AM 8:00 AM…" at bounding box center [753, 357] width 152 height 26
click at [620, 399] on input "Estimated Job Duration" at bounding box center [652, 412] width 270 height 26
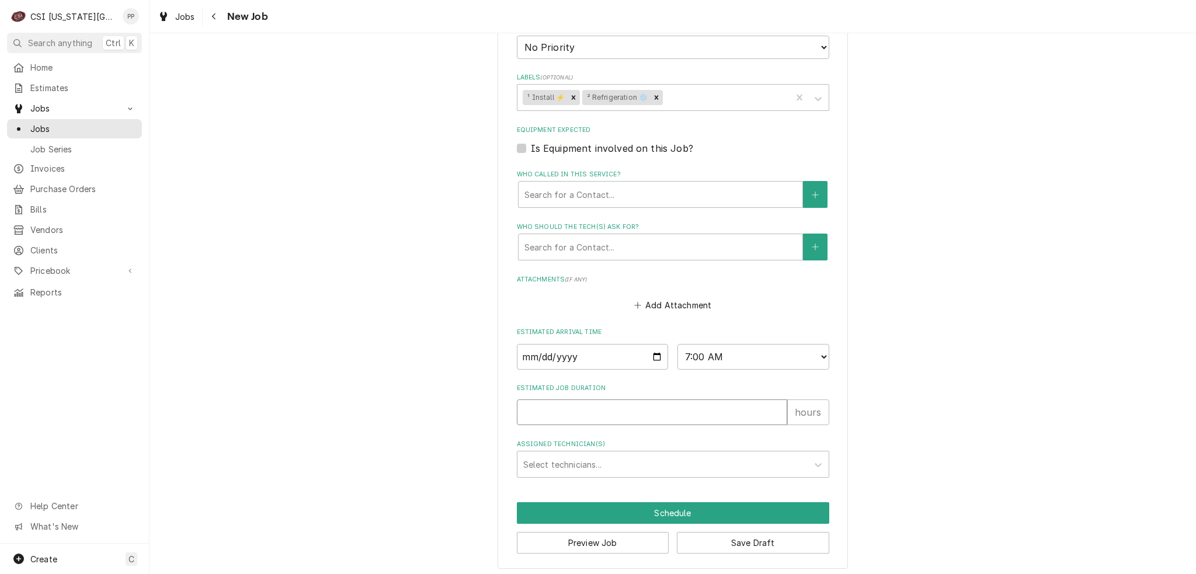
type textarea "x"
type input "8"
type textarea "x"
type input "8"
click at [590, 458] on div "Assigned Technician(s)" at bounding box center [662, 464] width 279 height 21
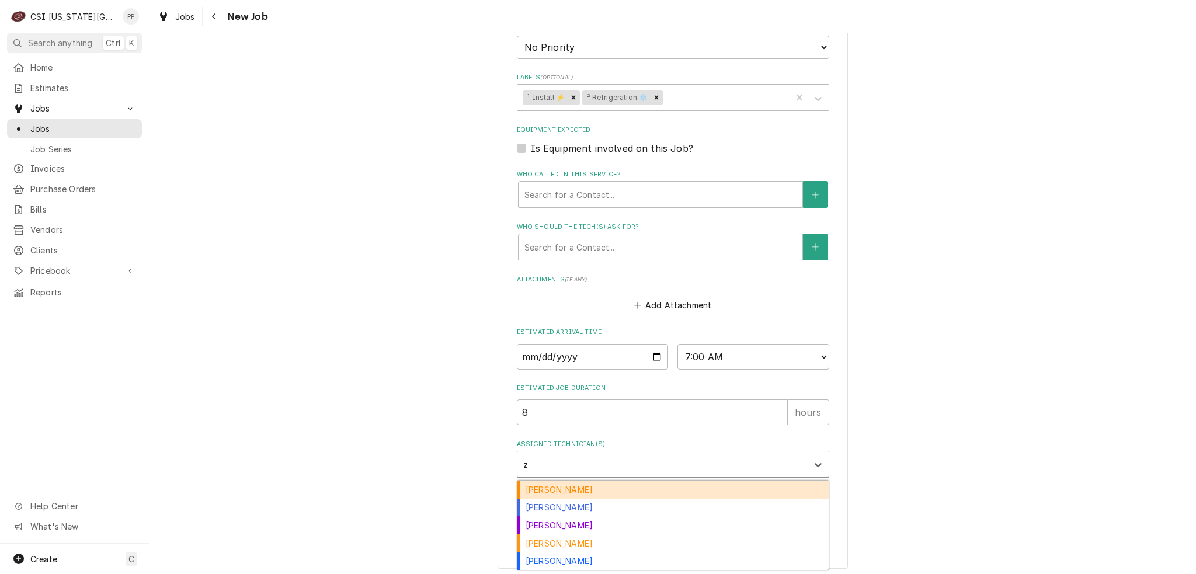
scroll to position [0, 0]
type input "zac"
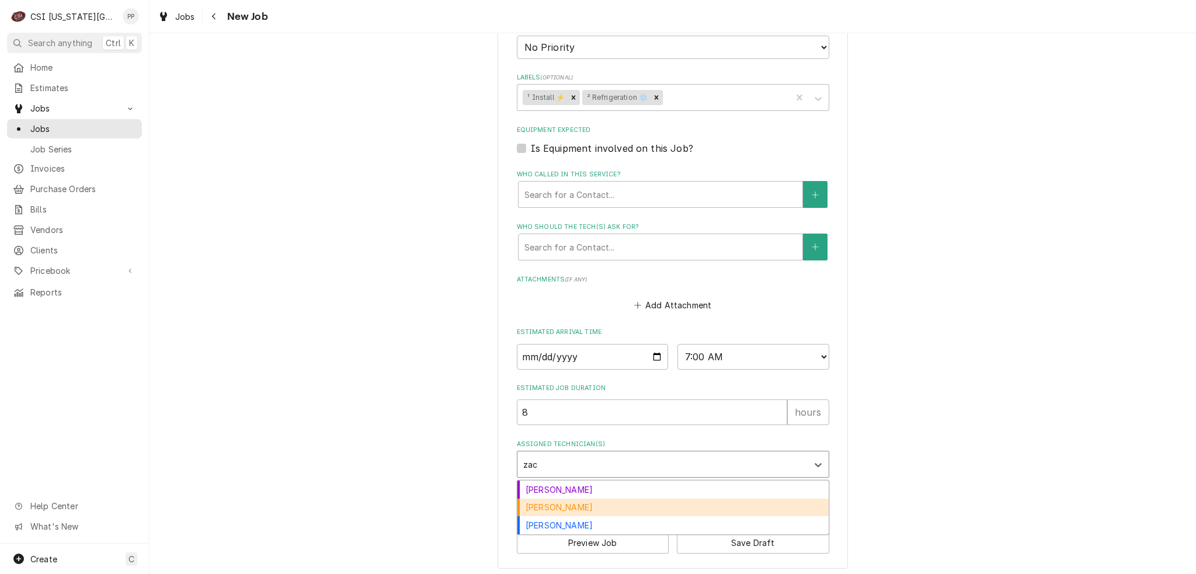
click at [555, 499] on div "Zach Masters" at bounding box center [672, 508] width 311 height 18
type textarea "x"
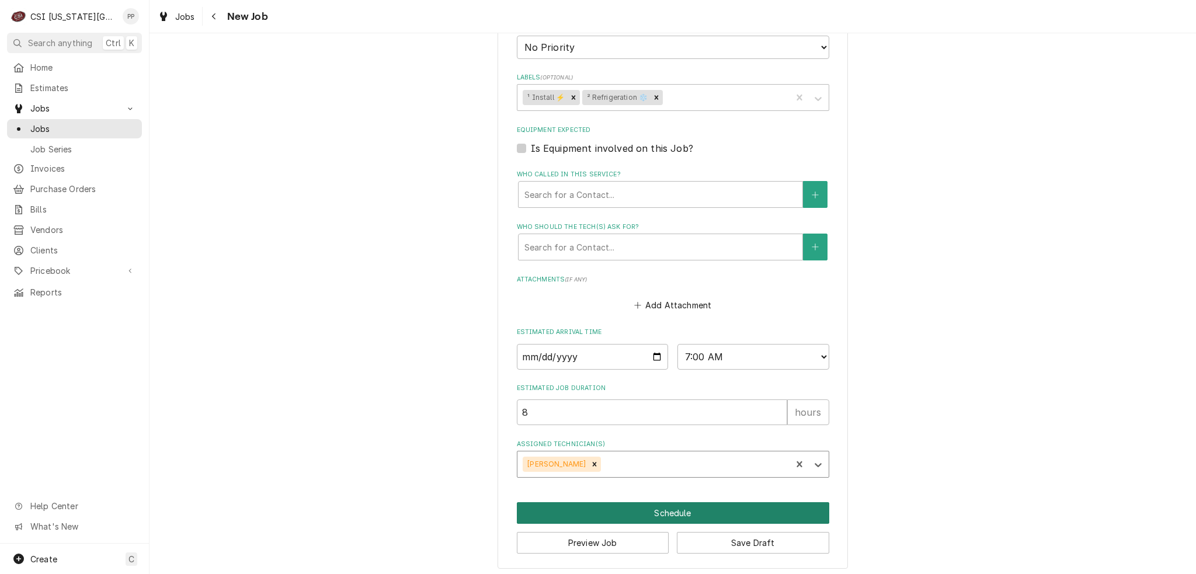
click at [704, 512] on button "Schedule" at bounding box center [673, 513] width 312 height 22
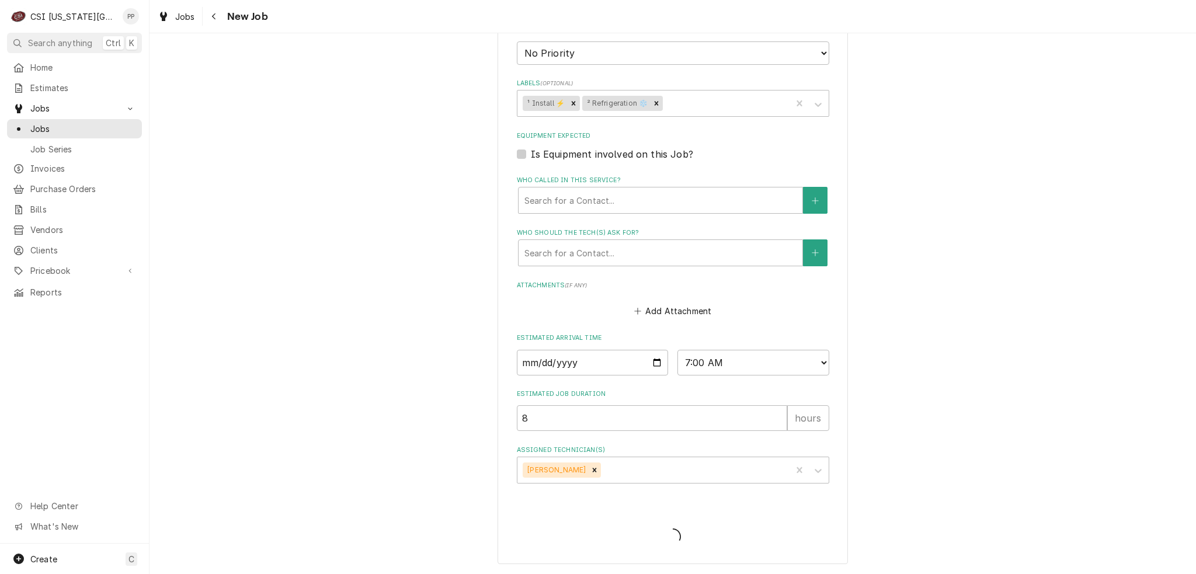
scroll to position [979, 0]
type textarea "x"
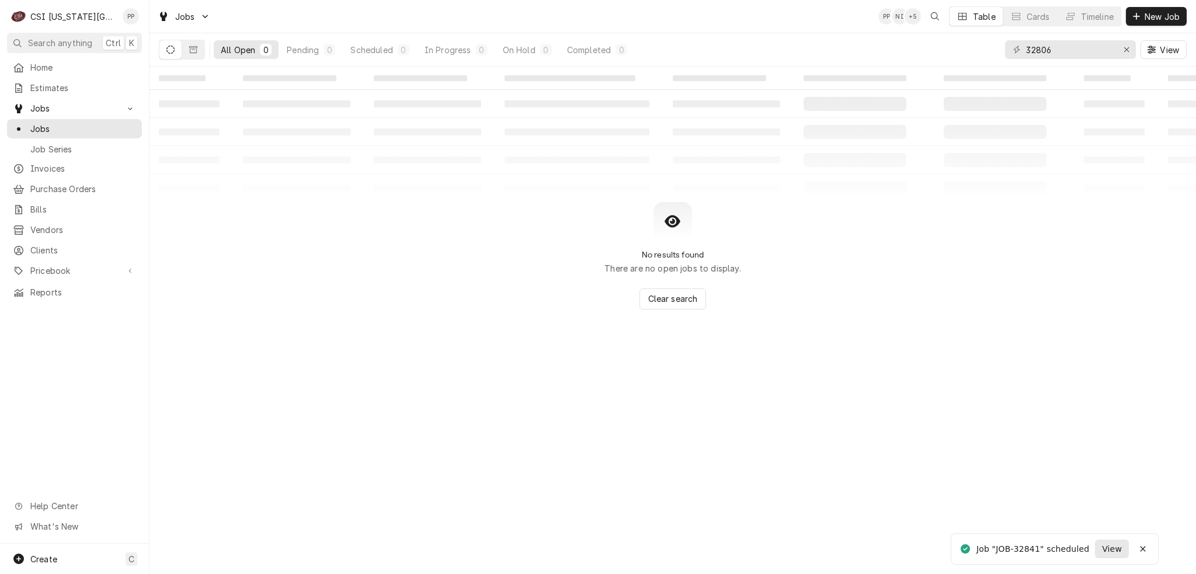
click at [1111, 552] on span "View" at bounding box center [1112, 549] width 25 height 12
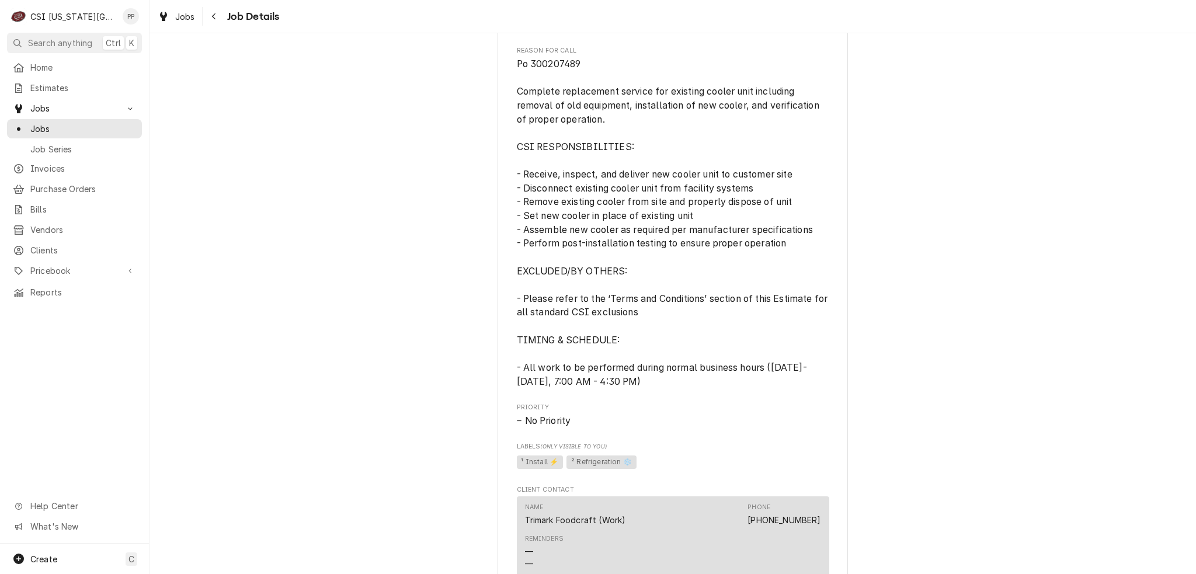
scroll to position [876, 0]
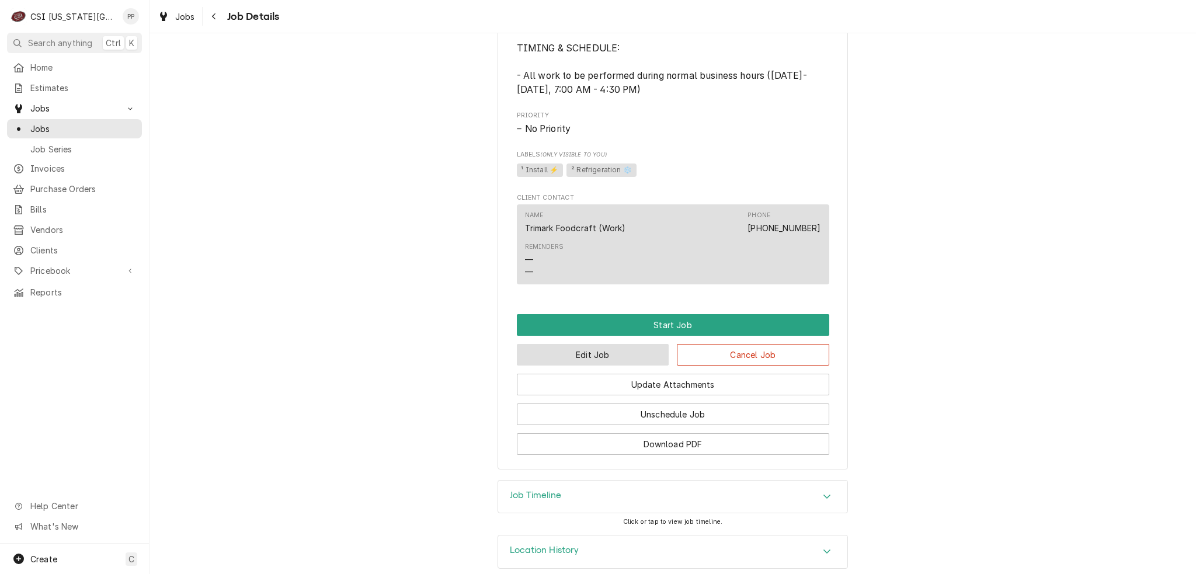
click at [598, 366] on button "Edit Job" at bounding box center [593, 355] width 152 height 22
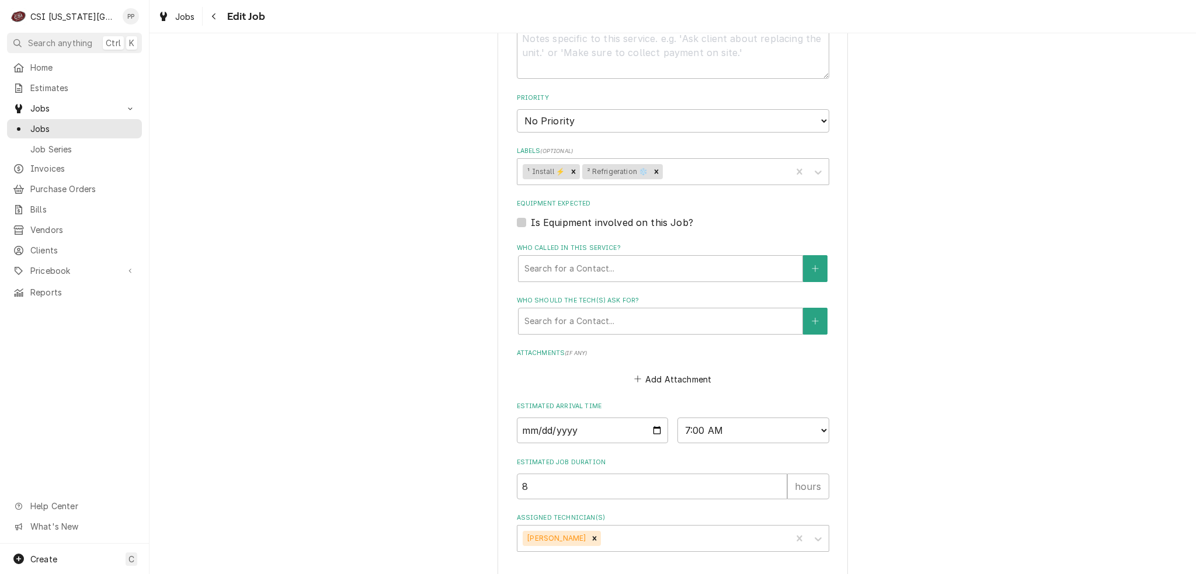
scroll to position [895, 0]
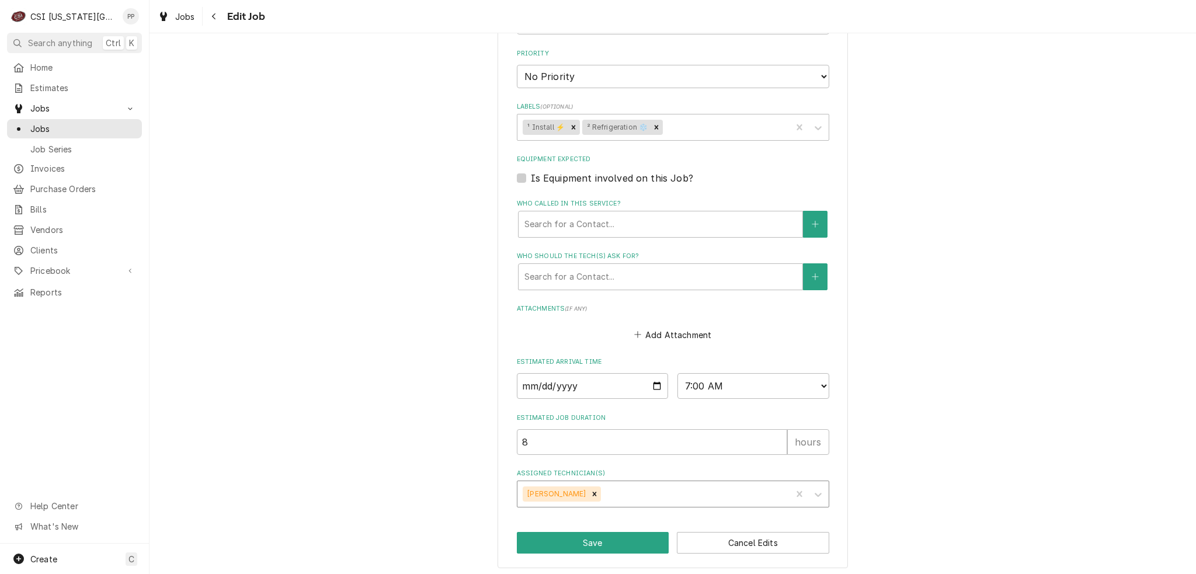
click at [588, 491] on div "Remove Zach Masters" at bounding box center [594, 493] width 13 height 15
click at [585, 534] on button "Save" at bounding box center [593, 543] width 152 height 22
type textarea "x"
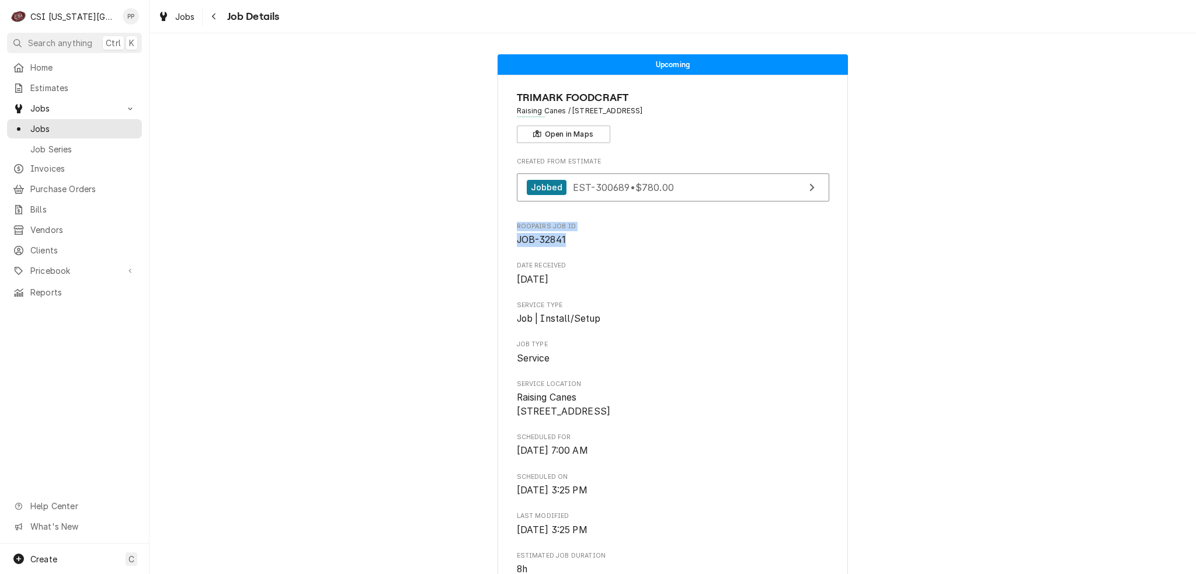
drag, startPoint x: 507, startPoint y: 221, endPoint x: 575, endPoint y: 244, distance: 70.7
click at [575, 244] on span "JOB-32841" at bounding box center [673, 240] width 312 height 14
drag, startPoint x: 571, startPoint y: 239, endPoint x: 507, endPoint y: 220, distance: 65.9
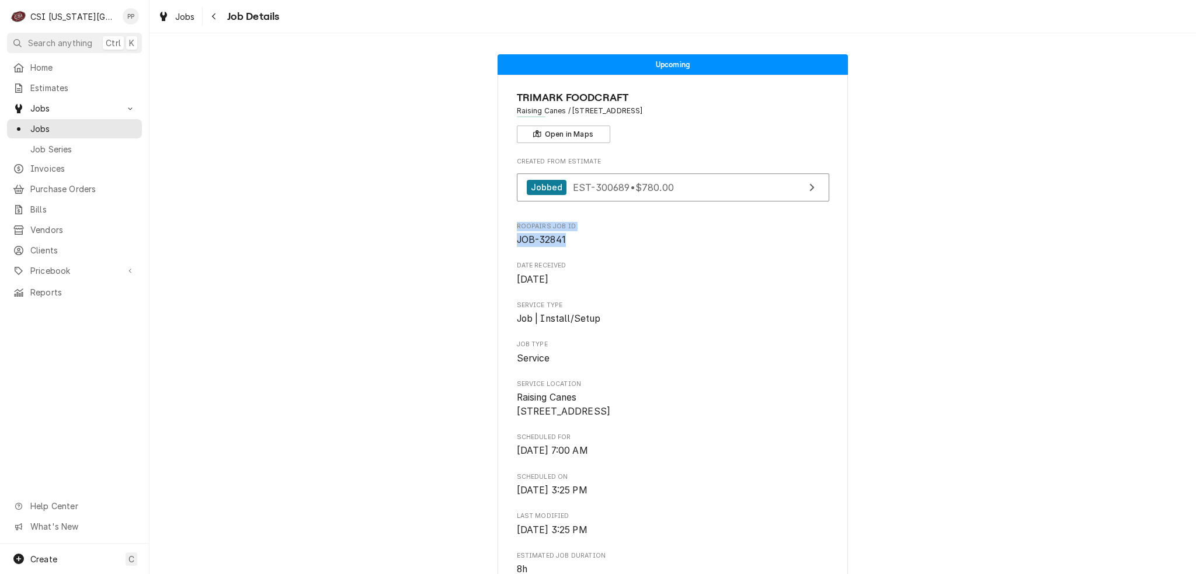
drag, startPoint x: 509, startPoint y: 221, endPoint x: 582, endPoint y: 242, distance: 76.0
click at [579, 241] on span "JOB-32841" at bounding box center [673, 240] width 312 height 14
drag, startPoint x: 578, startPoint y: 240, endPoint x: 509, endPoint y: 224, distance: 70.8
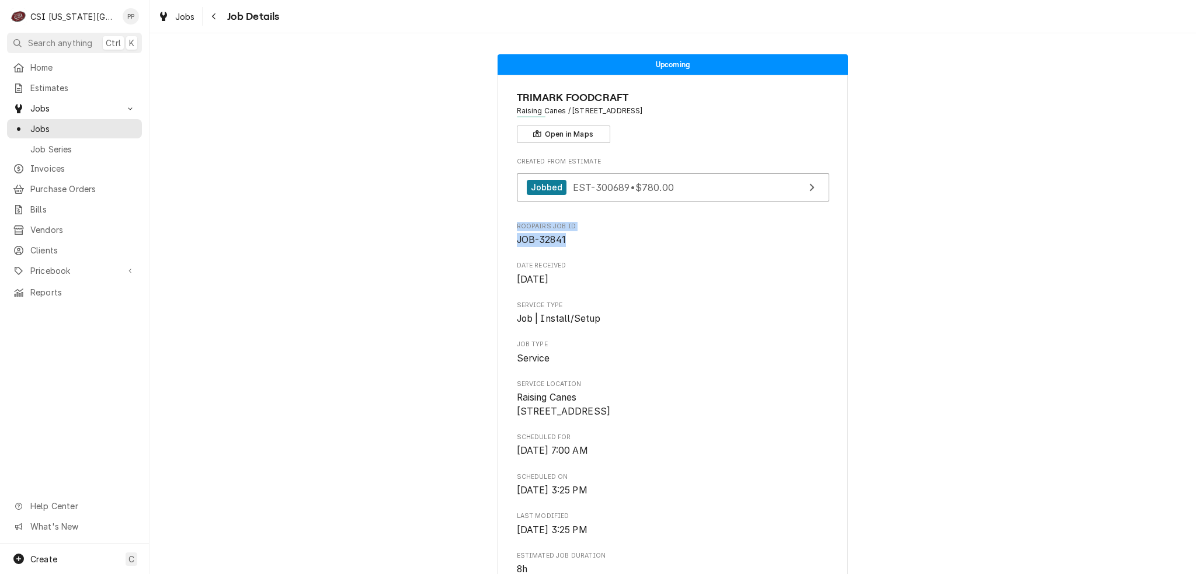
click at [517, 224] on span "Roopairs Job ID" at bounding box center [673, 226] width 312 height 9
drag, startPoint x: 567, startPoint y: 239, endPoint x: 513, endPoint y: 224, distance: 55.8
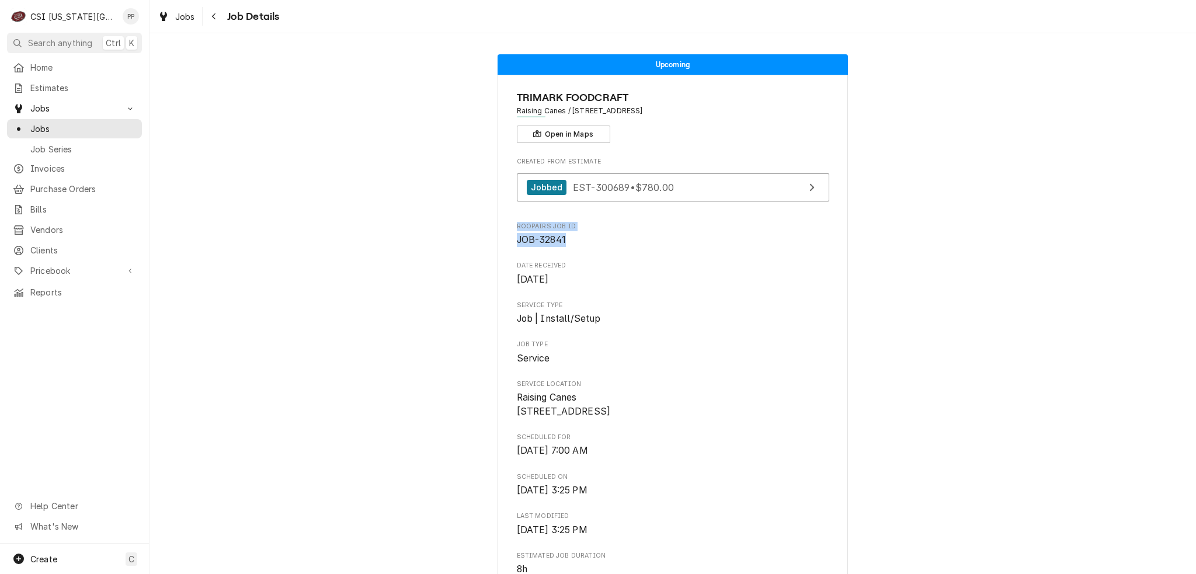
click at [517, 224] on div "Roopairs Job ID JOB-32841" at bounding box center [673, 234] width 312 height 25
click at [517, 224] on span "Roopairs Job ID" at bounding box center [673, 226] width 312 height 9
drag, startPoint x: 511, startPoint y: 224, endPoint x: 593, endPoint y: 241, distance: 83.9
click at [589, 242] on span "JOB-32841" at bounding box center [673, 240] width 312 height 14
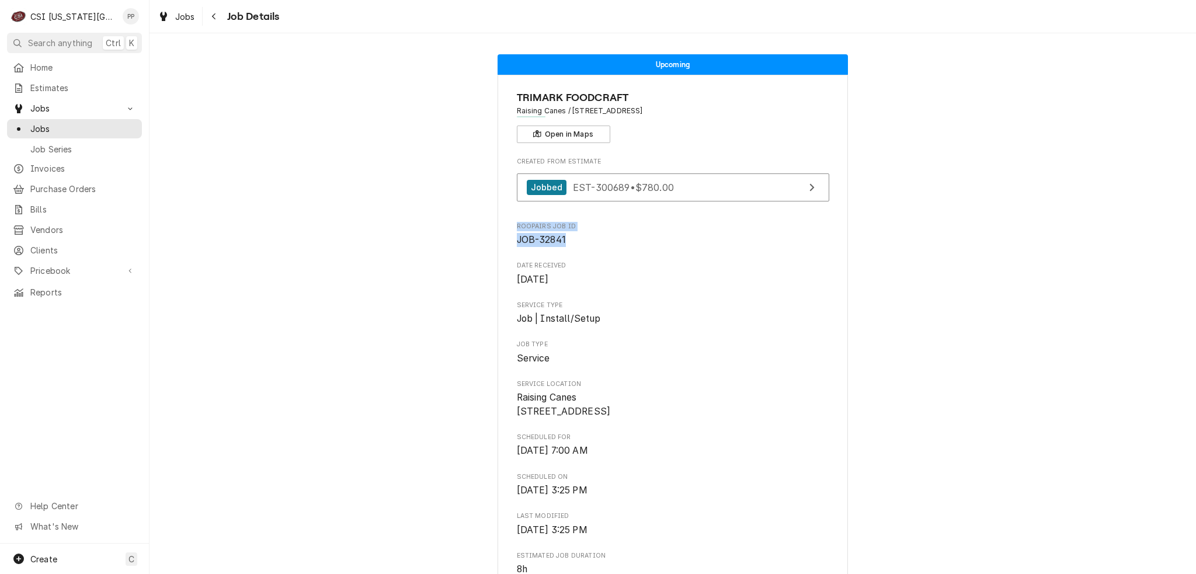
drag, startPoint x: 582, startPoint y: 242, endPoint x: 503, endPoint y: 224, distance: 80.3
drag, startPoint x: 529, startPoint y: 228, endPoint x: 567, endPoint y: 238, distance: 39.1
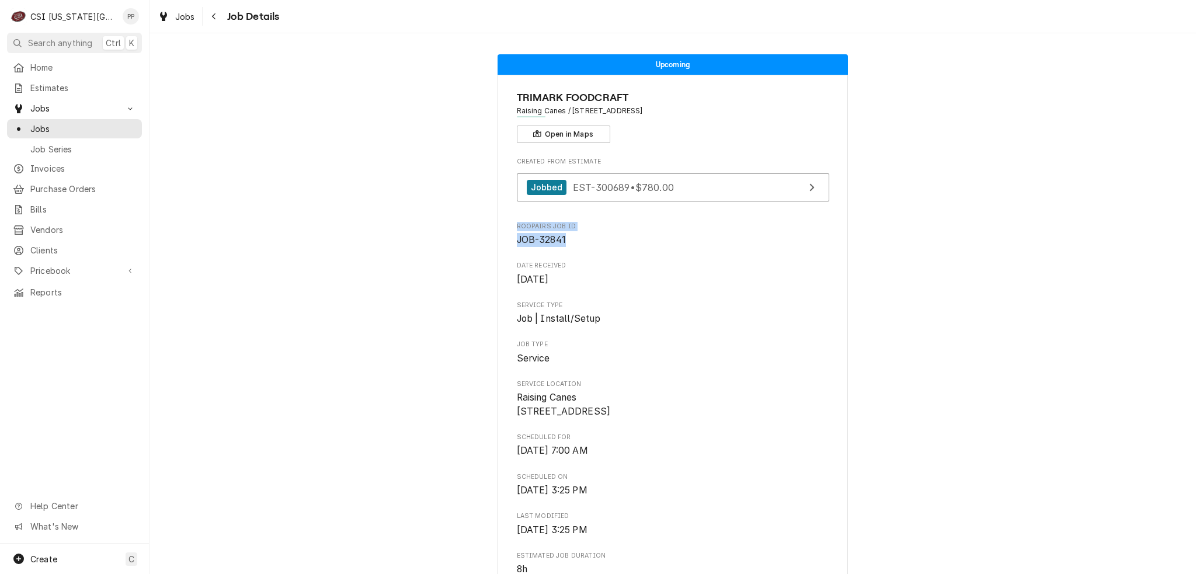
click at [568, 238] on span "JOB-32841" at bounding box center [673, 240] width 312 height 14
drag, startPoint x: 568, startPoint y: 238, endPoint x: 510, endPoint y: 225, distance: 58.5
drag, startPoint x: 510, startPoint y: 225, endPoint x: 582, endPoint y: 242, distance: 73.4
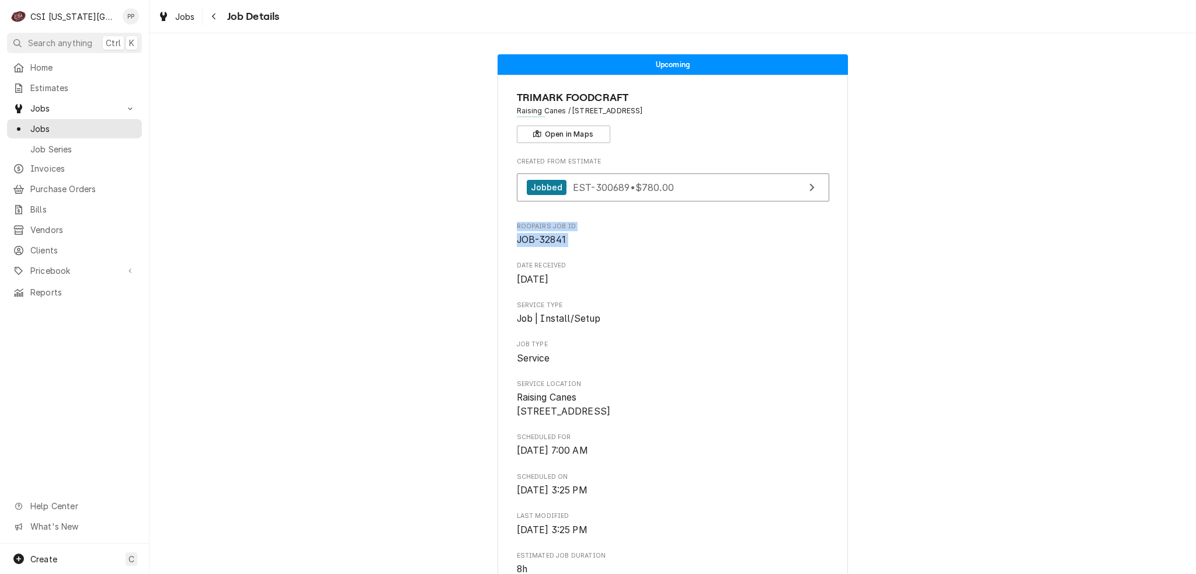
click at [582, 242] on span "JOB-32841" at bounding box center [673, 240] width 312 height 14
drag, startPoint x: 575, startPoint y: 242, endPoint x: 516, endPoint y: 227, distance: 61.5
click at [517, 227] on div "Roopairs Job ID JOB-32841" at bounding box center [673, 234] width 312 height 25
drag, startPoint x: 551, startPoint y: 231, endPoint x: 556, endPoint y: 237, distance: 7.4
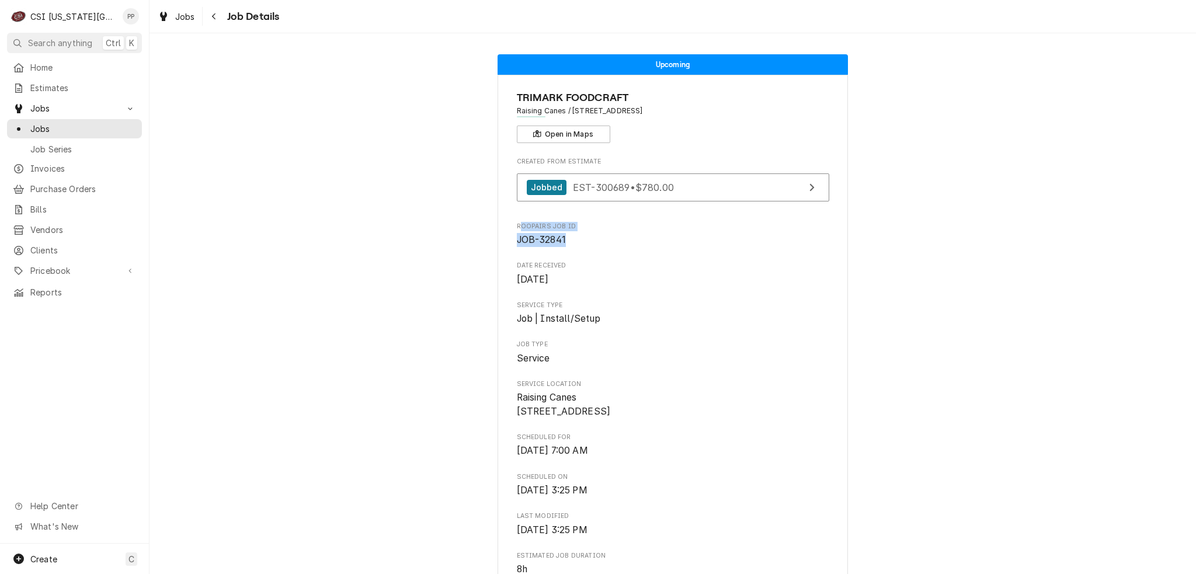
click at [551, 232] on div "Roopairs Job ID JOB-32841" at bounding box center [673, 234] width 312 height 25
click at [564, 242] on span "JOB-32841" at bounding box center [673, 240] width 312 height 14
drag, startPoint x: 565, startPoint y: 242, endPoint x: 502, endPoint y: 225, distance: 64.9
click at [587, 245] on span "JOB-32841" at bounding box center [673, 240] width 312 height 14
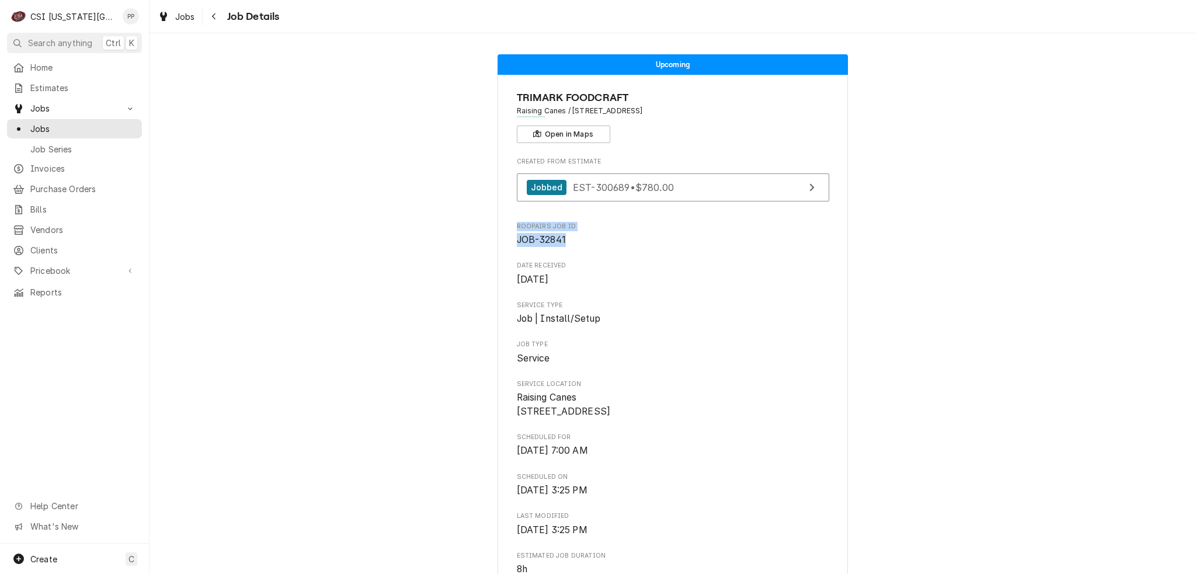
drag, startPoint x: 563, startPoint y: 241, endPoint x: 503, endPoint y: 224, distance: 61.9
click at [567, 237] on span "JOB-32841" at bounding box center [673, 240] width 312 height 14
click at [570, 241] on span "JOB-32841" at bounding box center [673, 240] width 312 height 14
click at [68, 82] on span "Estimates" at bounding box center [83, 88] width 106 height 12
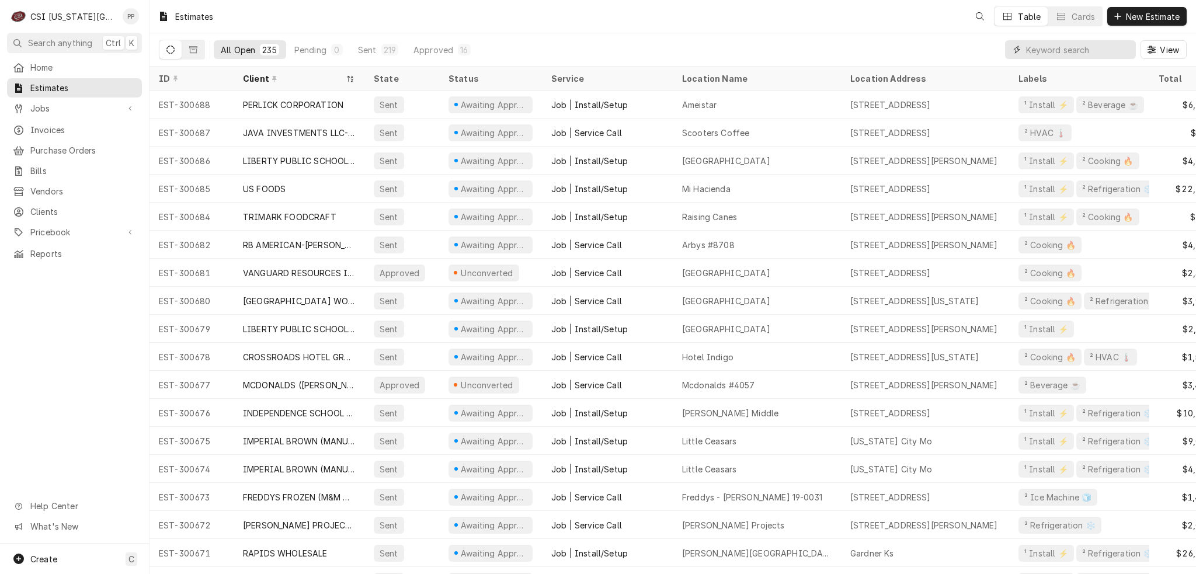
click at [1105, 45] on input "Dynamic Content Wrapper" at bounding box center [1078, 49] width 104 height 19
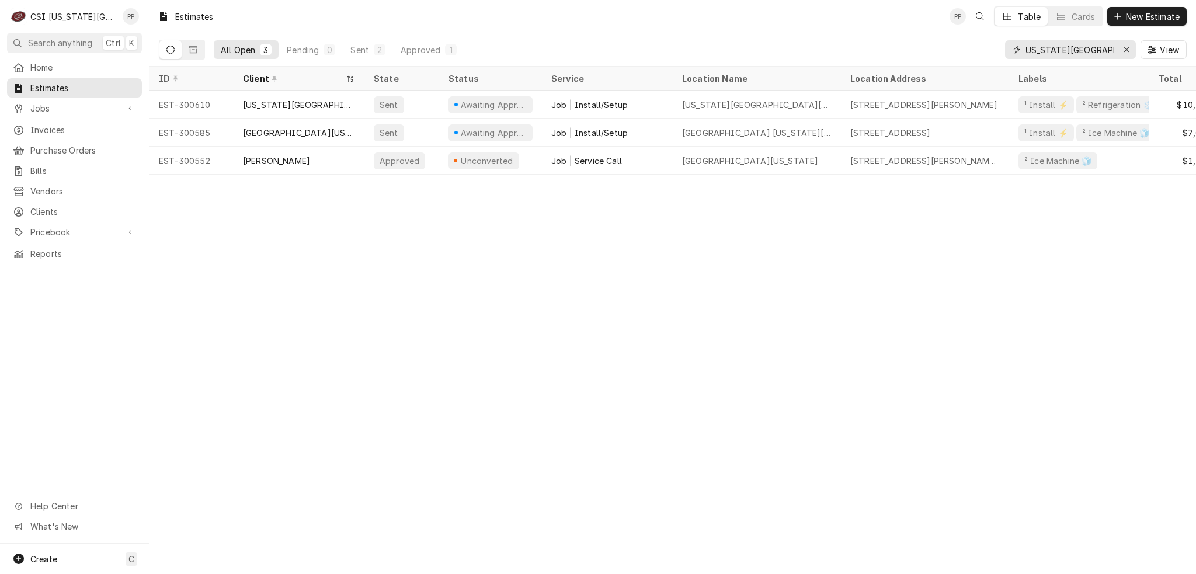
scroll to position [0, 9]
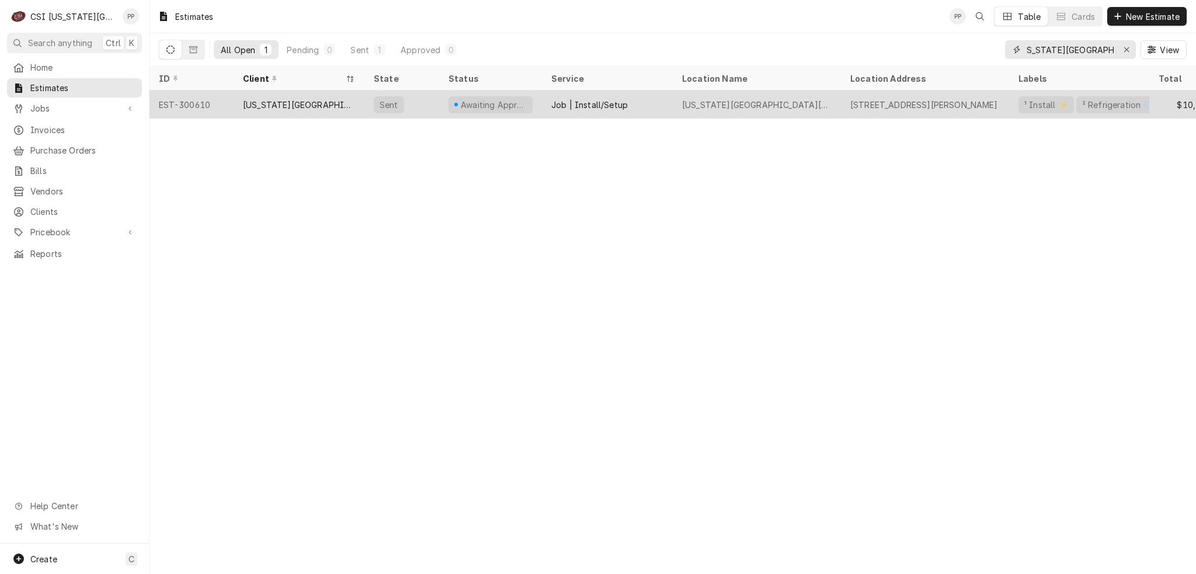
type input "[US_STATE][GEOGRAPHIC_DATA][DEMOGRAPHIC_DATA]"
click at [331, 99] on div "[US_STATE][GEOGRAPHIC_DATA][DEMOGRAPHIC_DATA]" at bounding box center [299, 105] width 112 height 12
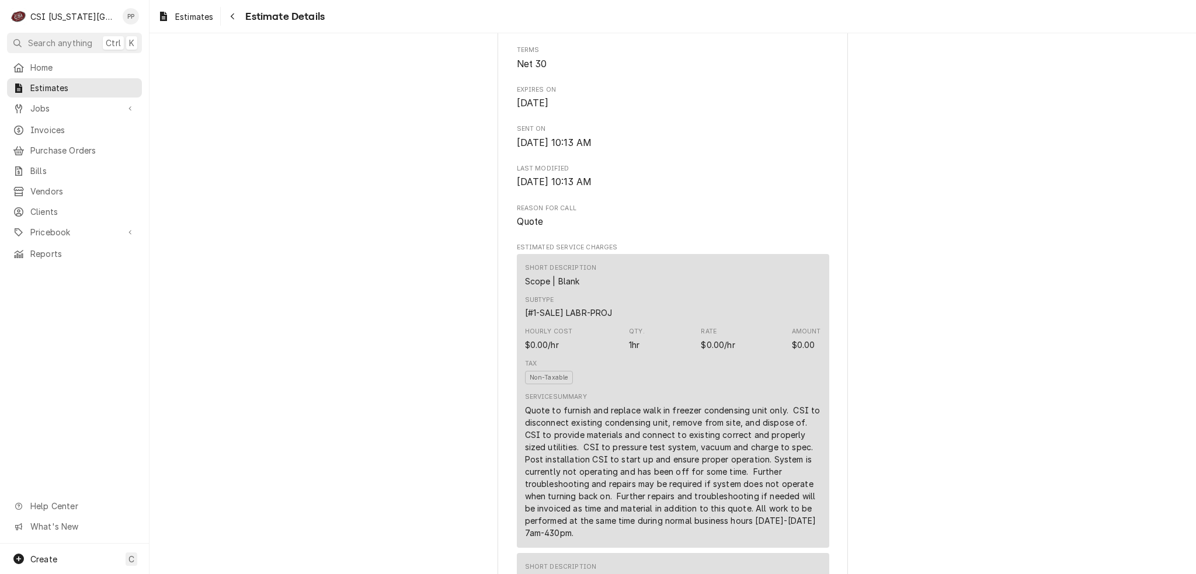
scroll to position [642, 0]
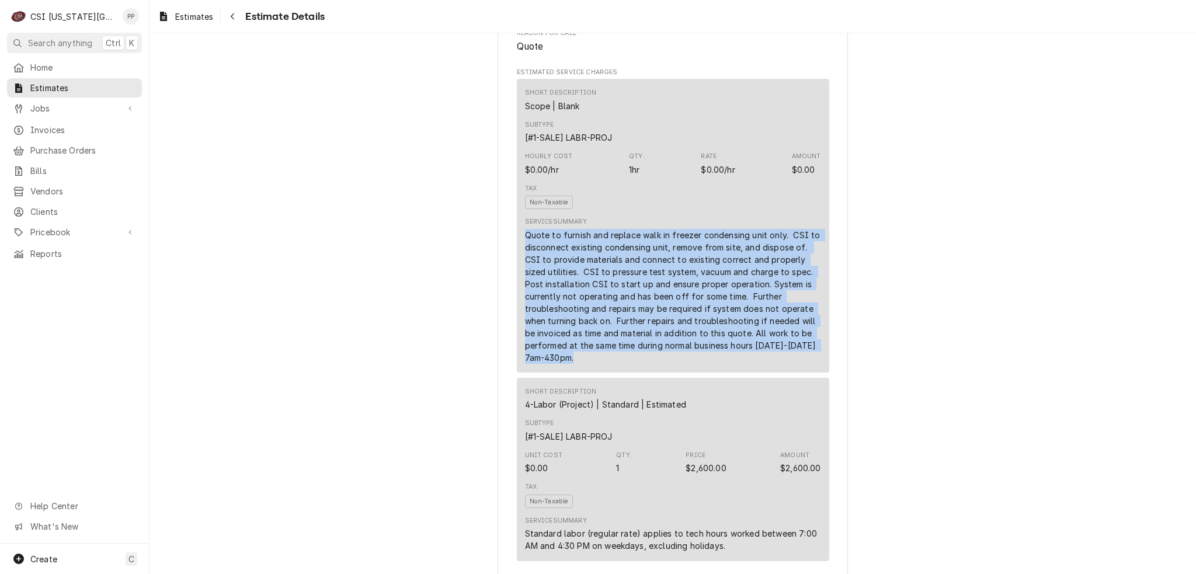
drag, startPoint x: 604, startPoint y: 399, endPoint x: 489, endPoint y: 268, distance: 175.0
copy div "Quote to furnish and replace walk in freezer condensing unit only. CSI to disco…"
click at [640, 364] on div "Quote to furnish and replace walk in freezer condensing unit only. CSI to disco…" at bounding box center [673, 296] width 296 height 135
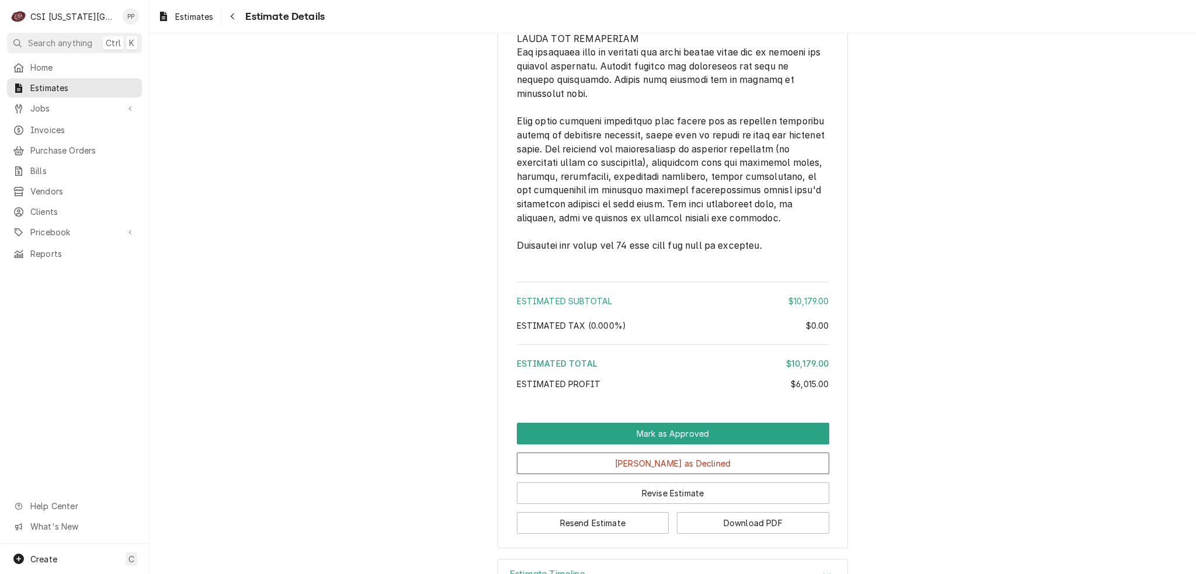
scroll to position [2621, 0]
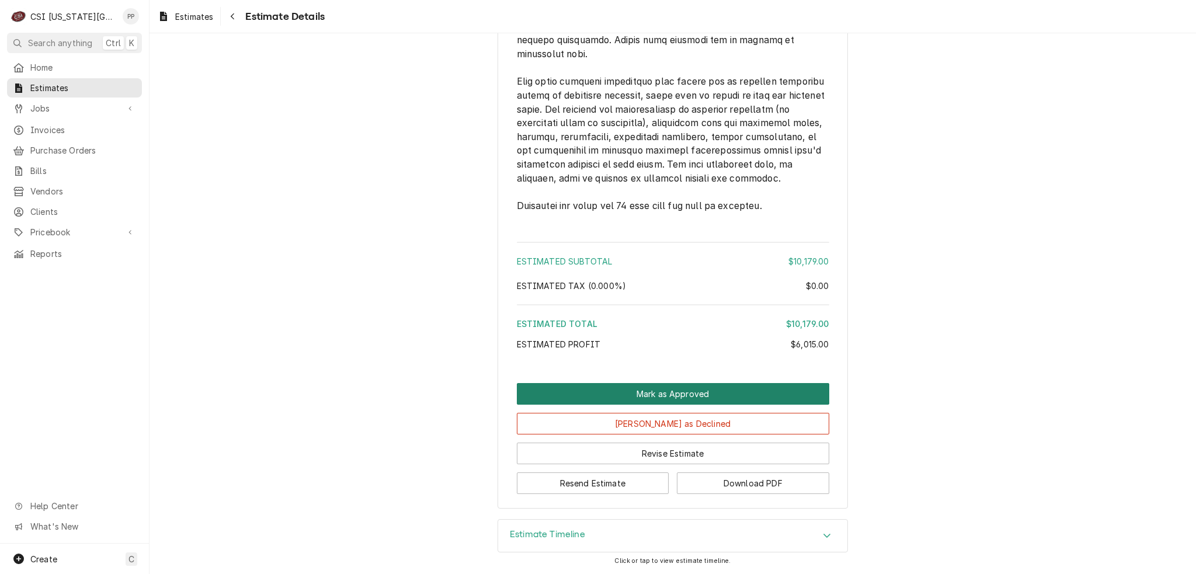
click at [665, 401] on button "Mark as Approved" at bounding box center [673, 394] width 312 height 22
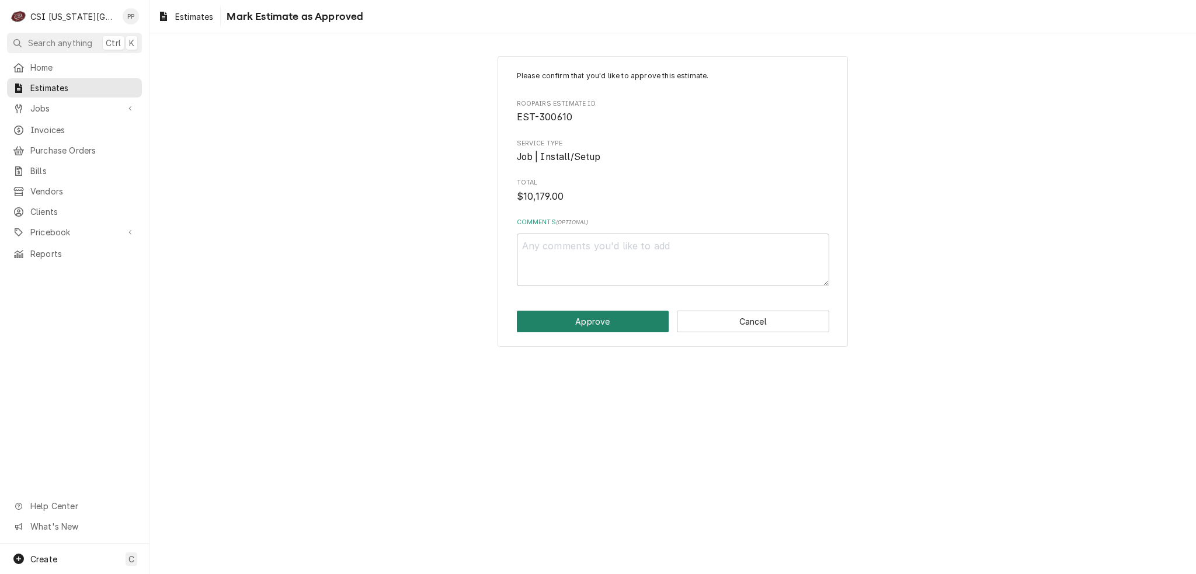
click at [587, 321] on button "Approve" at bounding box center [593, 322] width 152 height 22
type textarea "x"
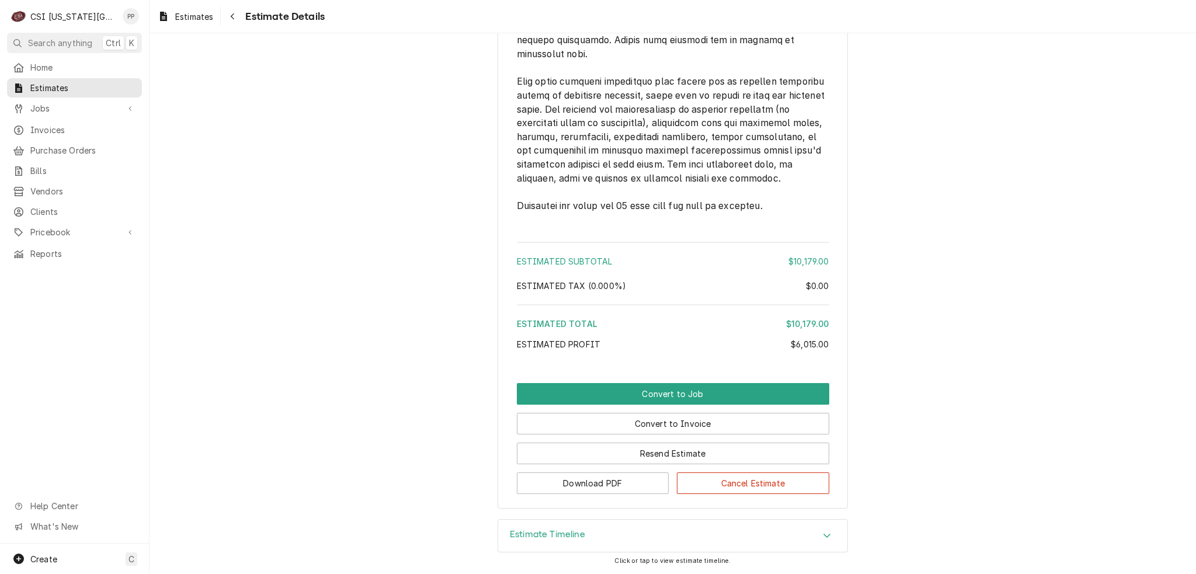
scroll to position [2621, 0]
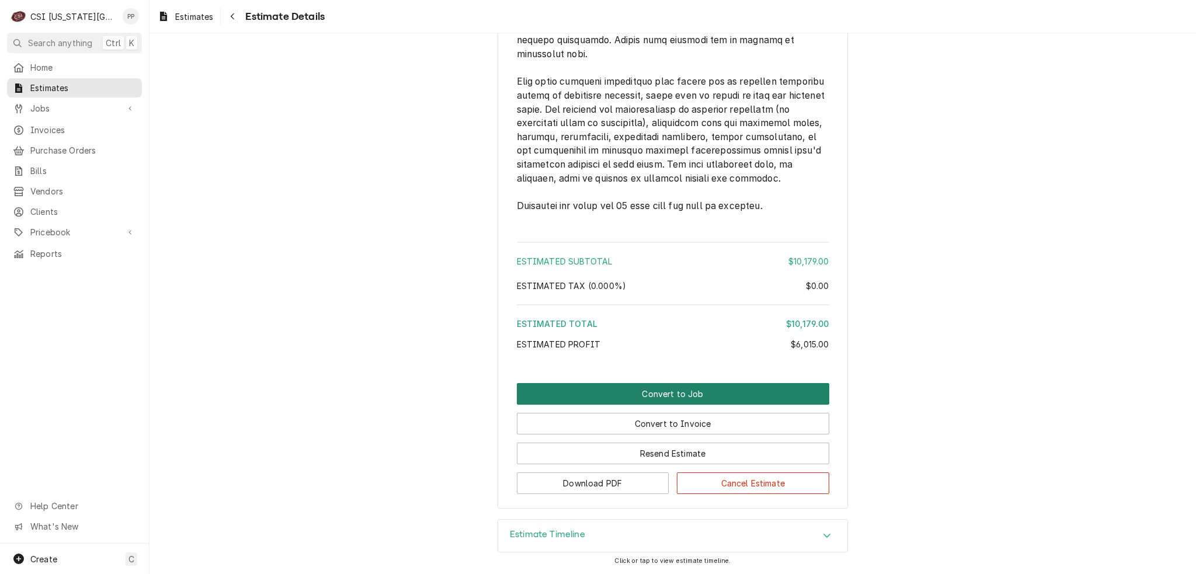
click at [677, 397] on button "Convert to Job" at bounding box center [673, 394] width 312 height 22
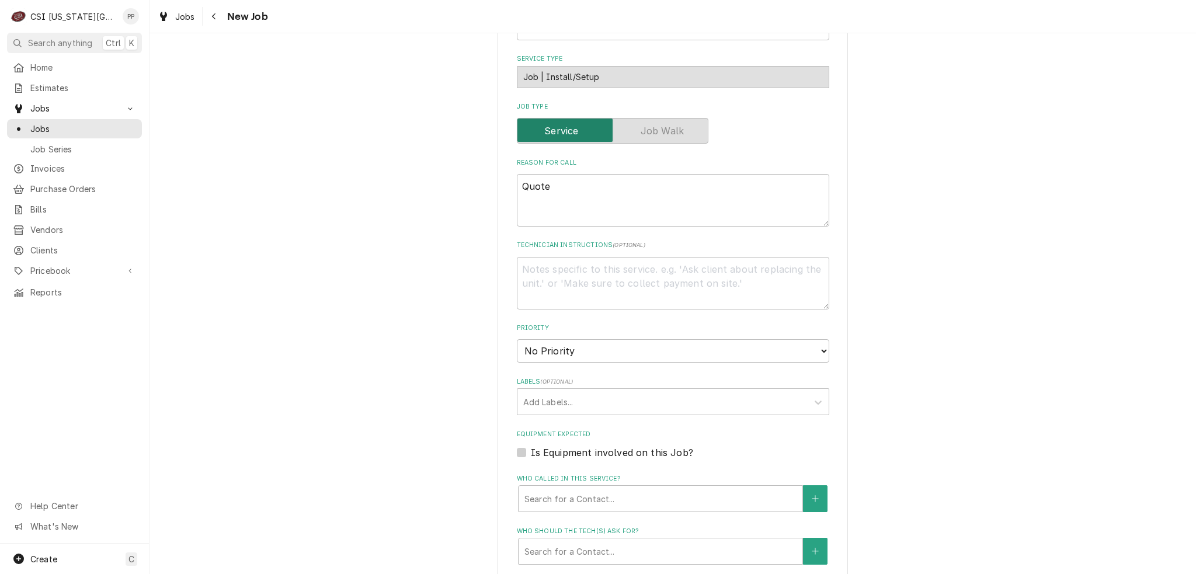
scroll to position [584, 0]
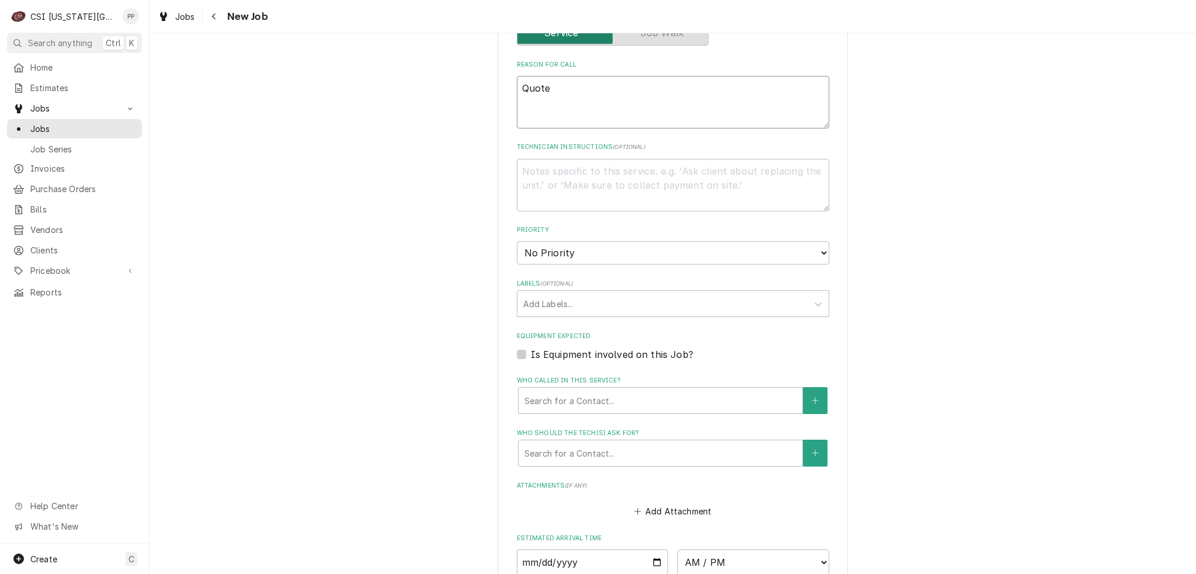
drag, startPoint x: 561, startPoint y: 86, endPoint x: 500, endPoint y: 81, distance: 60.3
click at [500, 83] on div "Please provide the following information to create a job: Client Details Client…" at bounding box center [673, 123] width 350 height 1303
paste textarea "to furnish and replace walk in freezer condensing unit only. CSI to disconnect …"
type textarea "x"
type textarea "Quote to furnish and replace walk in freezer condensing unit only. CSI to disco…"
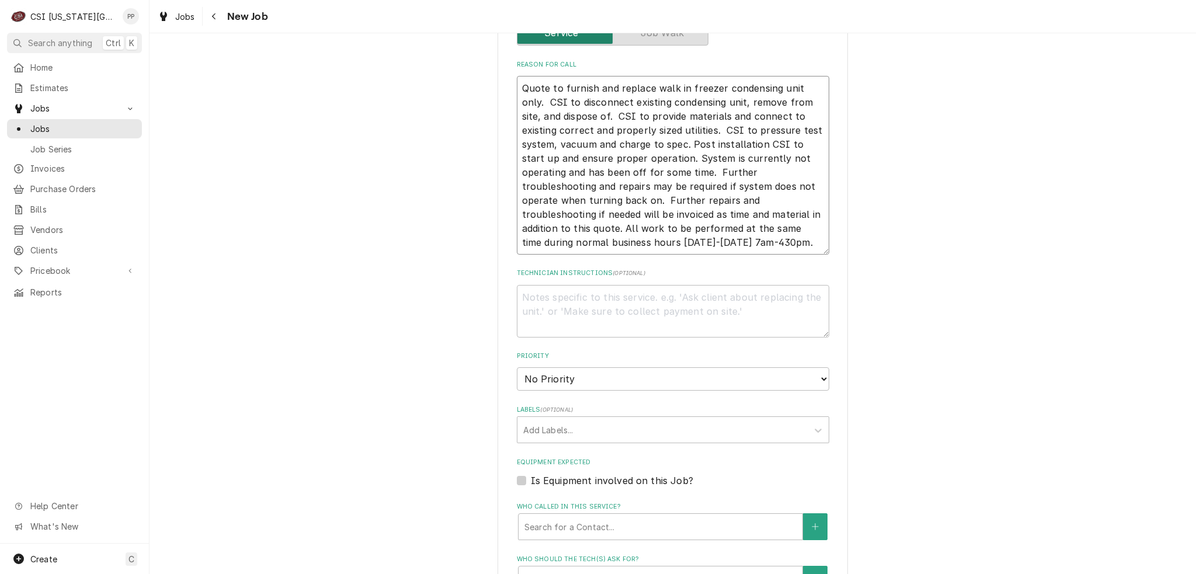
type textarea "x"
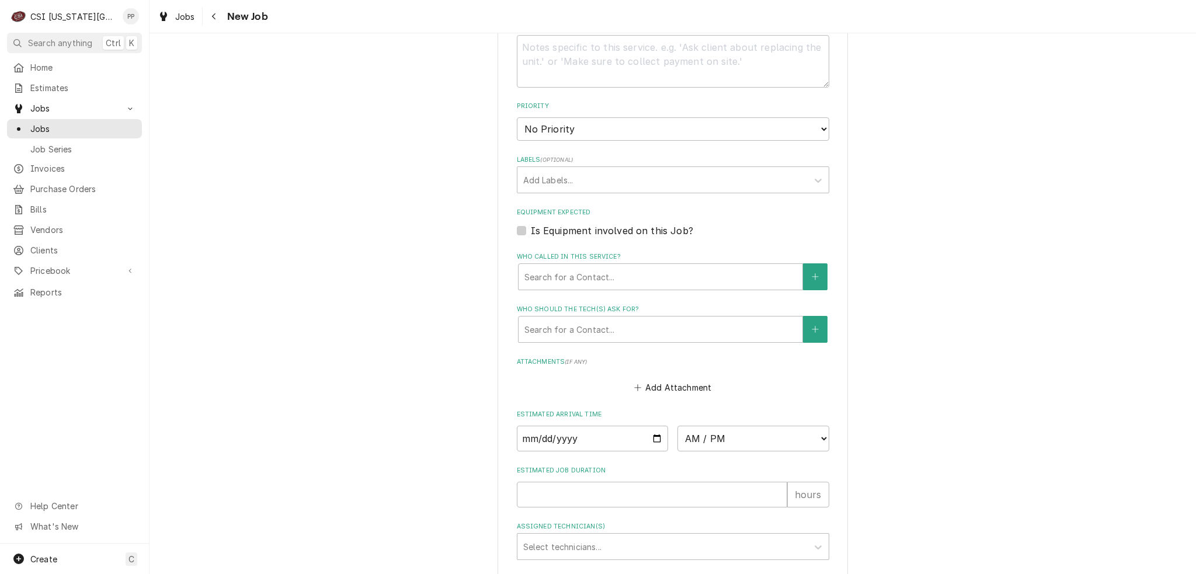
scroll to position [876, 0]
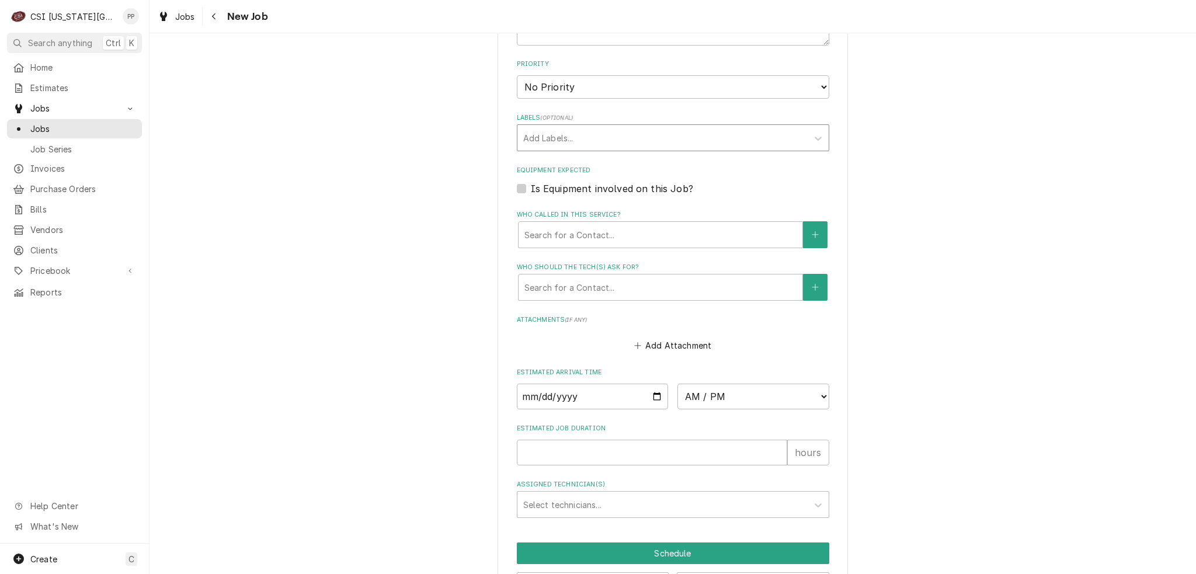
type textarea "Quote to furnish and replace walk in freezer condensing unit only. CSI to disco…"
click at [593, 142] on div "Labels" at bounding box center [662, 137] width 279 height 21
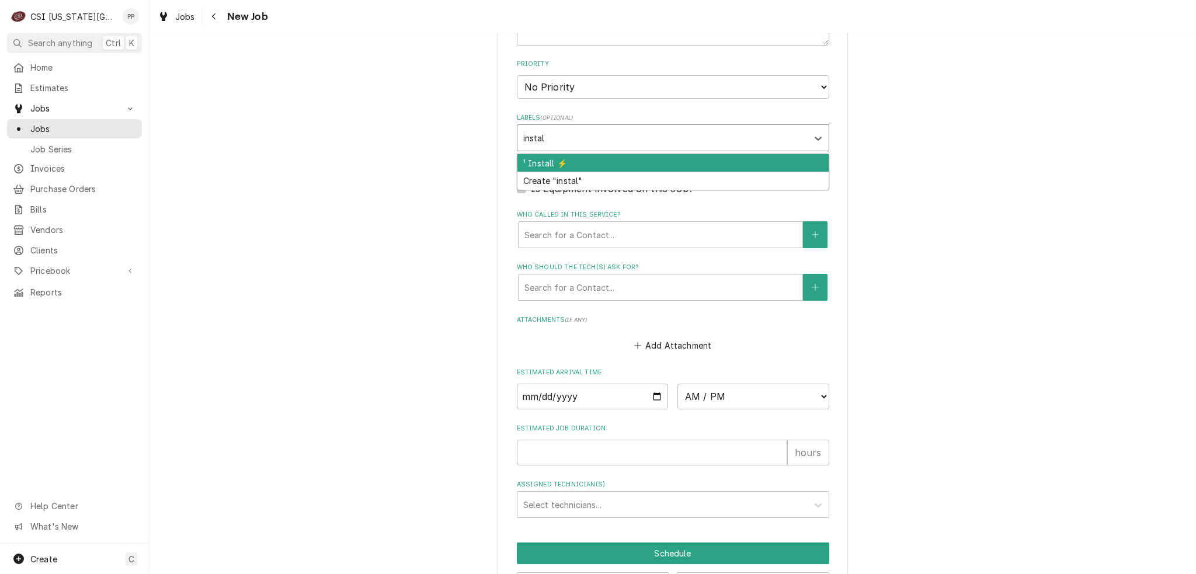
type input "install"
type textarea "x"
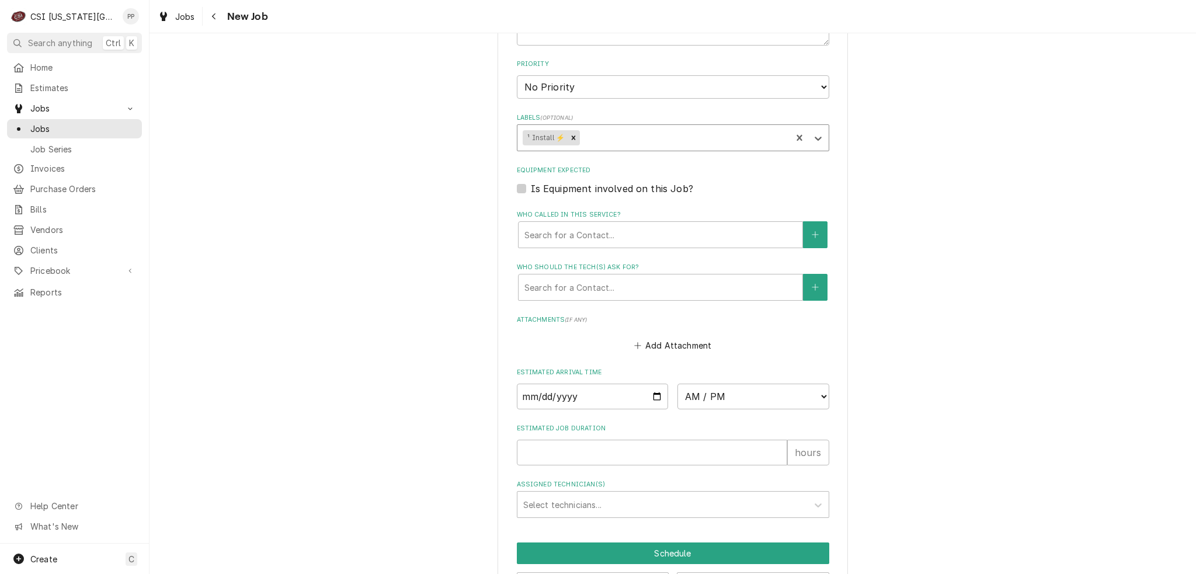
type input "r"
type textarea "x"
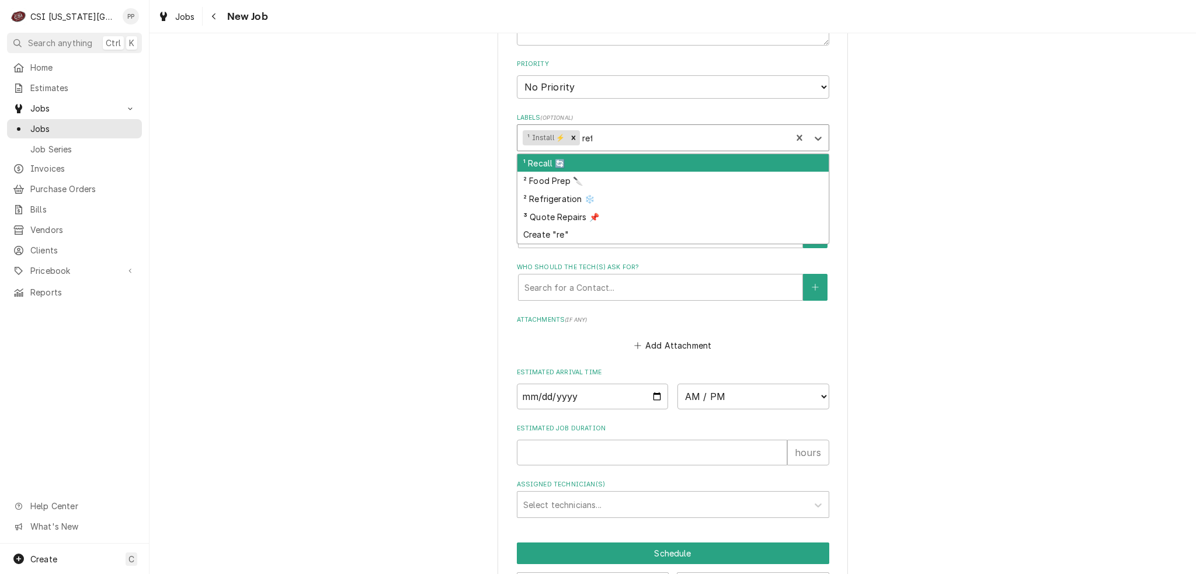
type input "refr"
type textarea "x"
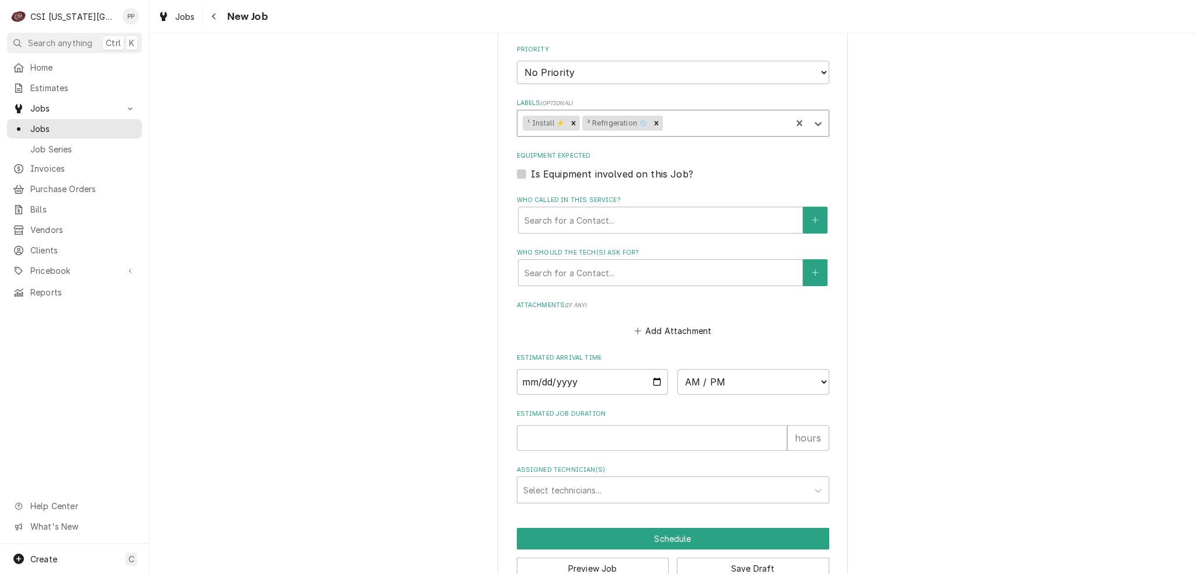
scroll to position [916, 0]
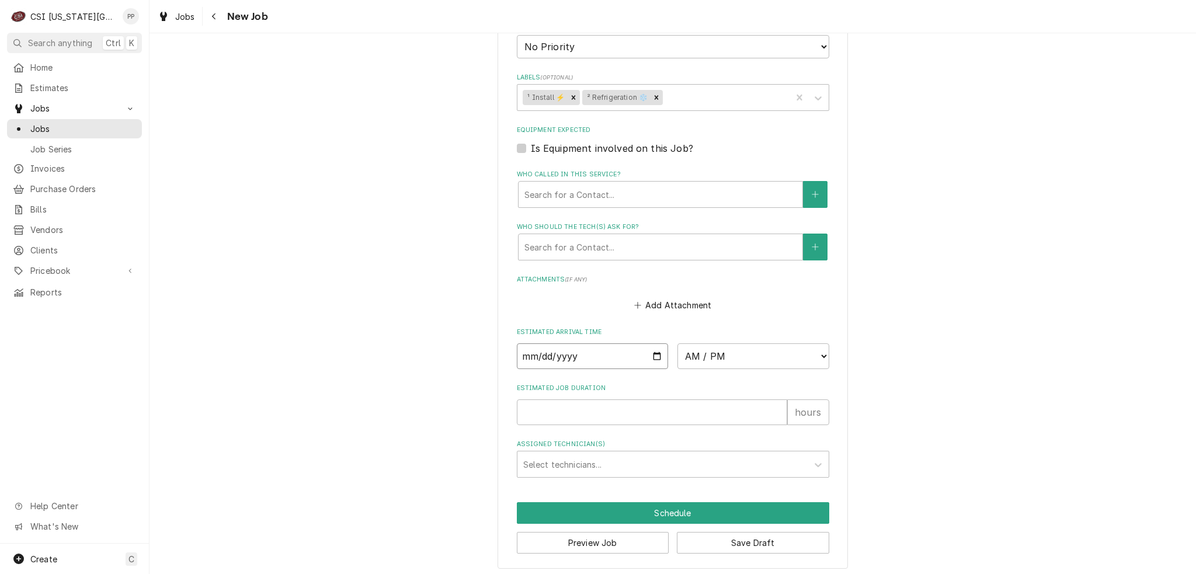
click at [647, 355] on input "Date" at bounding box center [593, 356] width 152 height 26
type textarea "x"
type input "2025-09-22"
drag, startPoint x: 738, startPoint y: 353, endPoint x: 745, endPoint y: 356, distance: 6.8
click at [738, 353] on select "AM / PM 6:00 AM 6:15 AM 6:30 AM 6:45 AM 7:00 AM 7:15 AM 7:30 AM 7:45 AM 8:00 AM…" at bounding box center [753, 356] width 152 height 26
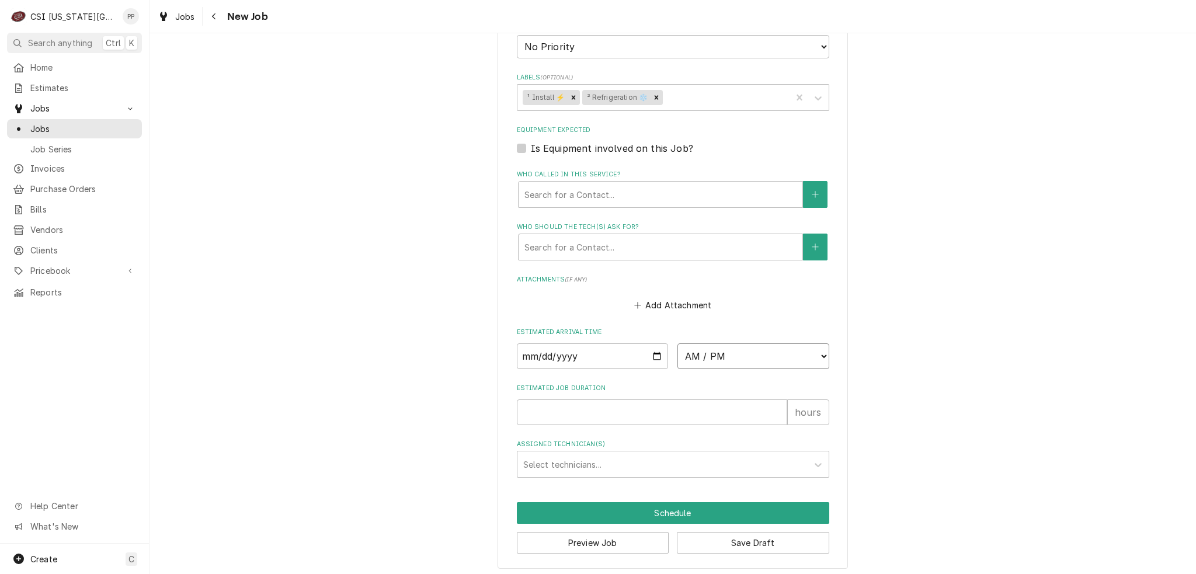
type textarea "x"
select select "07:00:00"
click at [677, 343] on select "AM / PM 6:00 AM 6:15 AM 6:30 AM 6:45 AM 7:00 AM 7:15 AM 7:30 AM 7:45 AM 8:00 AM…" at bounding box center [753, 356] width 152 height 26
click at [580, 408] on input "Estimated Job Duration" at bounding box center [652, 412] width 270 height 26
type textarea "x"
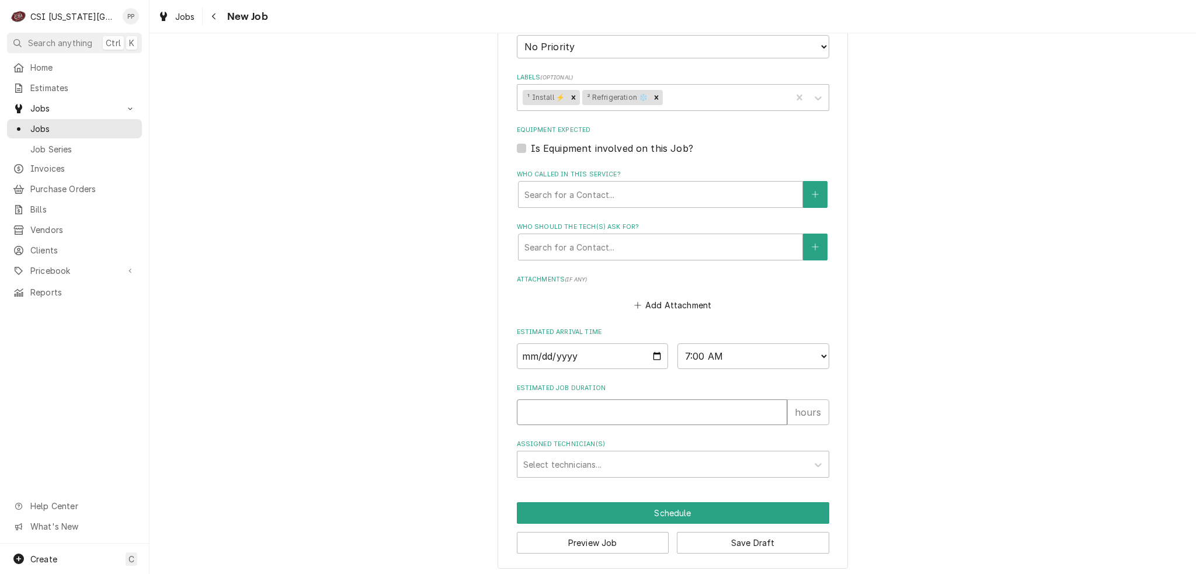
type input "8"
type textarea "x"
type input "8"
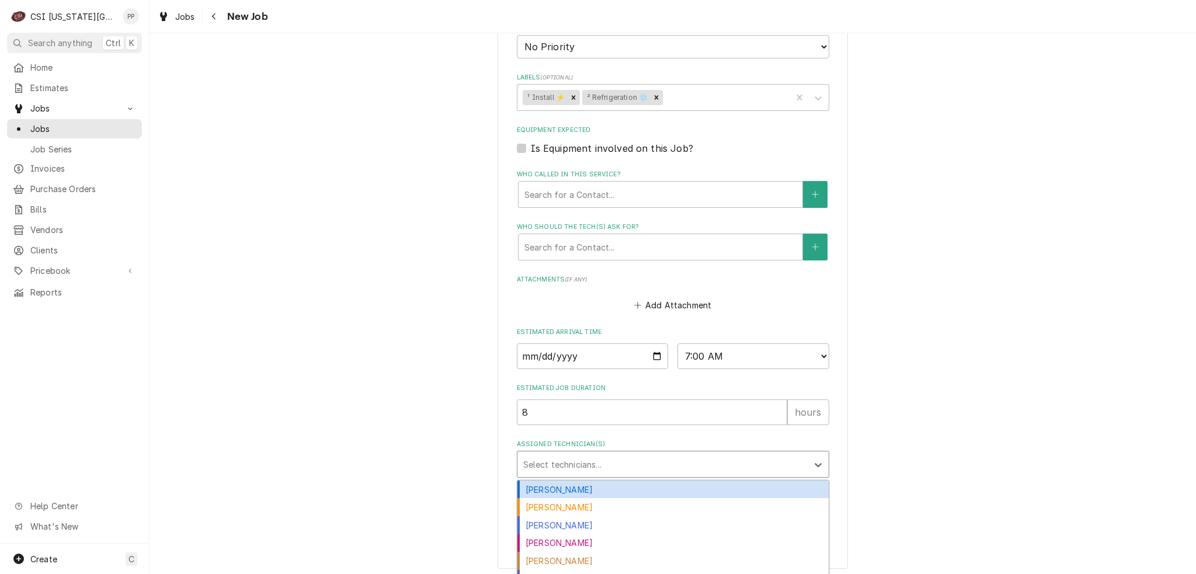
click at [595, 451] on div "Select technicians..." at bounding box center [662, 464] width 290 height 26
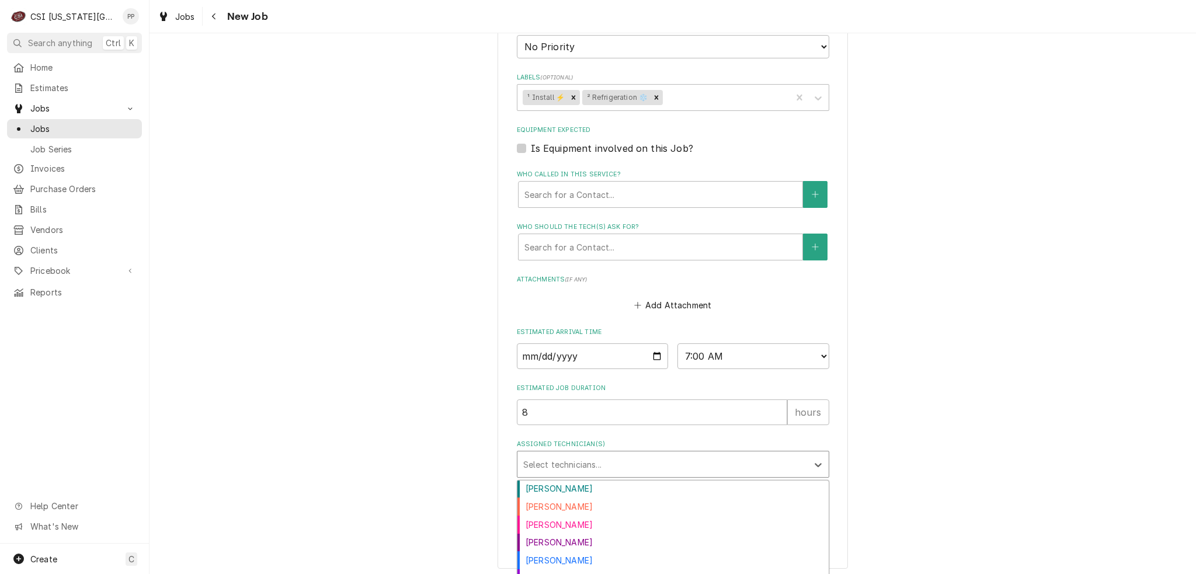
scroll to position [386, 0]
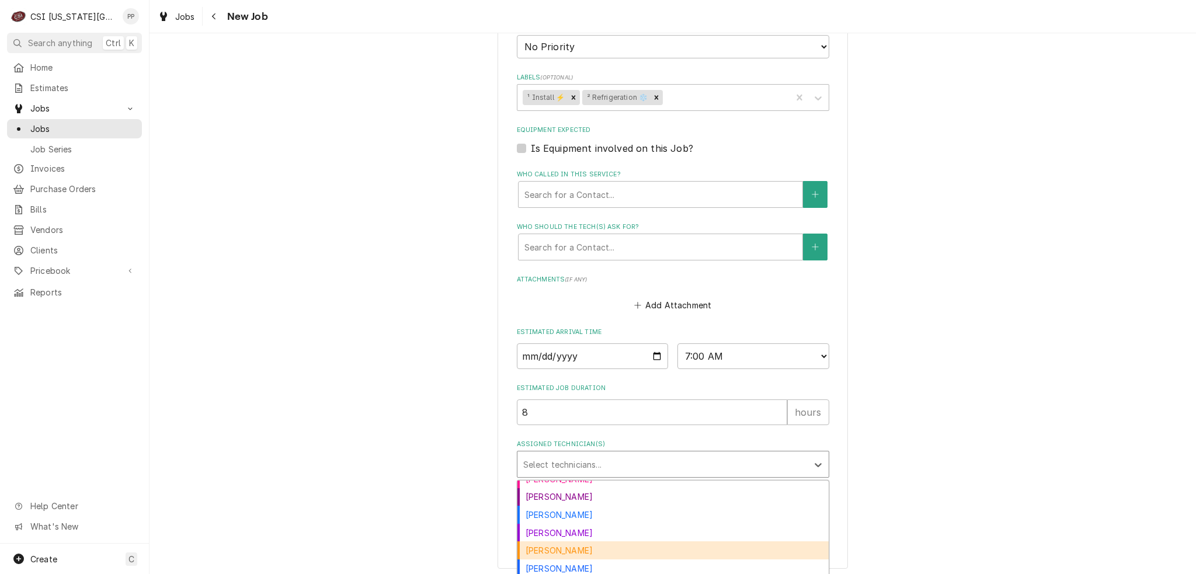
click at [621, 543] on div "Zach Masters" at bounding box center [672, 550] width 311 height 18
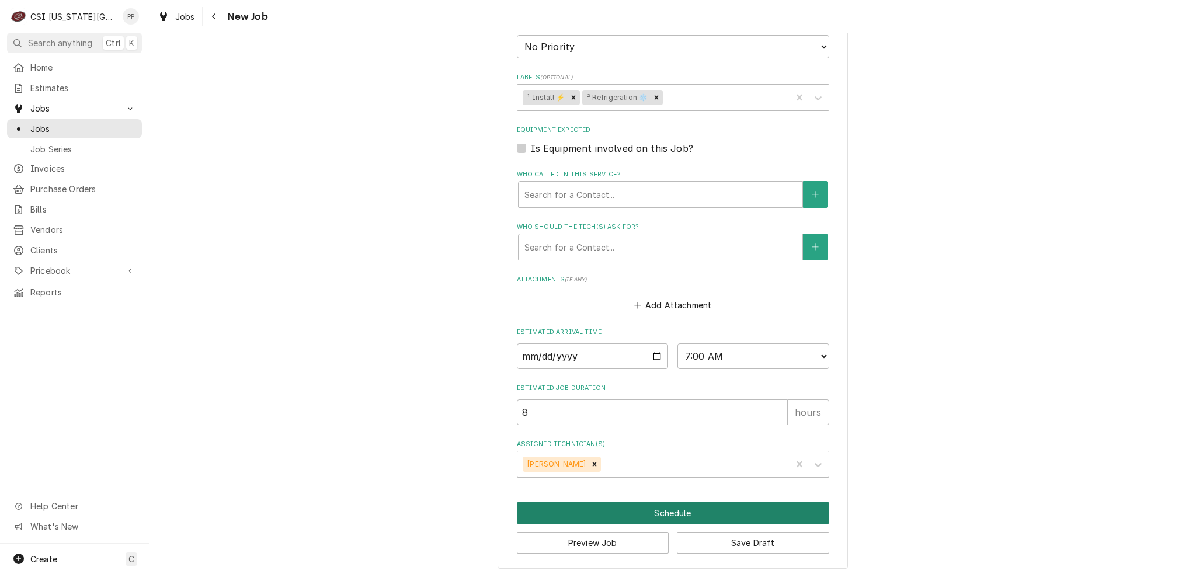
click at [740, 510] on button "Schedule" at bounding box center [673, 513] width 312 height 22
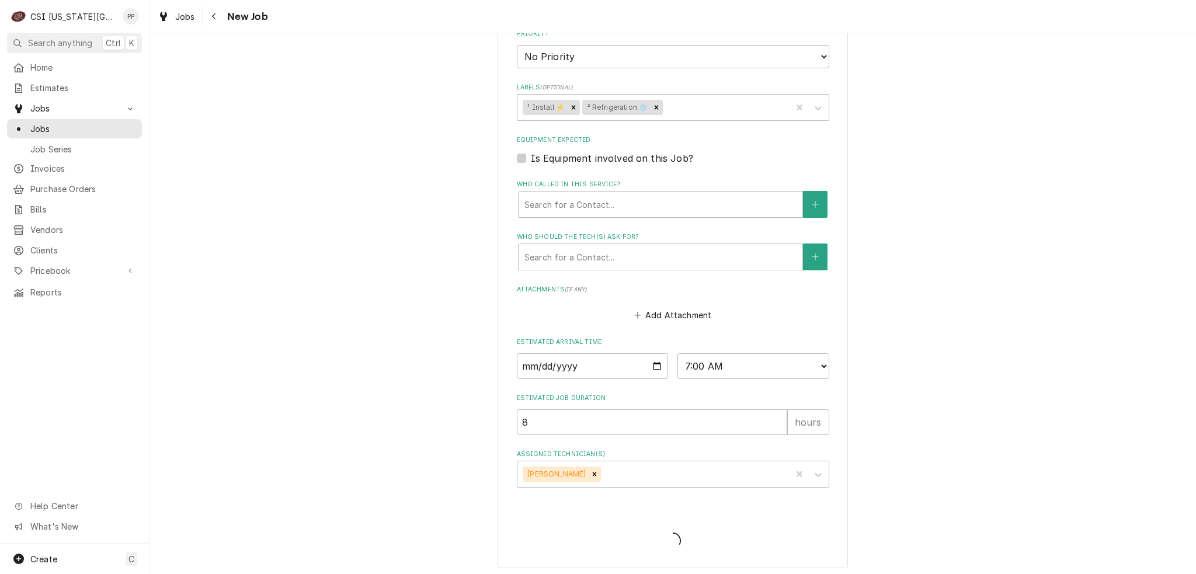
type textarea "x"
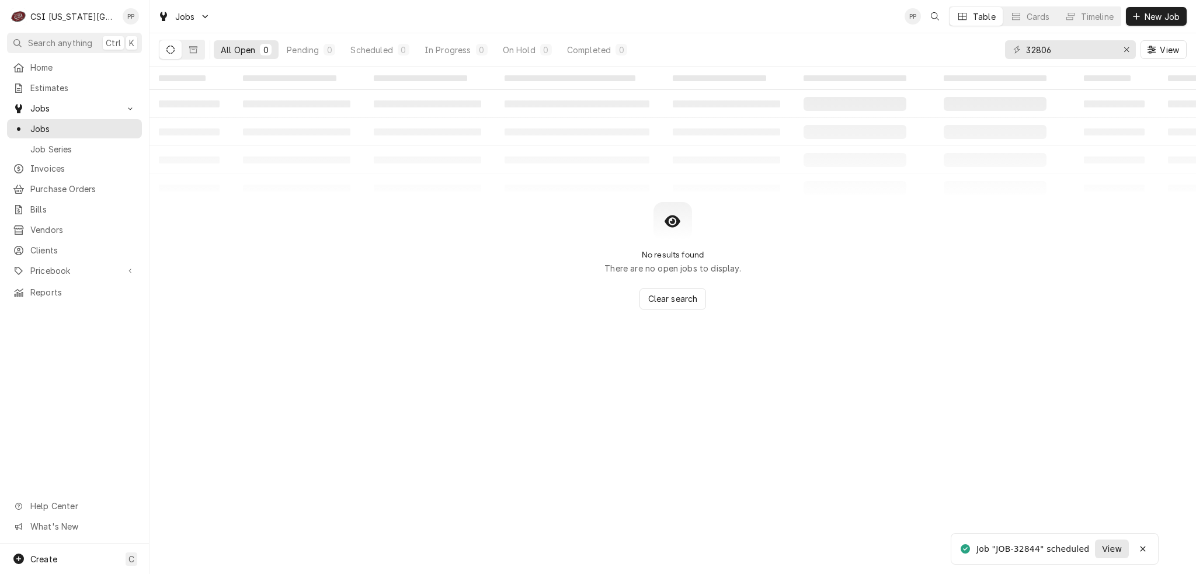
click at [1111, 552] on span "View" at bounding box center [1112, 549] width 25 height 12
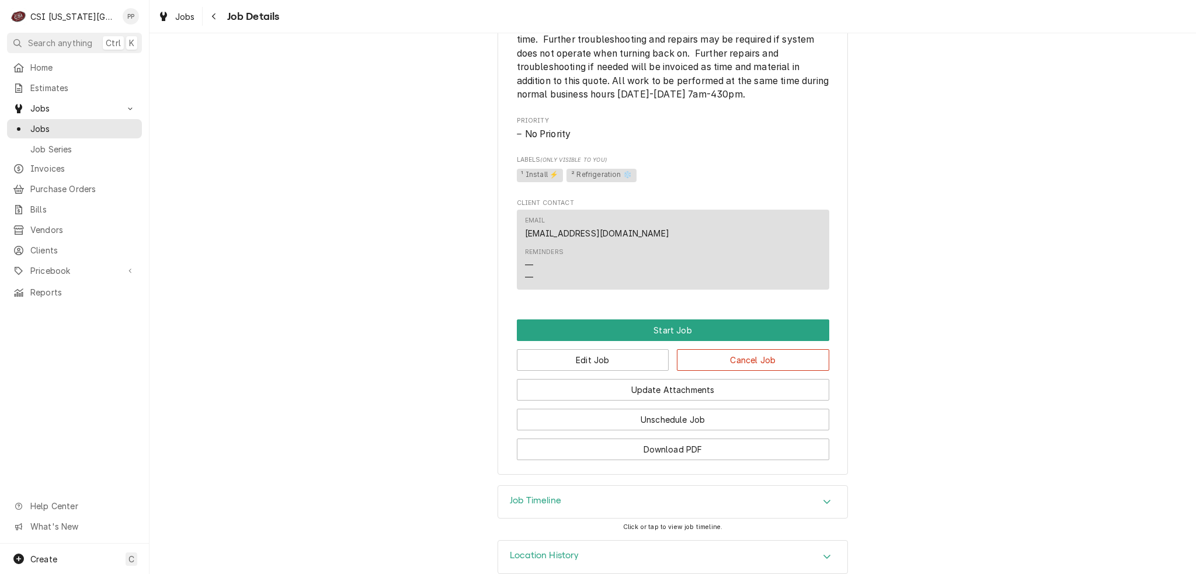
scroll to position [832, 0]
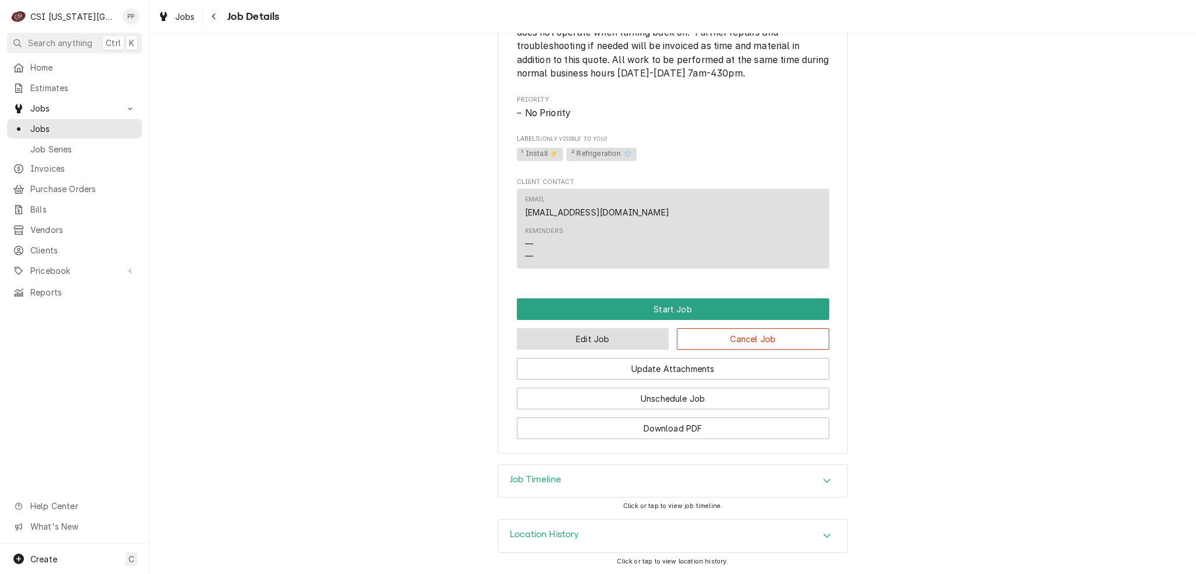
click at [591, 340] on button "Edit Job" at bounding box center [593, 339] width 152 height 22
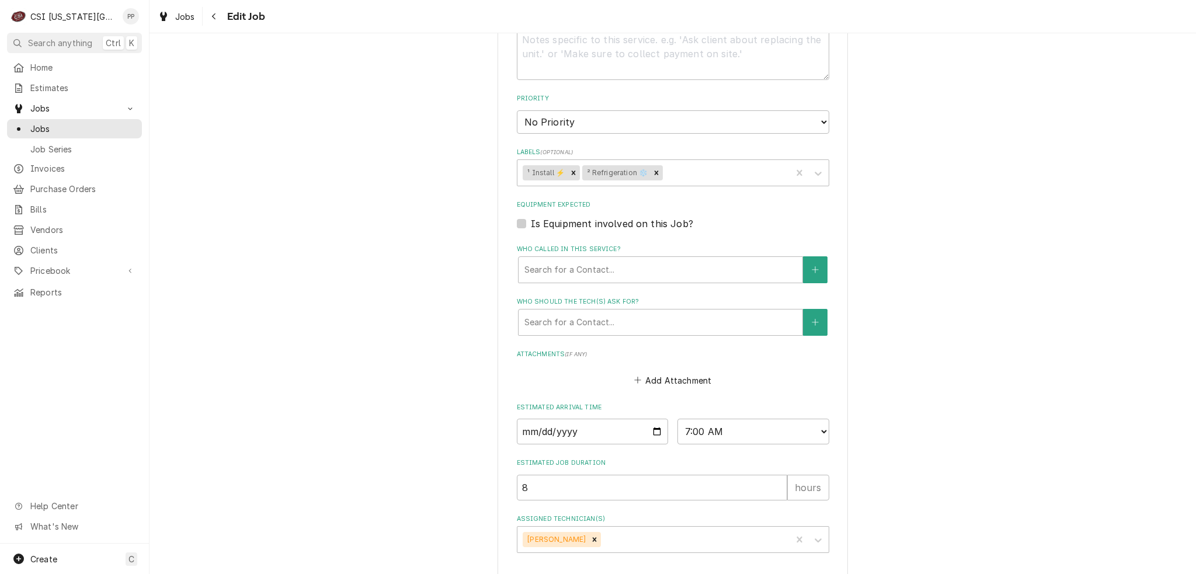
scroll to position [822, 0]
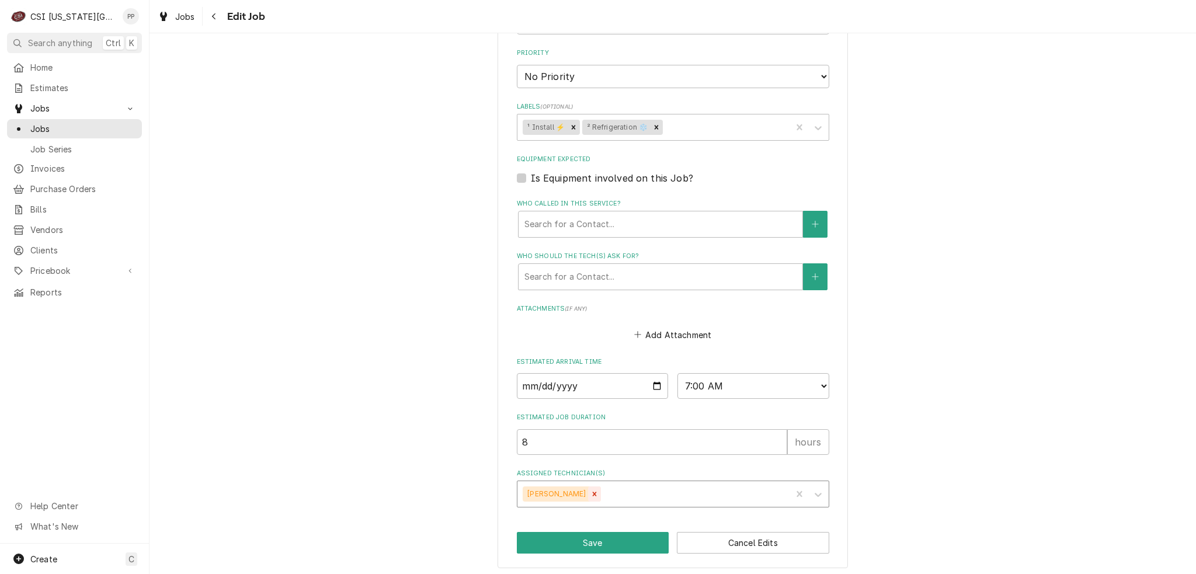
click at [590, 490] on icon "Remove Zach Masters" at bounding box center [594, 494] width 8 height 8
click at [564, 538] on button "Save" at bounding box center [593, 543] width 152 height 22
type textarea "x"
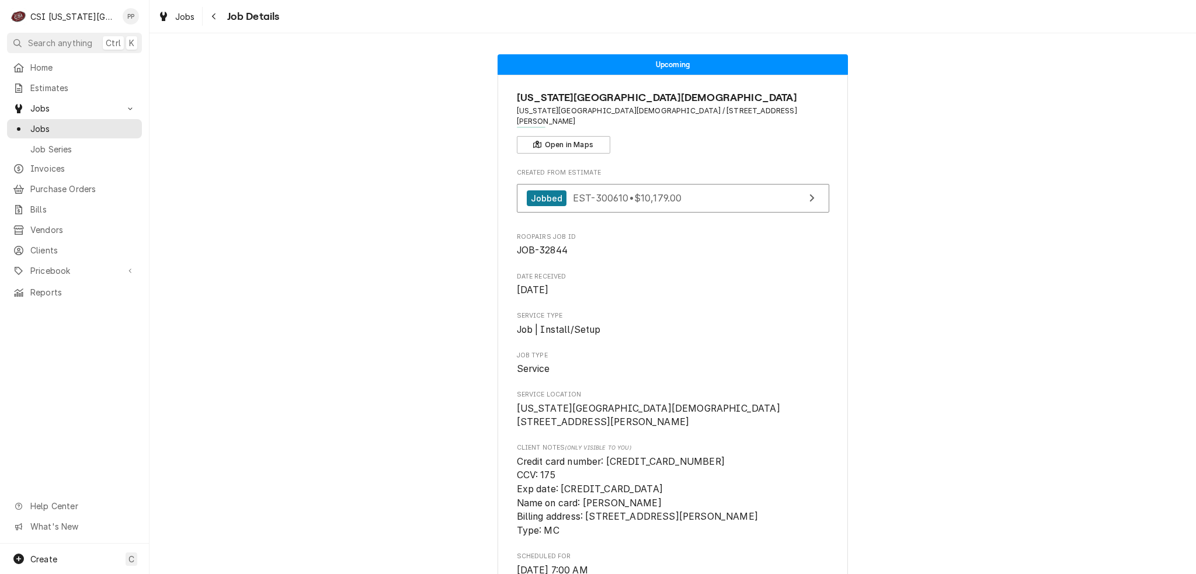
click at [791, 362] on span "Service" at bounding box center [673, 369] width 312 height 14
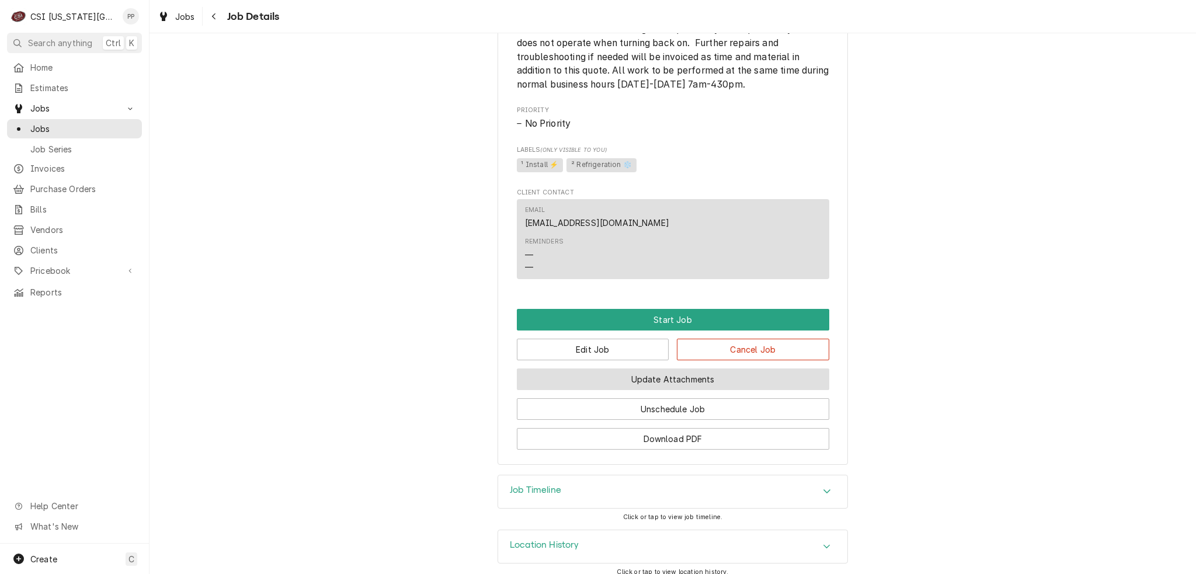
scroll to position [792, 0]
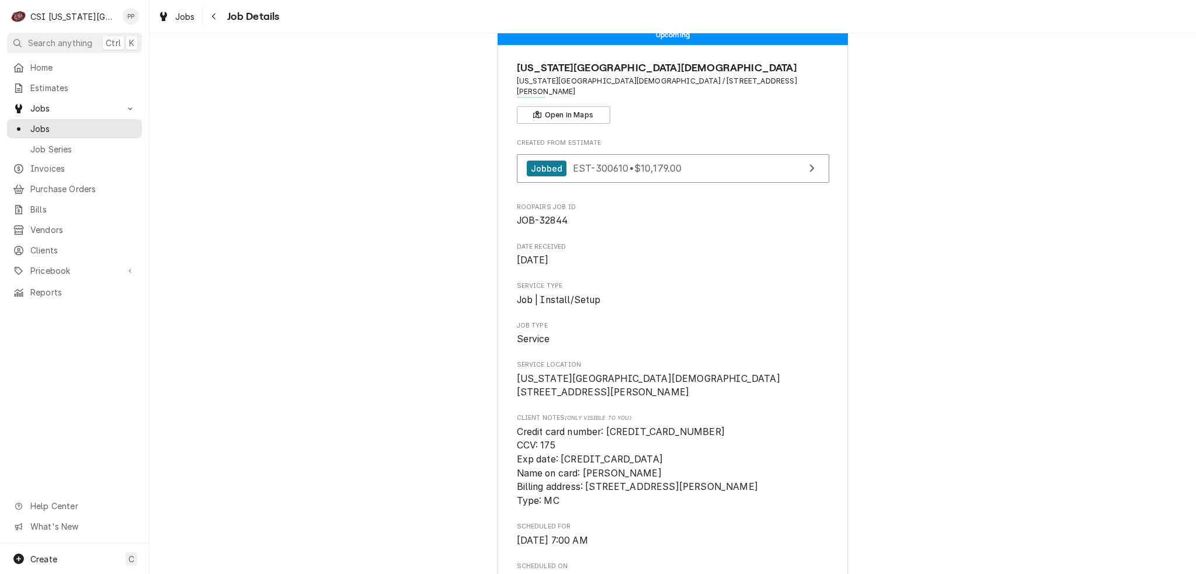
scroll to position [0, 0]
